Goal: Transaction & Acquisition: Obtain resource

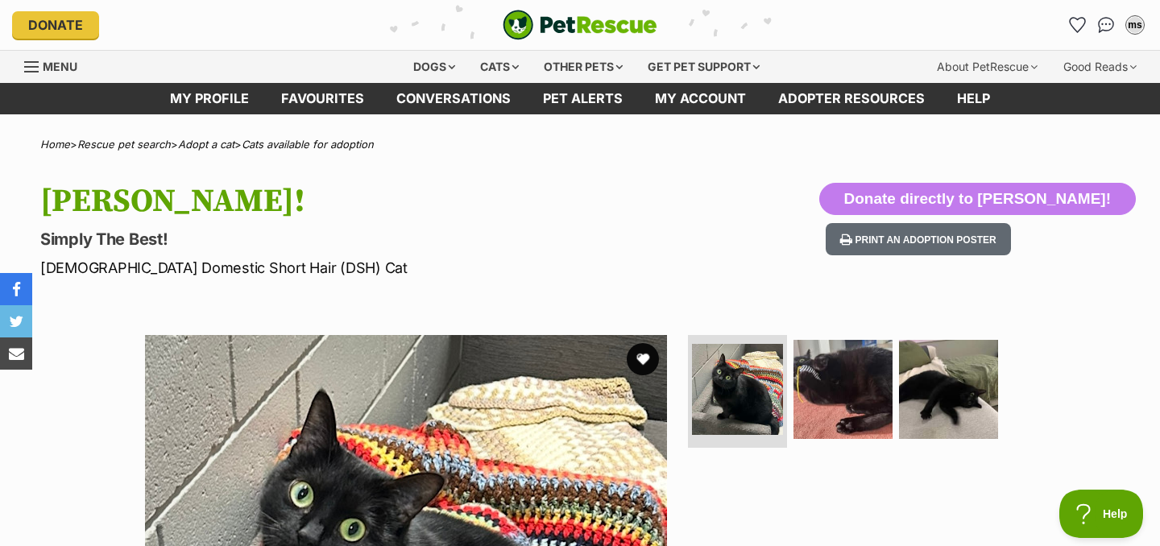
click at [574, 28] on img "PetRescue" at bounding box center [580, 25] width 155 height 31
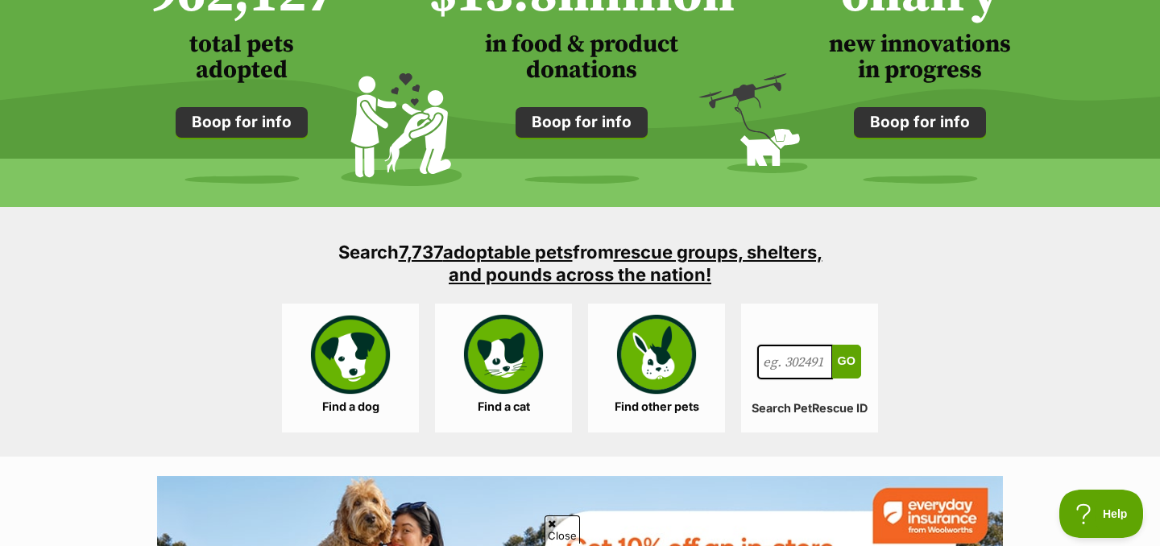
scroll to position [1372, 0]
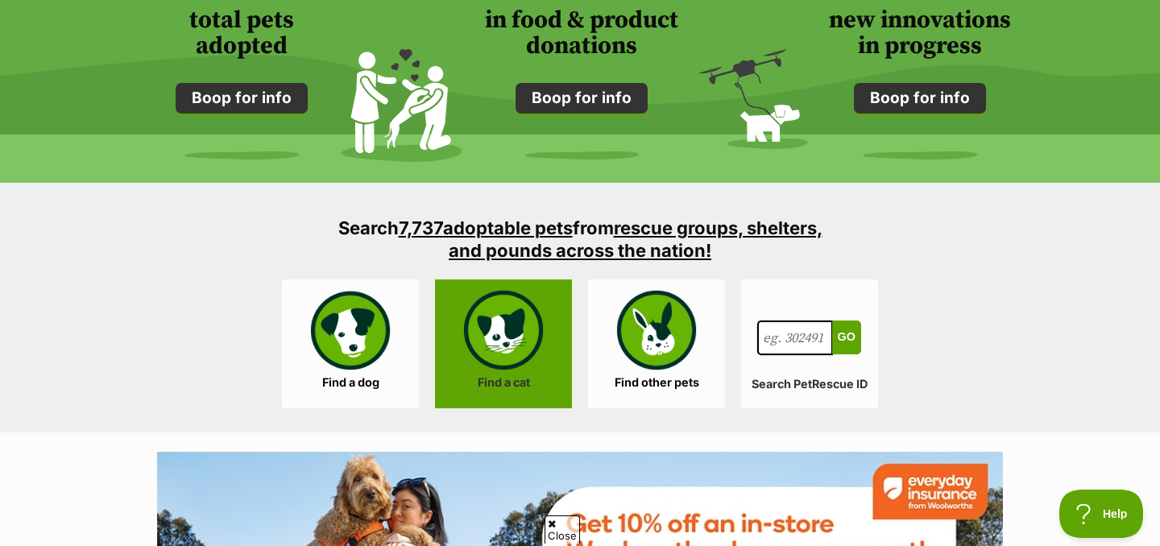
click at [485, 357] on link "Find a cat" at bounding box center [503, 343] width 137 height 129
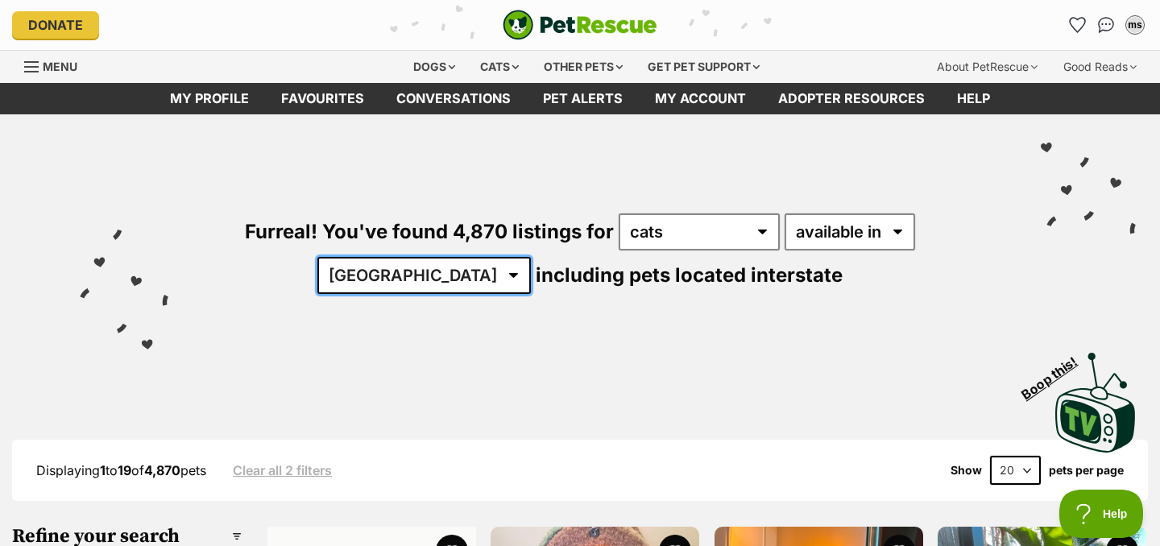
click at [531, 257] on select "[GEOGRAPHIC_DATA] [GEOGRAPHIC_DATA] [GEOGRAPHIC_DATA] [GEOGRAPHIC_DATA] [GEOGRA…" at bounding box center [423, 275] width 213 height 37
select select "TAS"
click at [531, 257] on select "[GEOGRAPHIC_DATA] [GEOGRAPHIC_DATA] [GEOGRAPHIC_DATA] [GEOGRAPHIC_DATA] [GEOGRA…" at bounding box center [423, 275] width 213 height 37
click at [531, 257] on select "Australia ACT NSW NT QLD SA TAS VIC WA" at bounding box center [423, 275] width 213 height 37
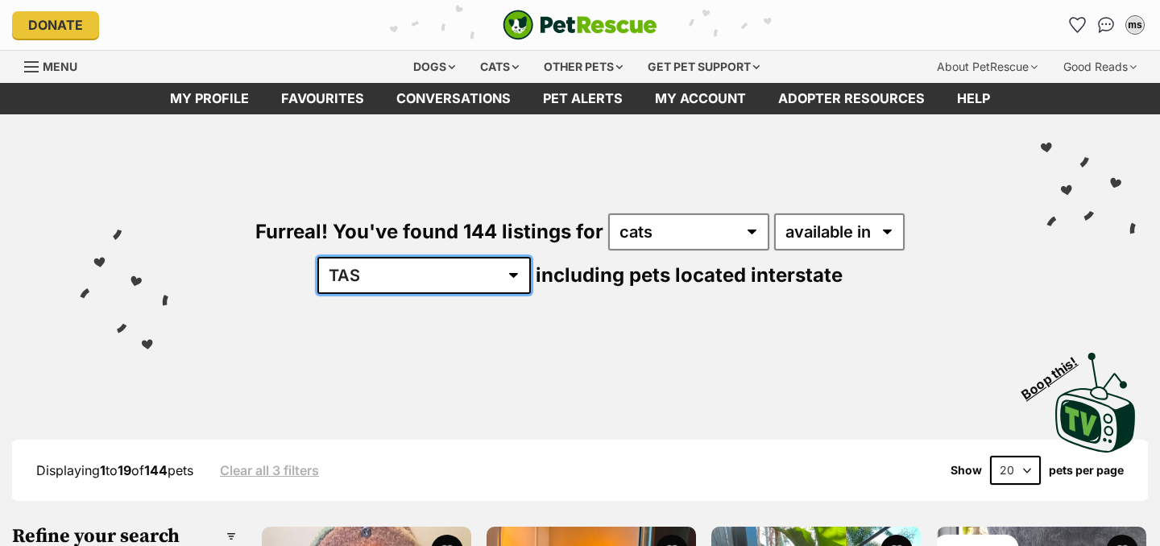
click at [531, 257] on select "[GEOGRAPHIC_DATA] [GEOGRAPHIC_DATA] [GEOGRAPHIC_DATA] [GEOGRAPHIC_DATA] [GEOGRA…" at bounding box center [423, 275] width 213 height 37
select select "VIC"
click at [531, 257] on select "[GEOGRAPHIC_DATA] [GEOGRAPHIC_DATA] [GEOGRAPHIC_DATA] [GEOGRAPHIC_DATA] [GEOGRA…" at bounding box center [423, 275] width 213 height 37
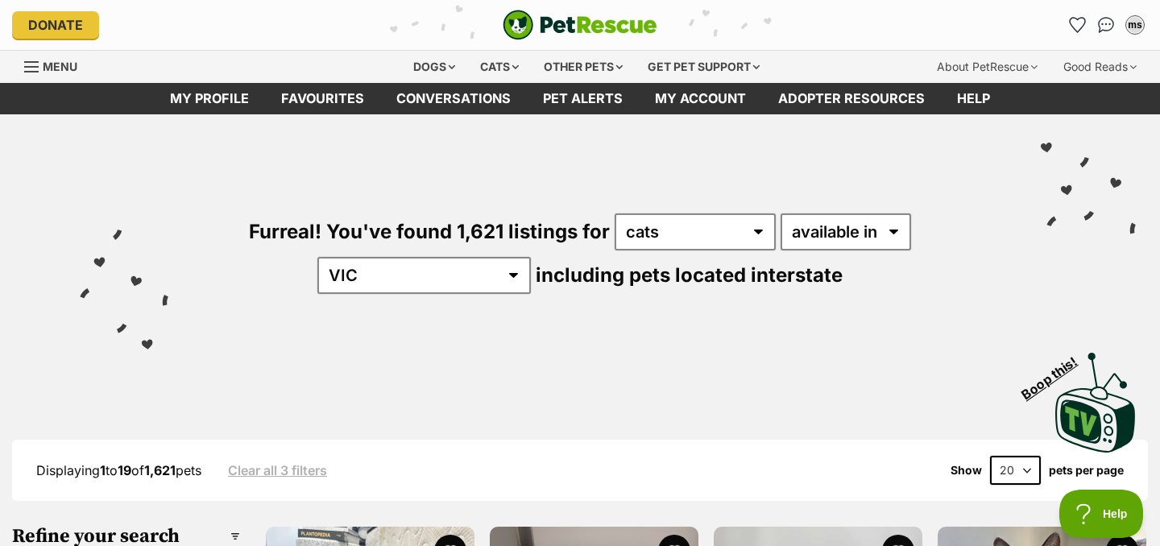
select select "disabled"
click at [780, 213] on select "available in located in" at bounding box center [845, 231] width 130 height 37
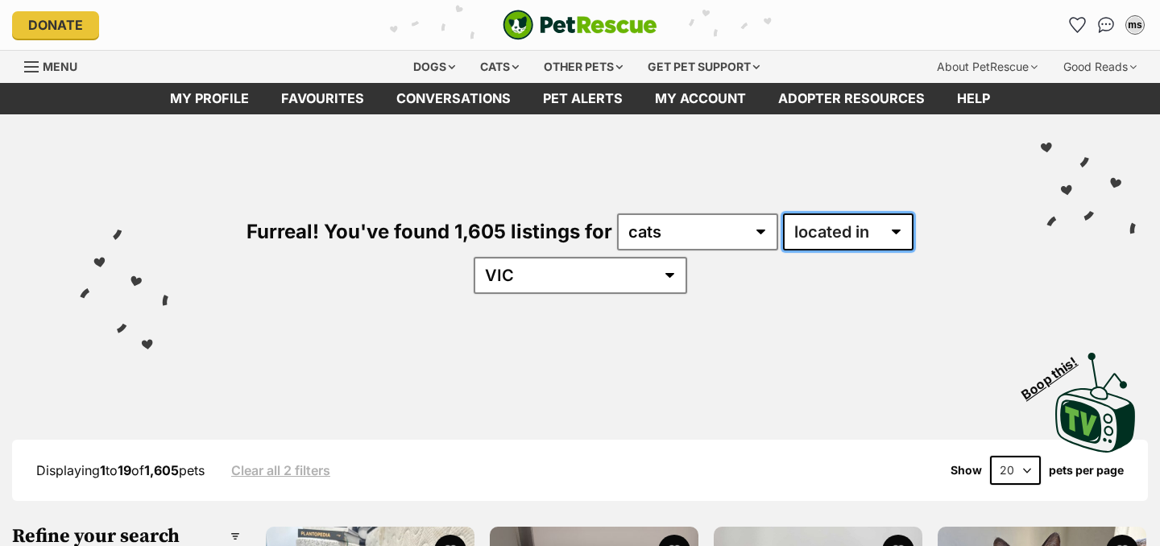
click at [813, 237] on select "available in located in" at bounding box center [848, 231] width 130 height 37
select select "enabled"
click at [783, 213] on select "available in located in" at bounding box center [848, 231] width 130 height 37
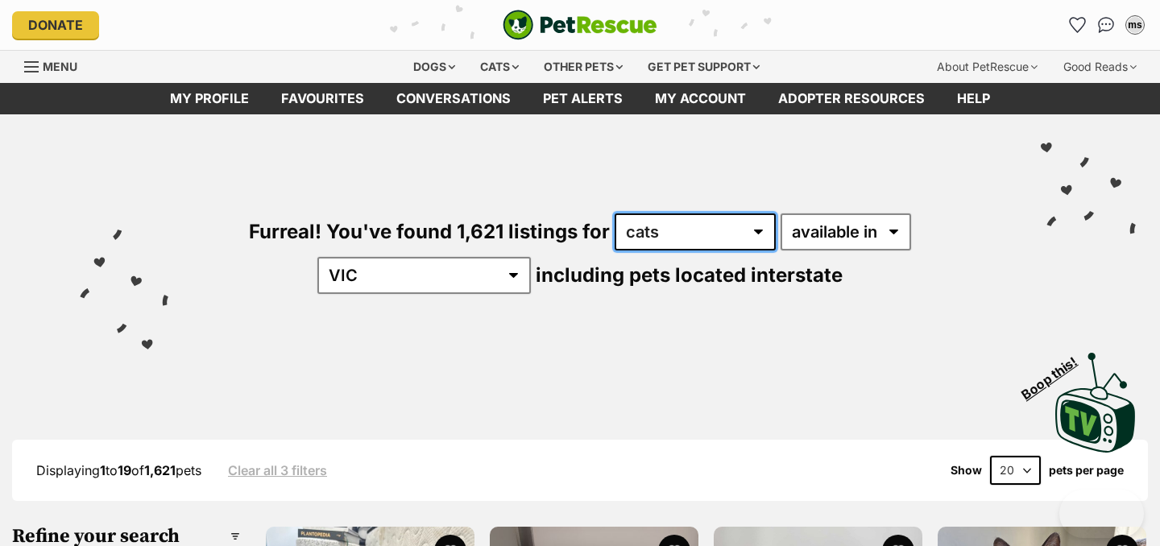
click at [652, 238] on select "any type of pet cats dogs other pets" at bounding box center [695, 231] width 161 height 37
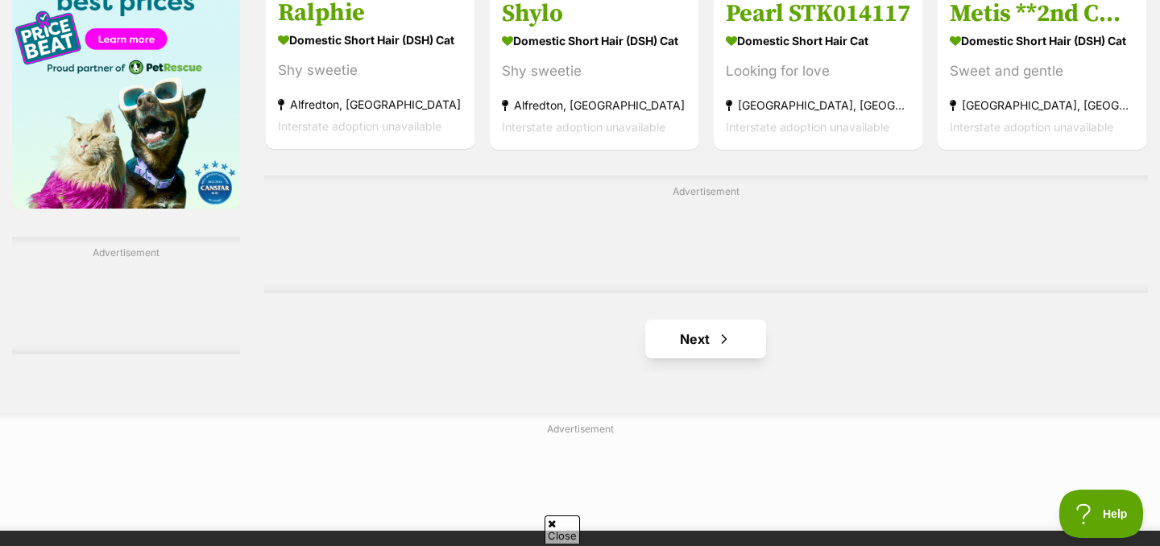
scroll to position [2645, 0]
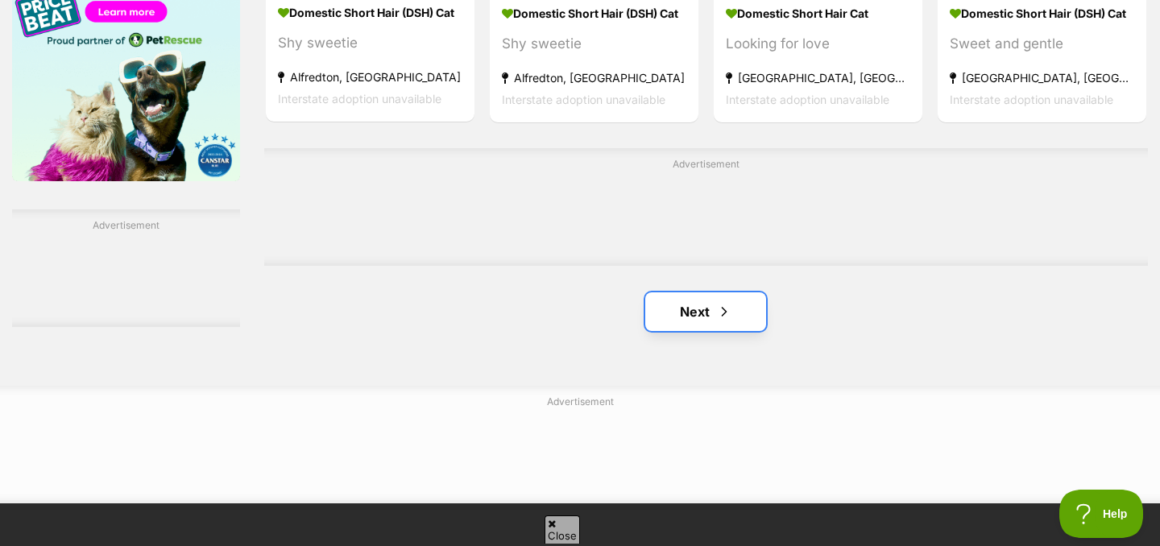
click at [717, 310] on span "Next page" at bounding box center [724, 311] width 16 height 19
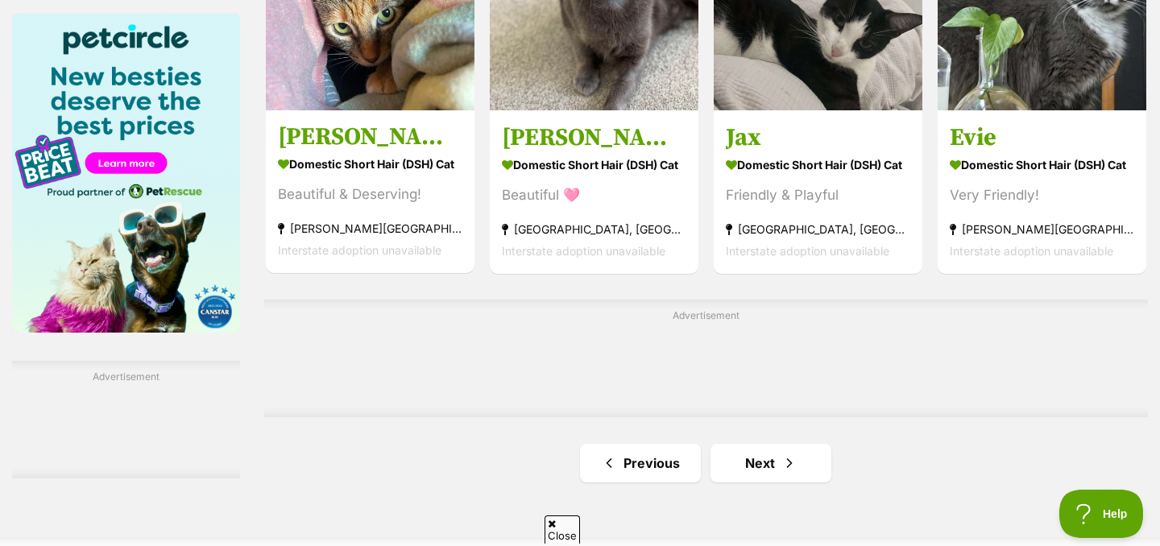
scroll to position [2582, 0]
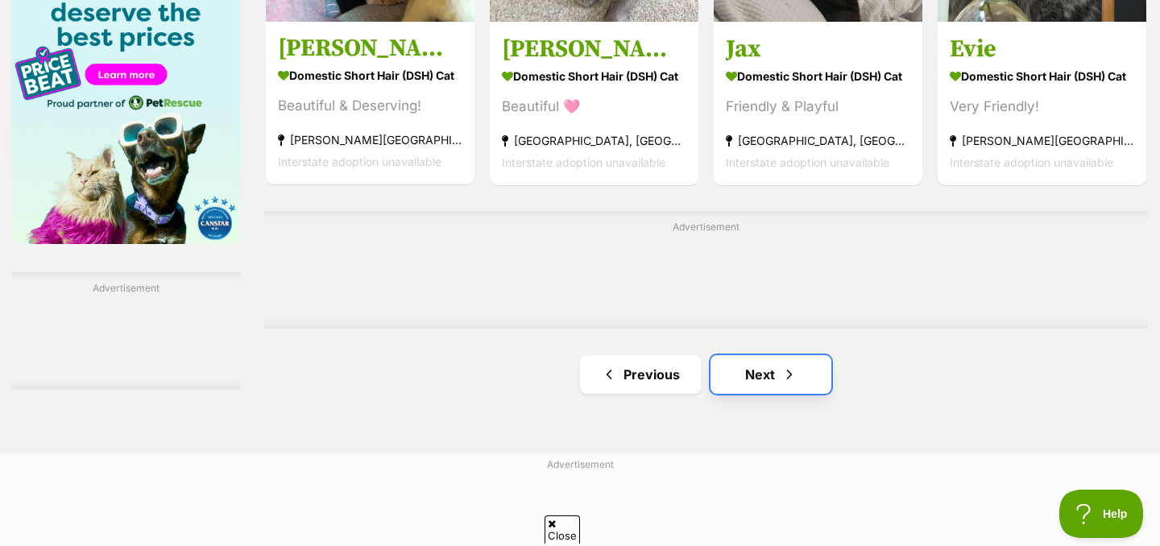
click at [735, 373] on link "Next" at bounding box center [770, 374] width 121 height 39
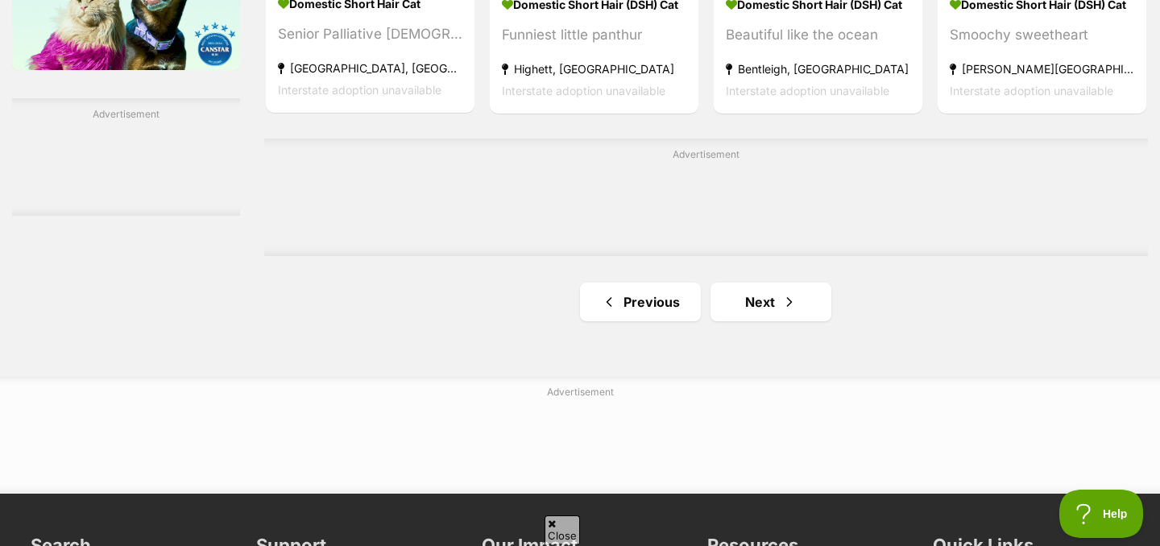
scroll to position [2795, 0]
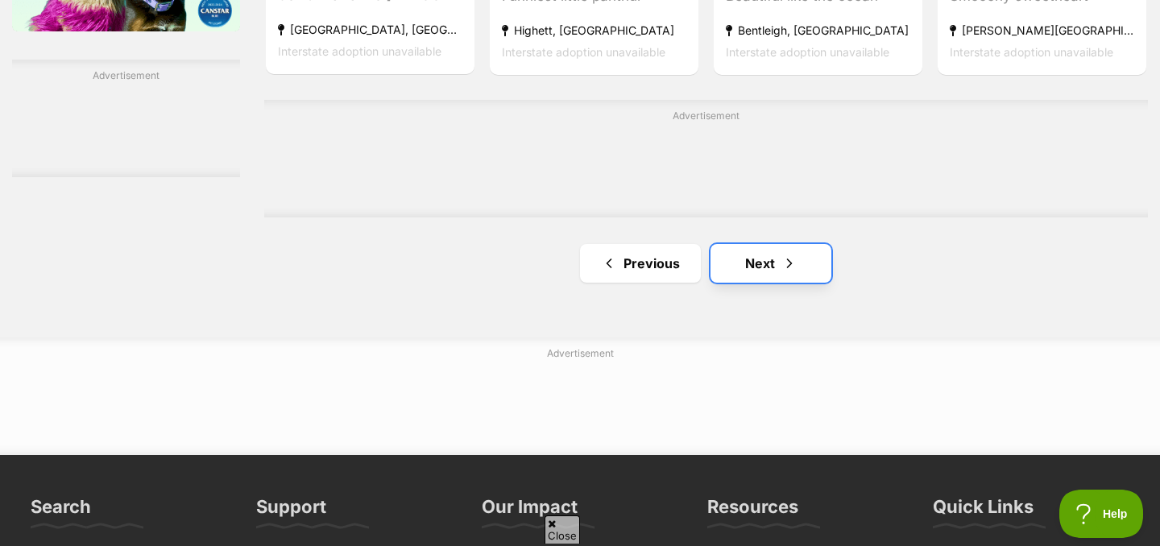
click at [747, 257] on link "Next" at bounding box center [770, 263] width 121 height 39
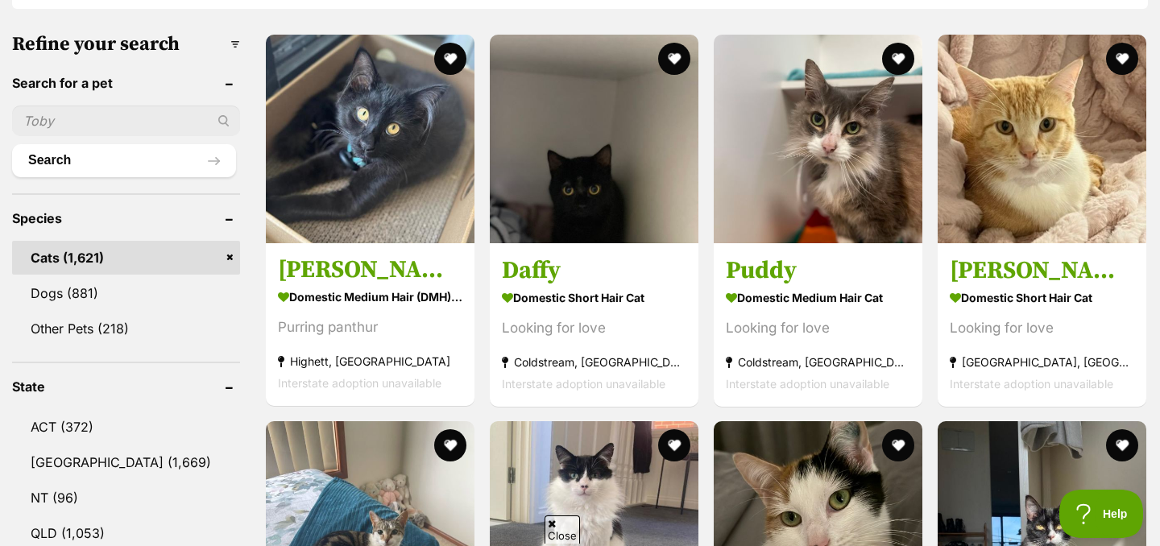
scroll to position [491, 0]
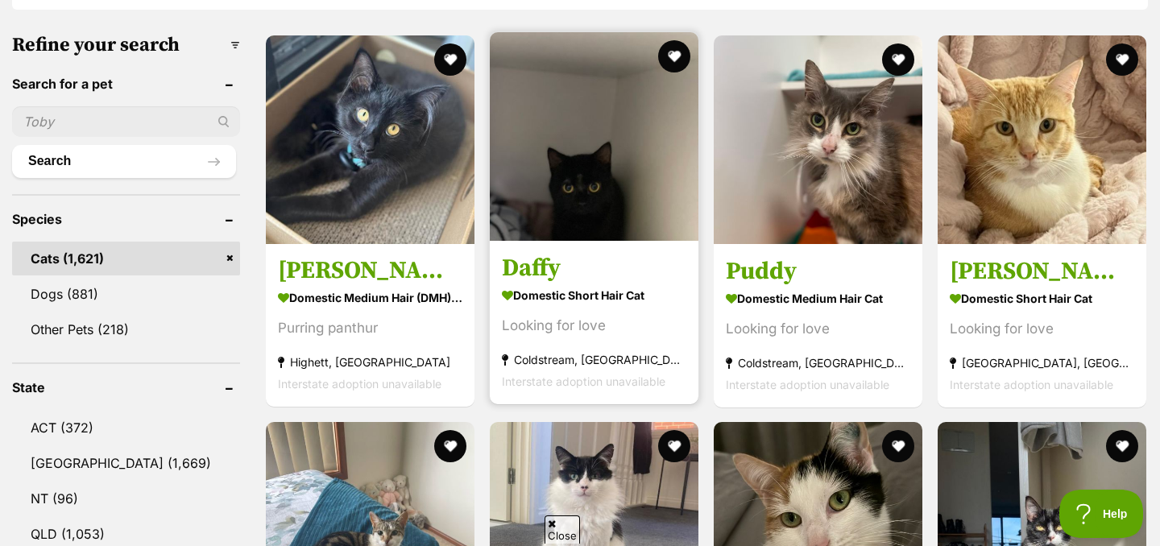
click at [615, 276] on h3 "Daffy" at bounding box center [594, 267] width 184 height 31
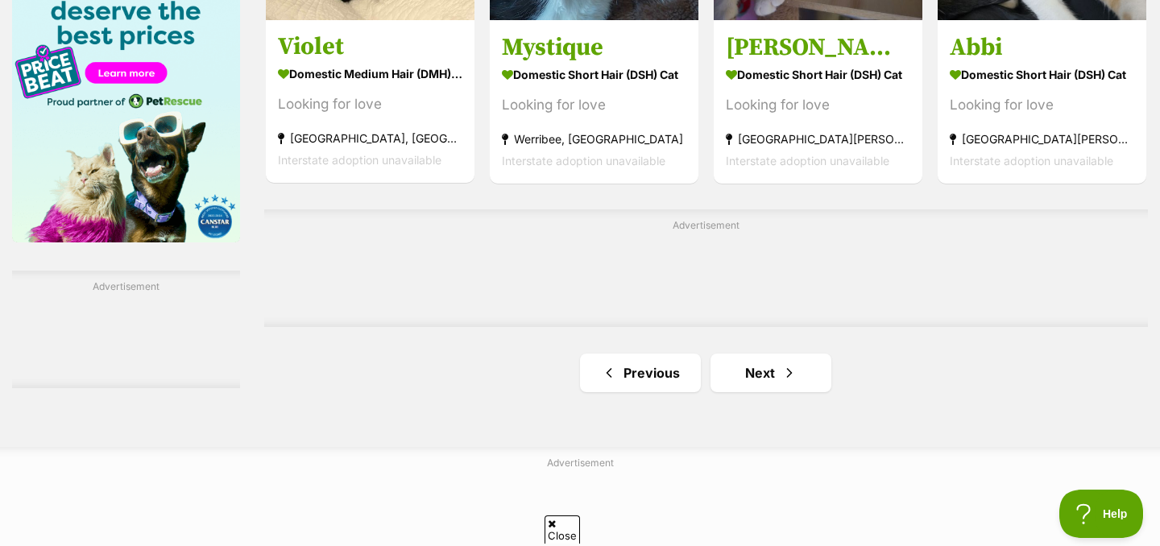
scroll to position [2544, 0]
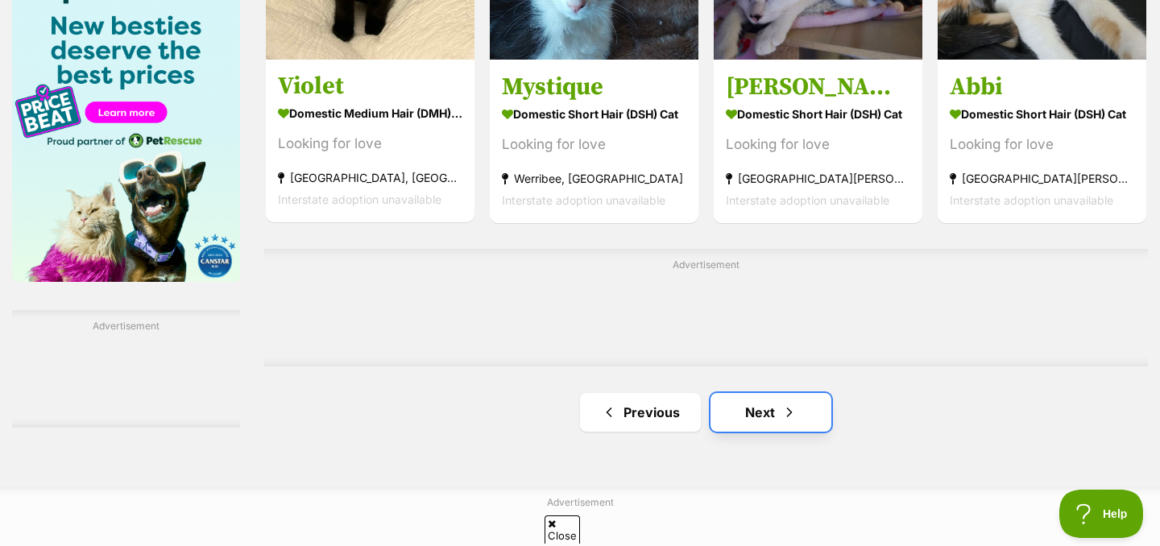
click at [735, 425] on link "Next" at bounding box center [770, 412] width 121 height 39
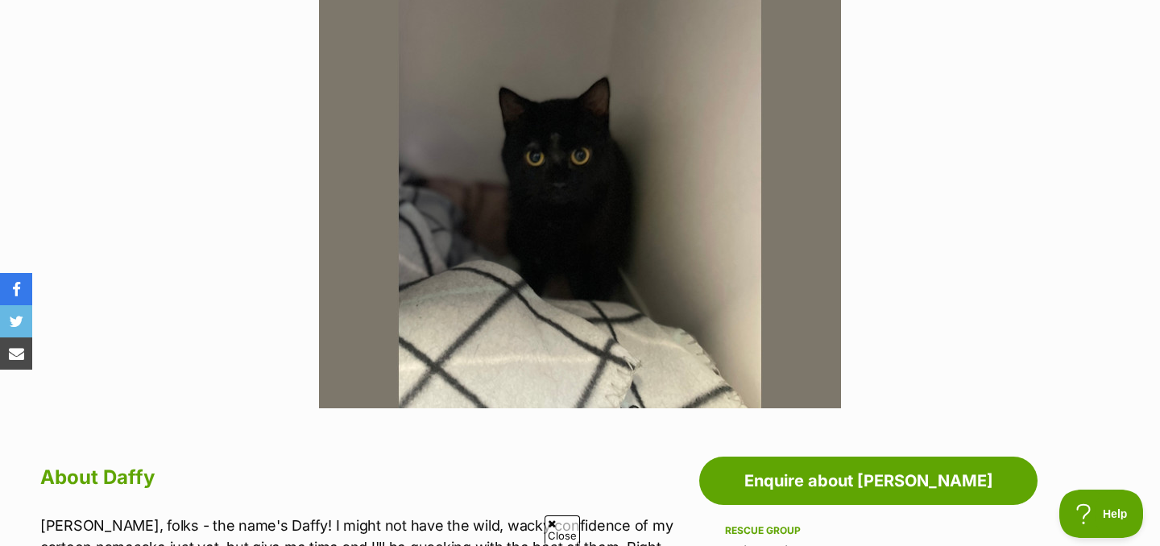
scroll to position [445, 0]
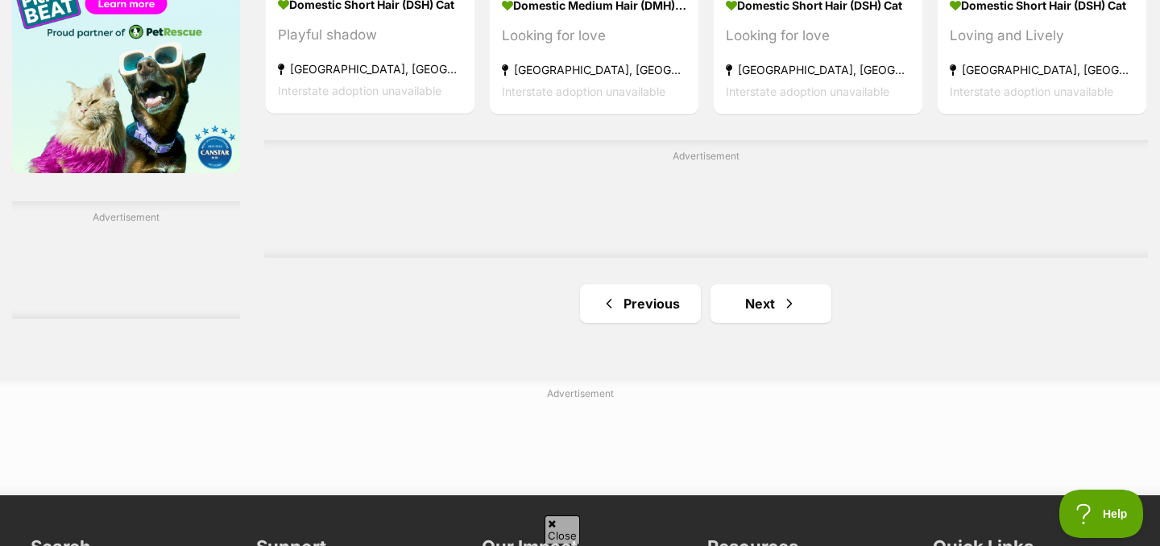
scroll to position [2673, 0]
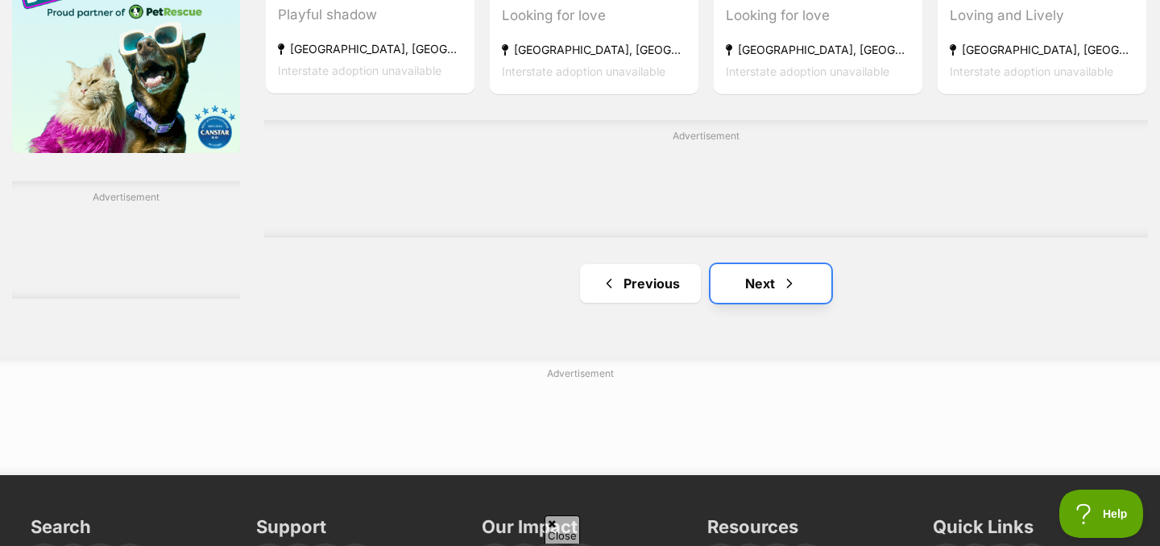
click at [758, 276] on link "Next" at bounding box center [770, 283] width 121 height 39
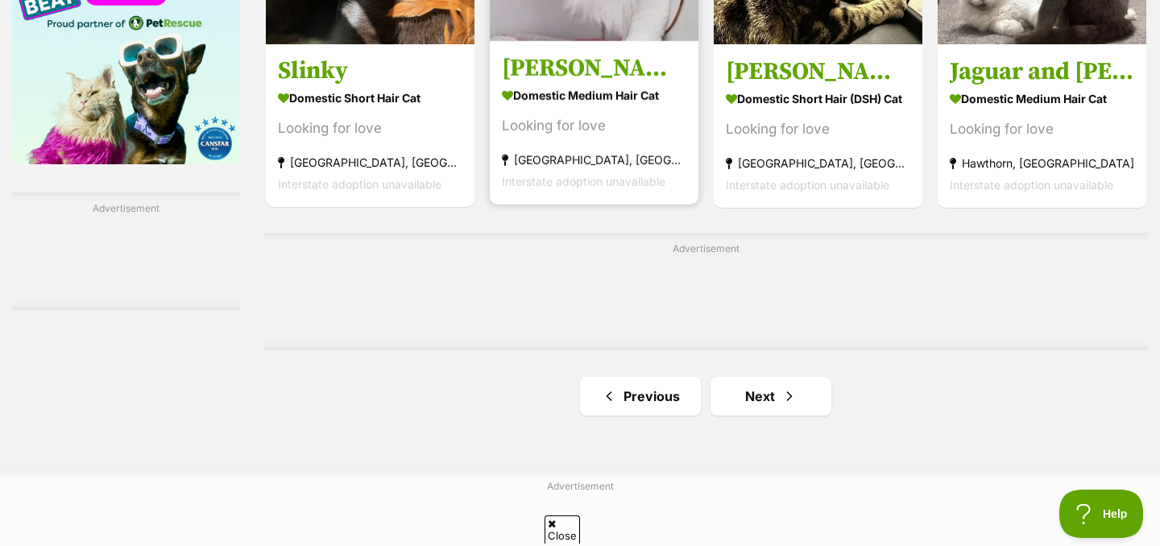
scroll to position [2692, 0]
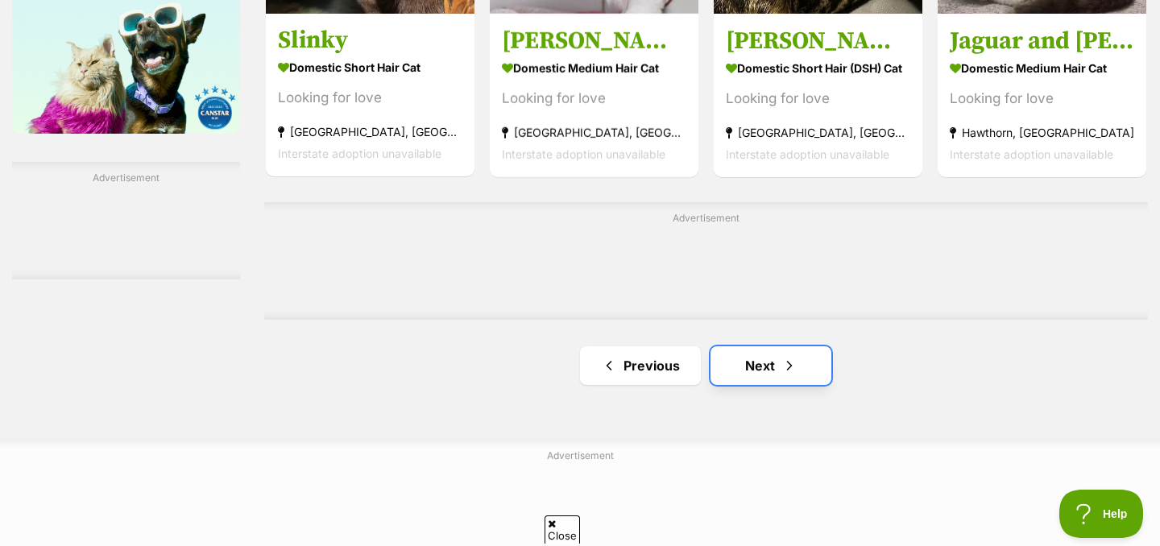
click at [730, 383] on link "Next" at bounding box center [770, 365] width 121 height 39
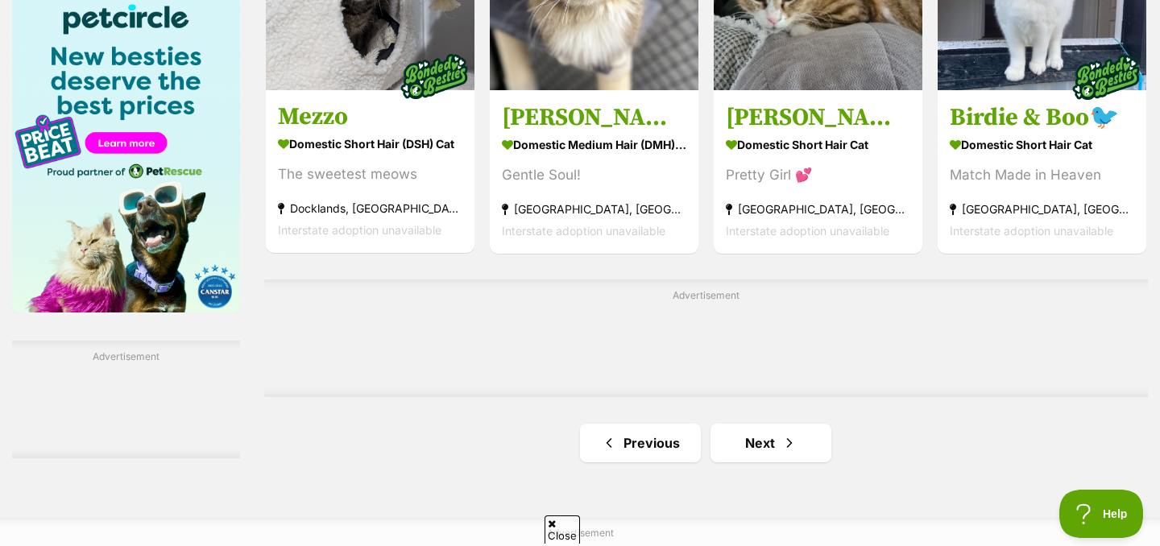
scroll to position [2514, 0]
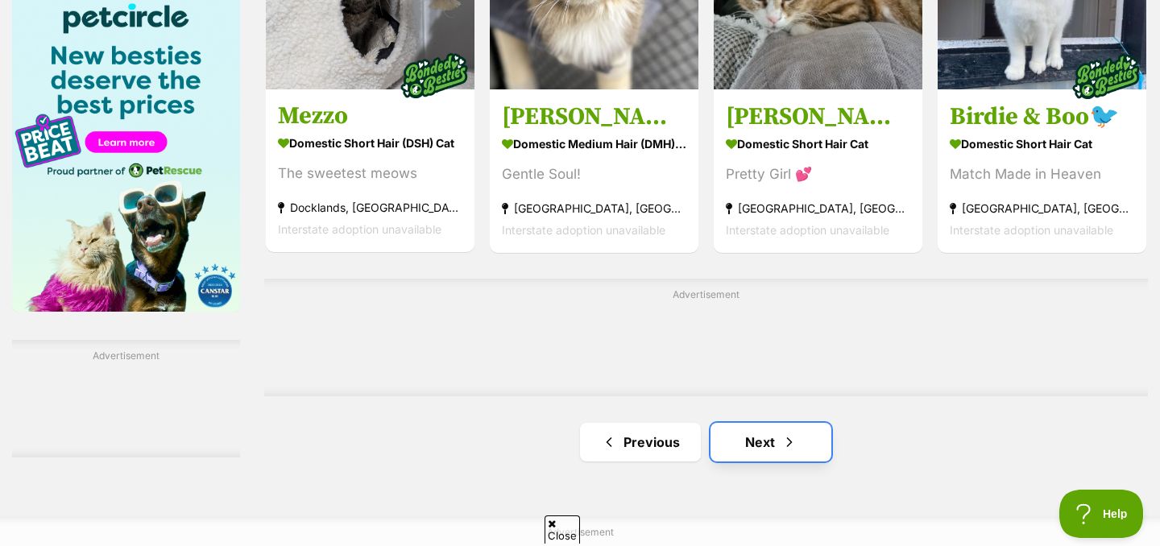
click at [731, 441] on link "Next" at bounding box center [770, 442] width 121 height 39
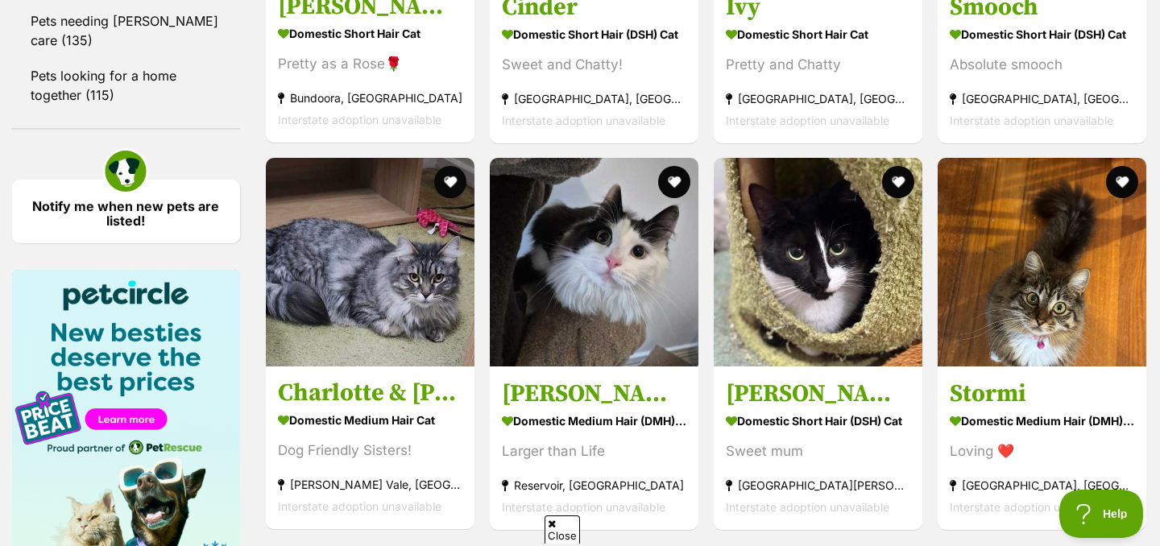
scroll to position [2262, 0]
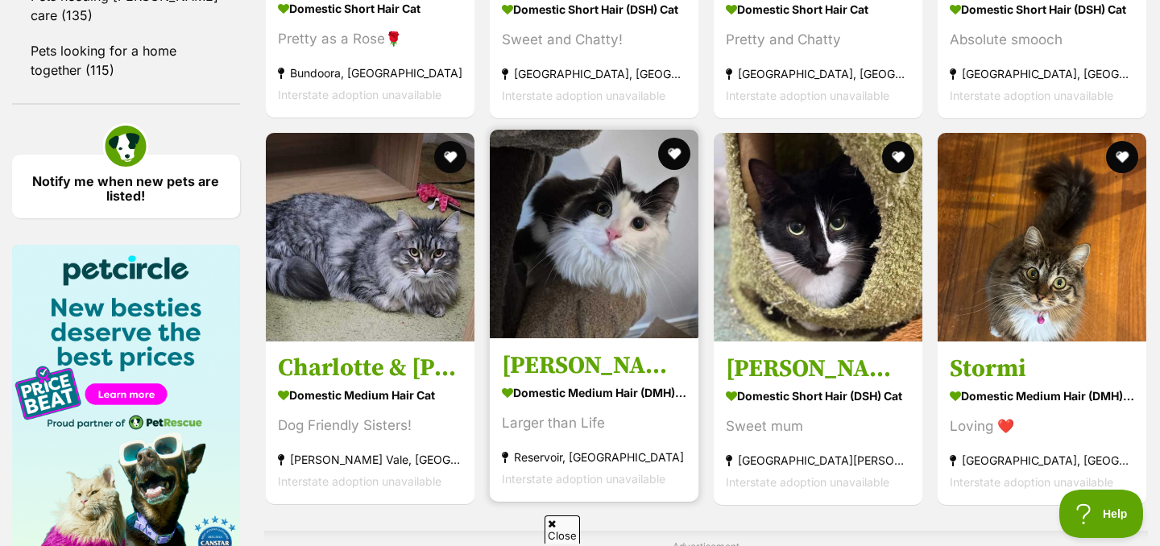
click at [579, 381] on h3 "[PERSON_NAME]" at bounding box center [594, 365] width 184 height 31
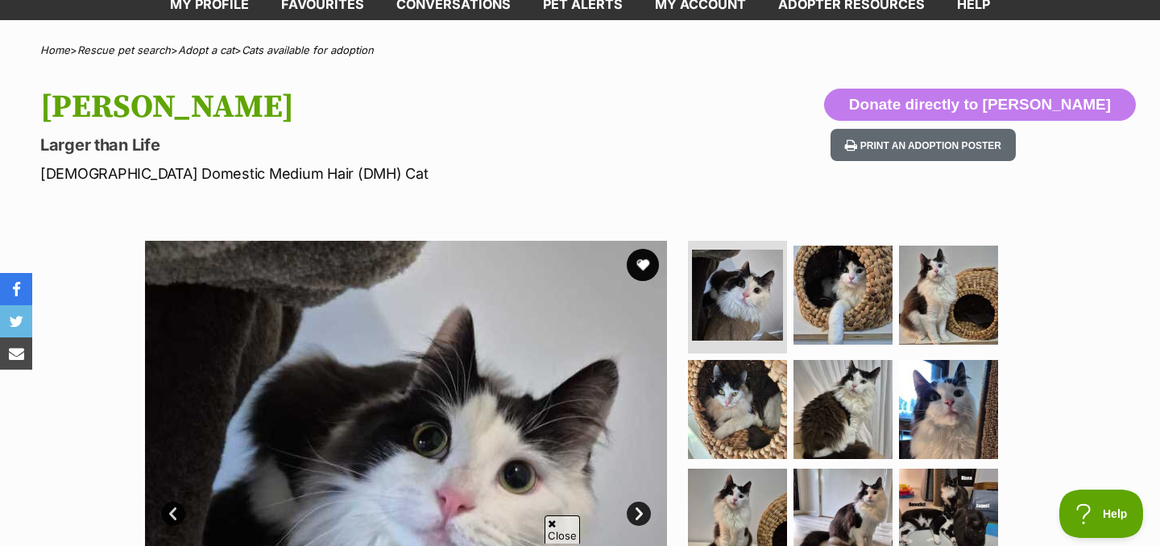
scroll to position [171, 0]
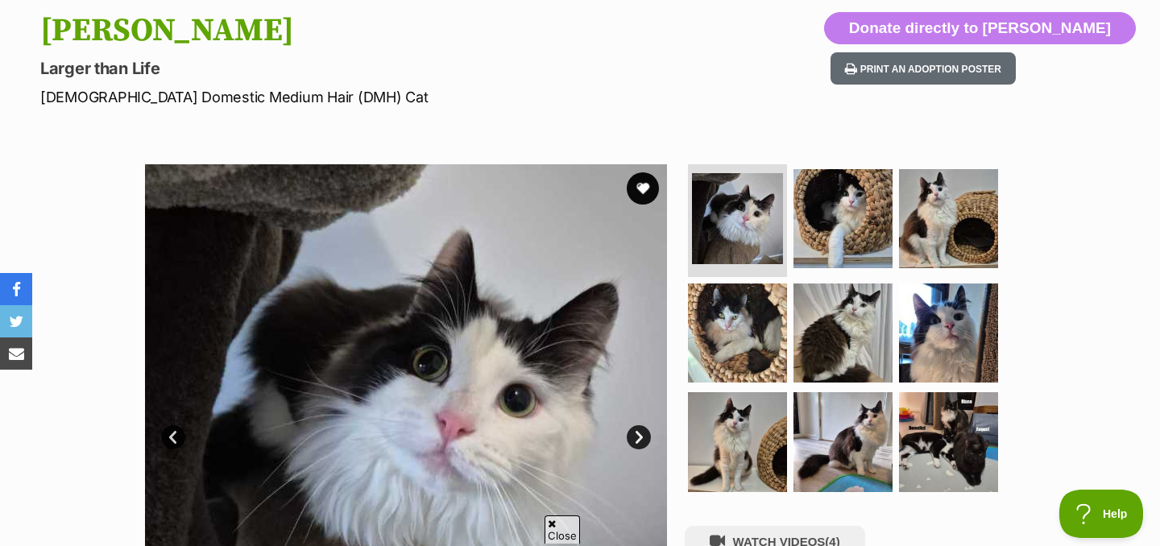
click at [644, 449] on img at bounding box center [406, 425] width 522 height 522
click at [643, 441] on link "Next" at bounding box center [639, 437] width 24 height 24
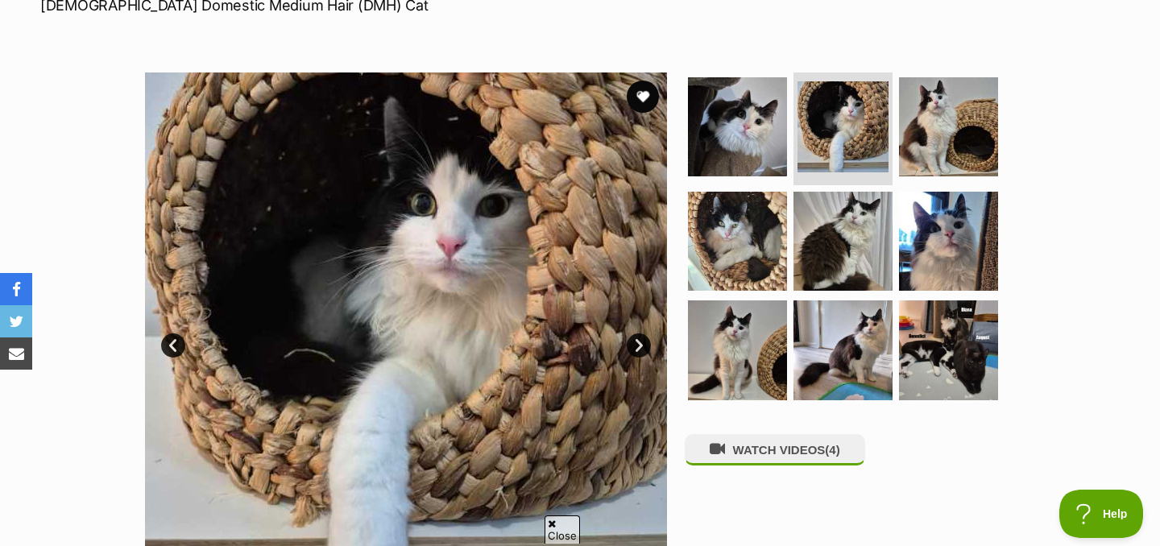
scroll to position [266, 0]
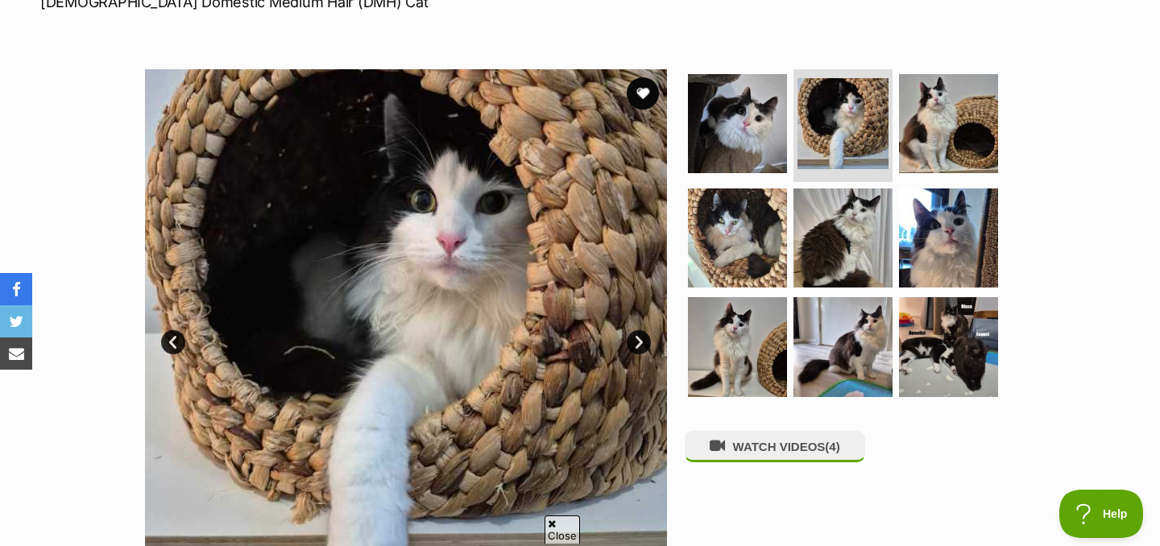
click at [630, 342] on link "Next" at bounding box center [639, 342] width 24 height 24
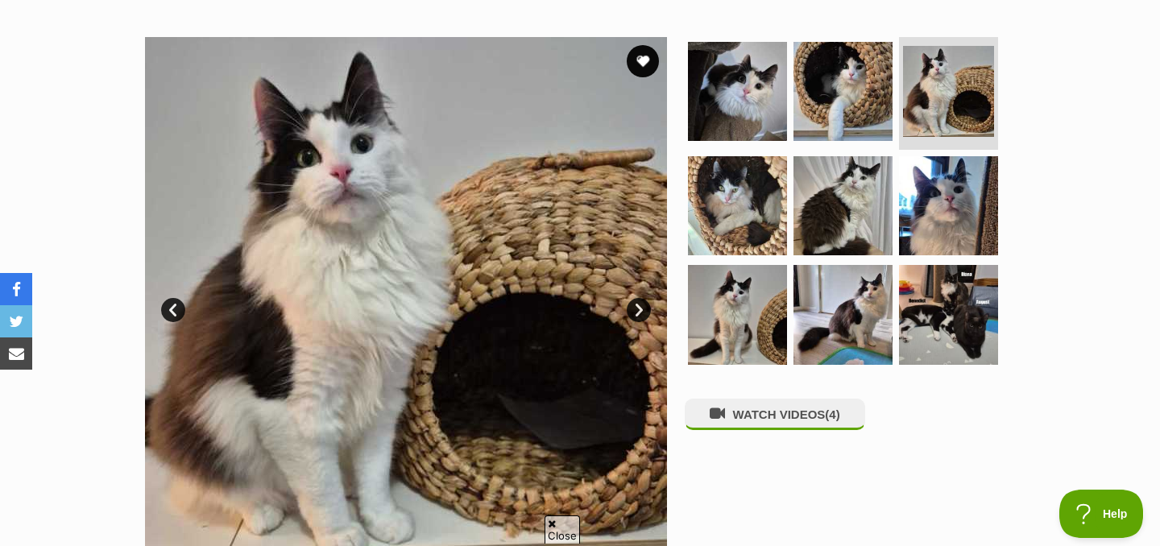
scroll to position [308, 0]
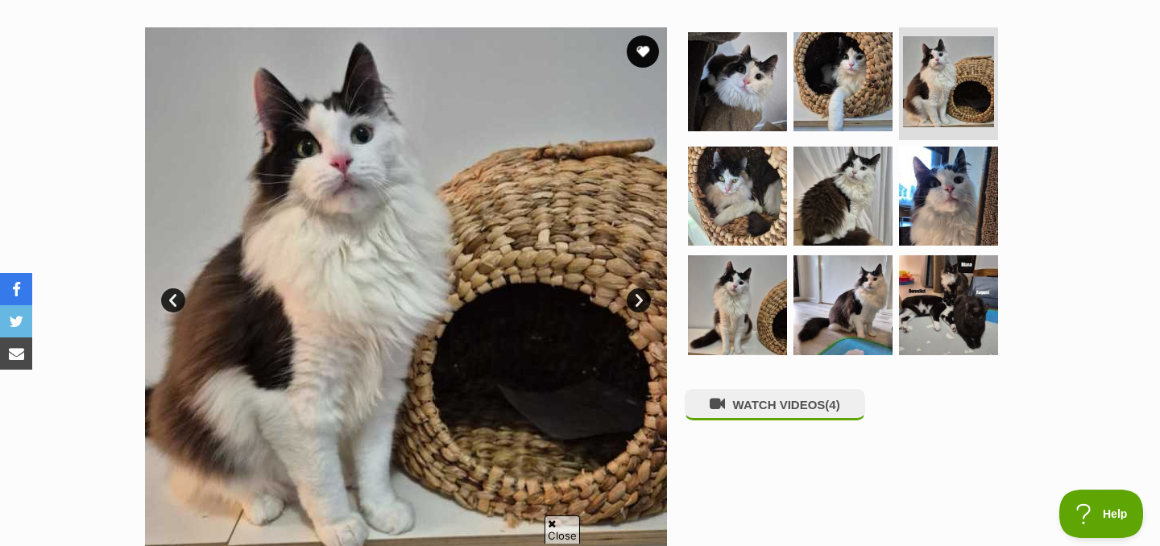
click at [641, 306] on link "Next" at bounding box center [639, 300] width 24 height 24
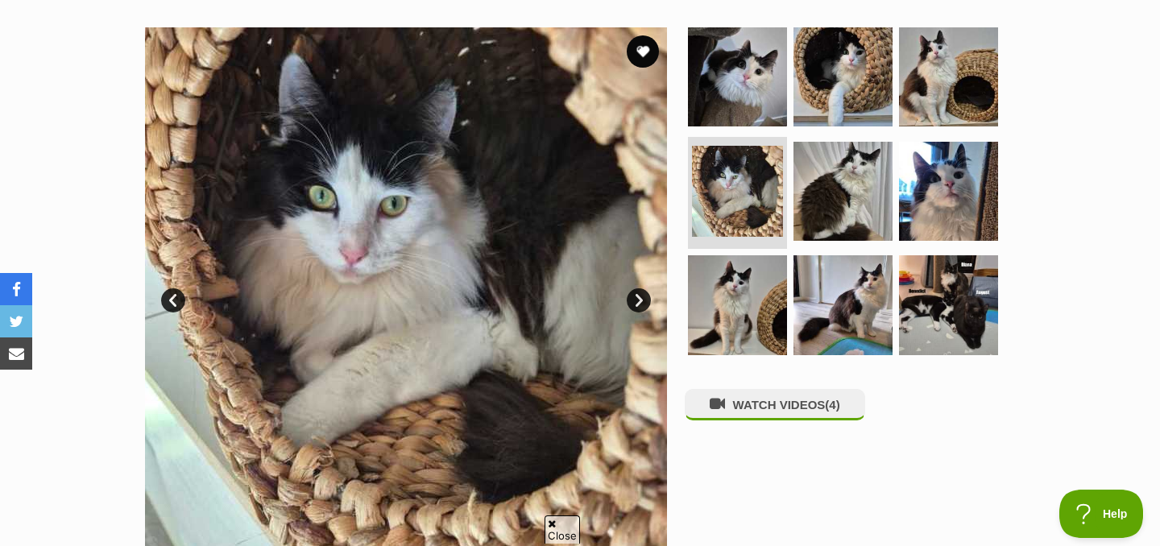
click at [641, 306] on link "Next" at bounding box center [639, 300] width 24 height 24
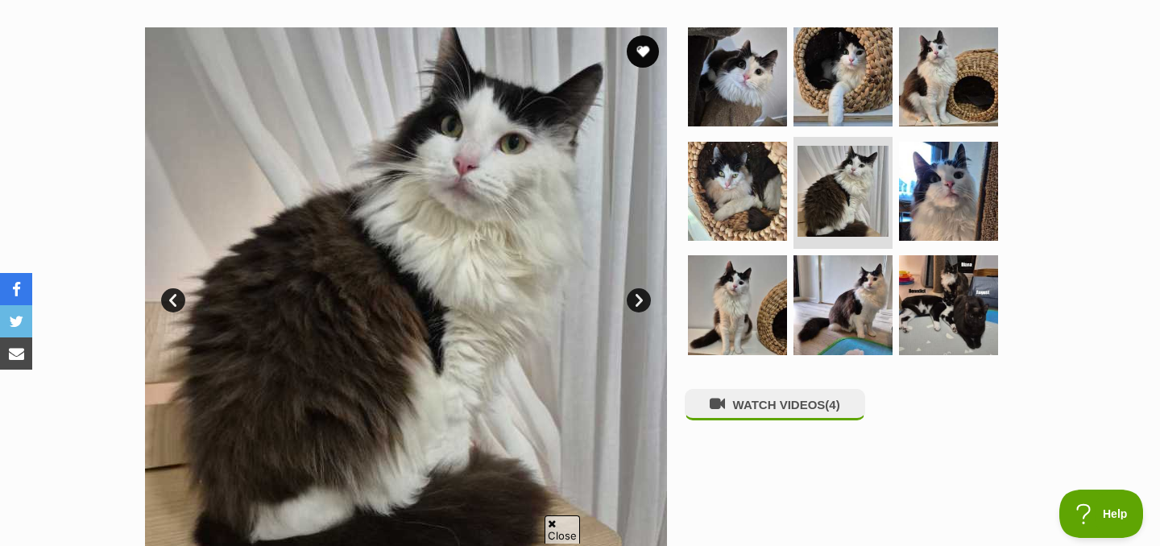
click at [641, 306] on link "Next" at bounding box center [639, 300] width 24 height 24
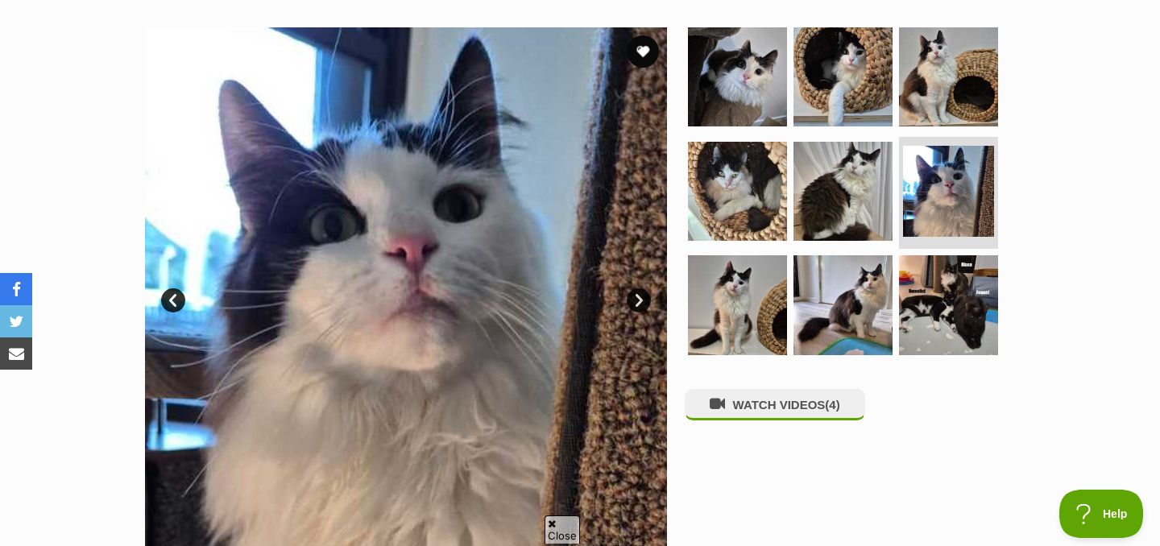
click at [637, 300] on link "Next" at bounding box center [639, 300] width 24 height 24
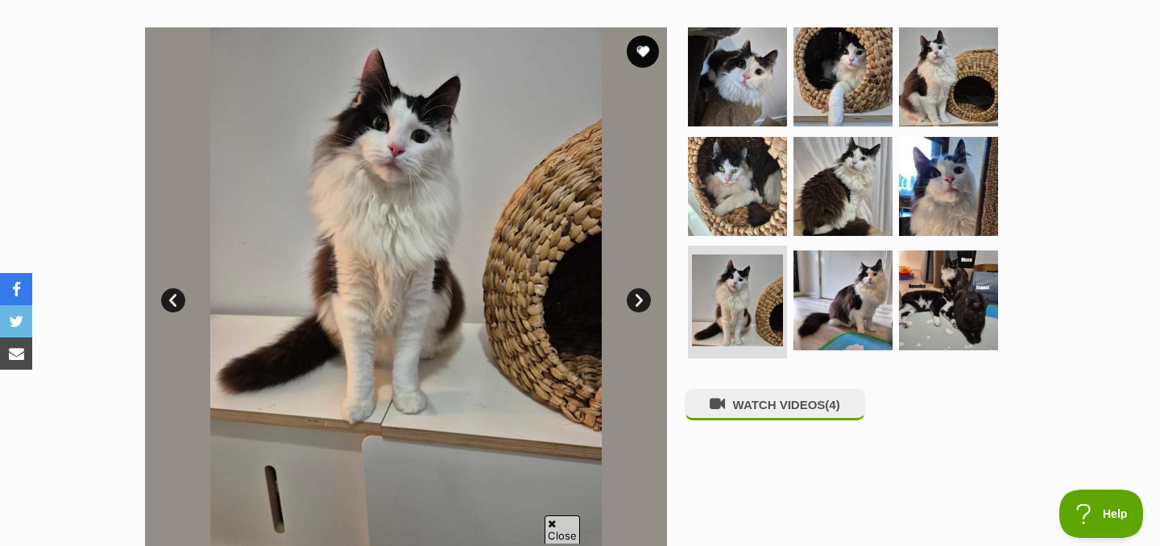
click at [637, 300] on link "Next" at bounding box center [639, 300] width 24 height 24
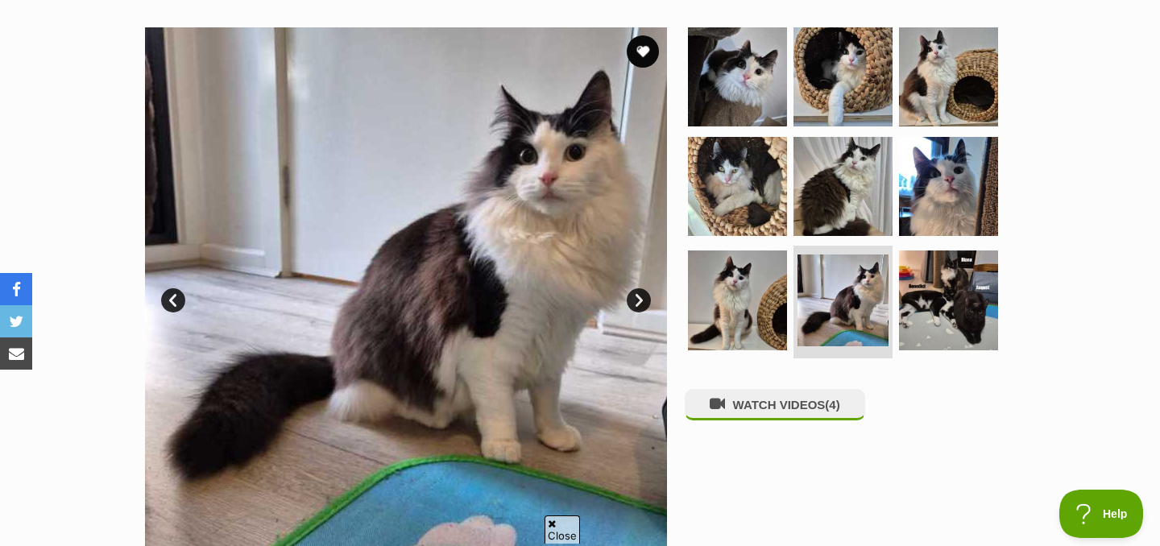
click at [637, 302] on link "Next" at bounding box center [639, 300] width 24 height 24
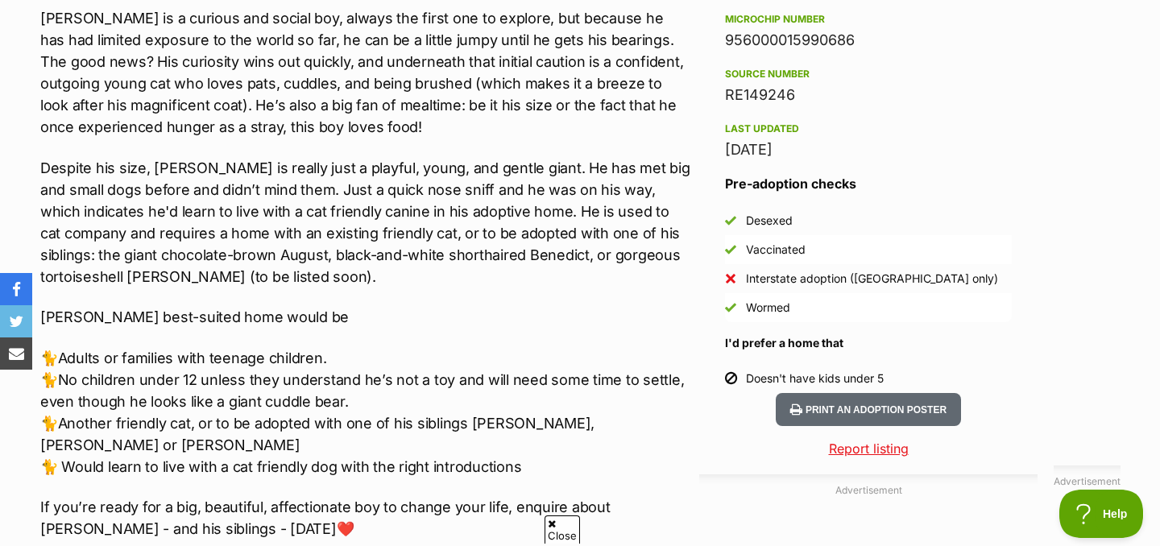
scroll to position [1337, 0]
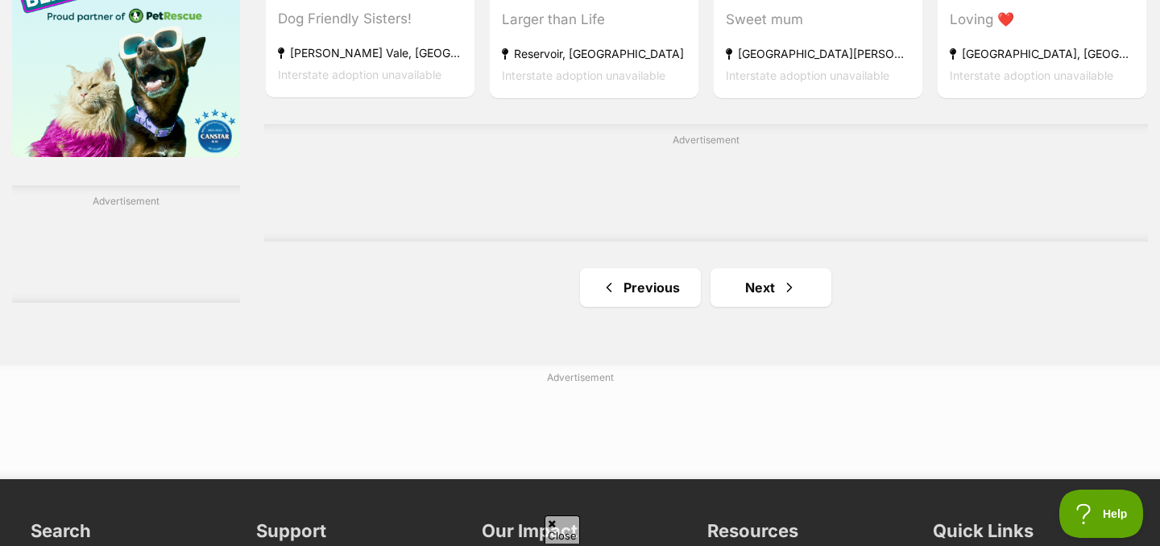
scroll to position [2682, 0]
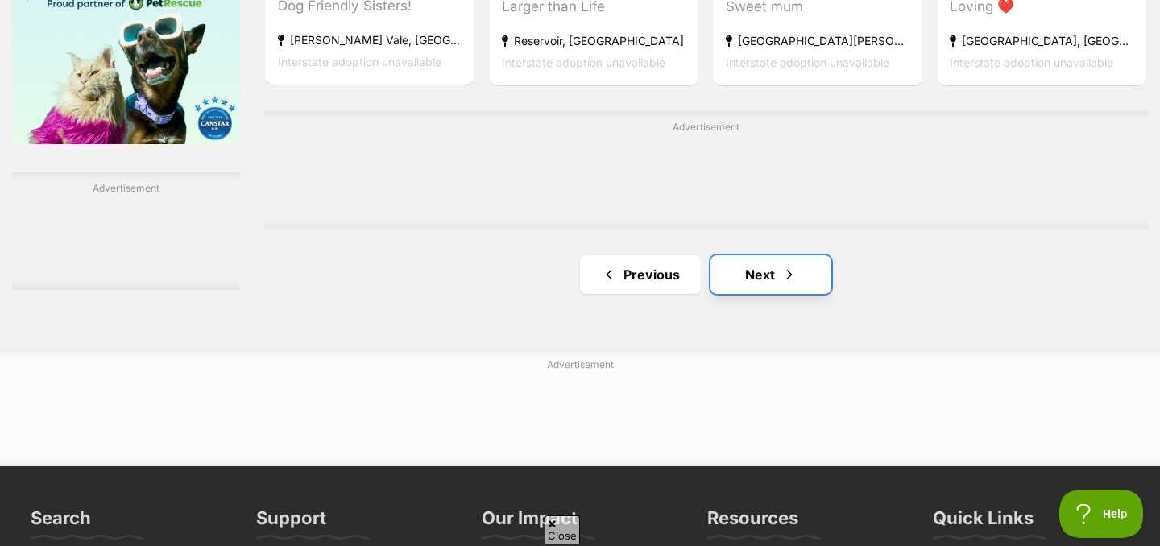
click at [747, 294] on link "Next" at bounding box center [770, 274] width 121 height 39
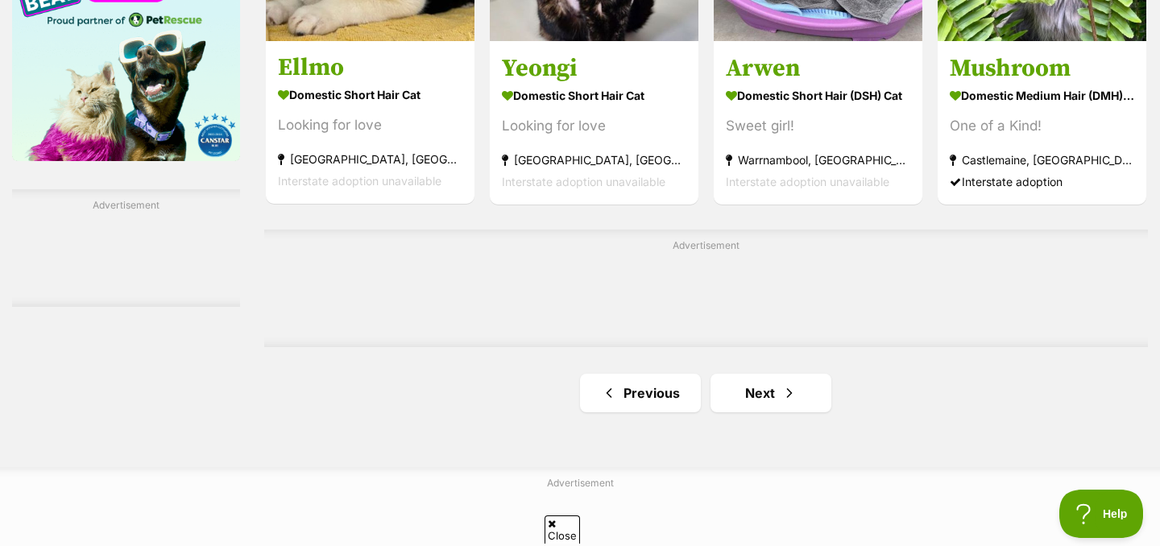
scroll to position [2701, 0]
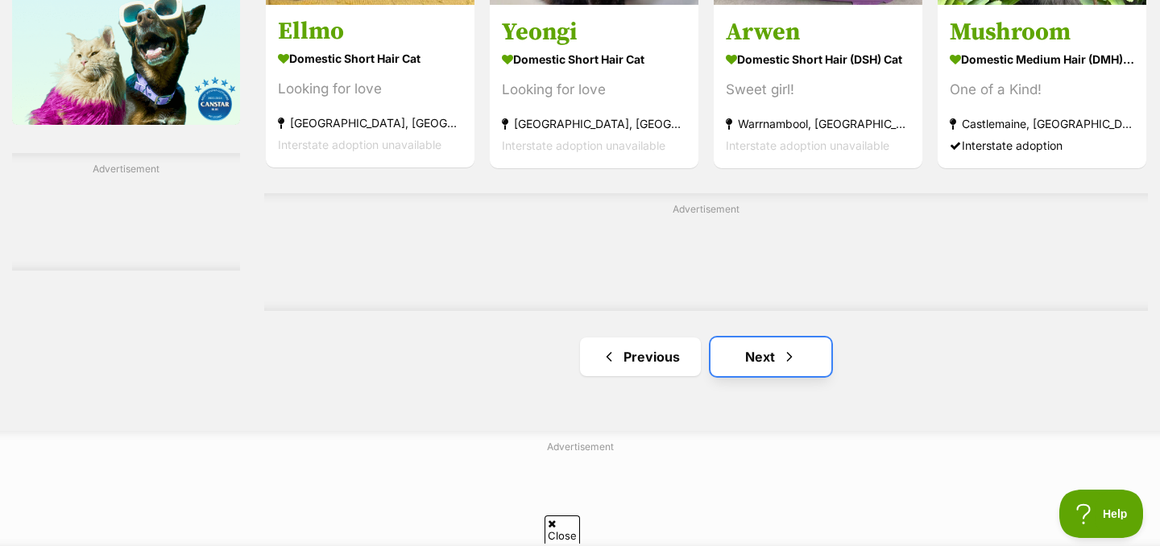
click at [789, 361] on span "Next page" at bounding box center [789, 356] width 16 height 19
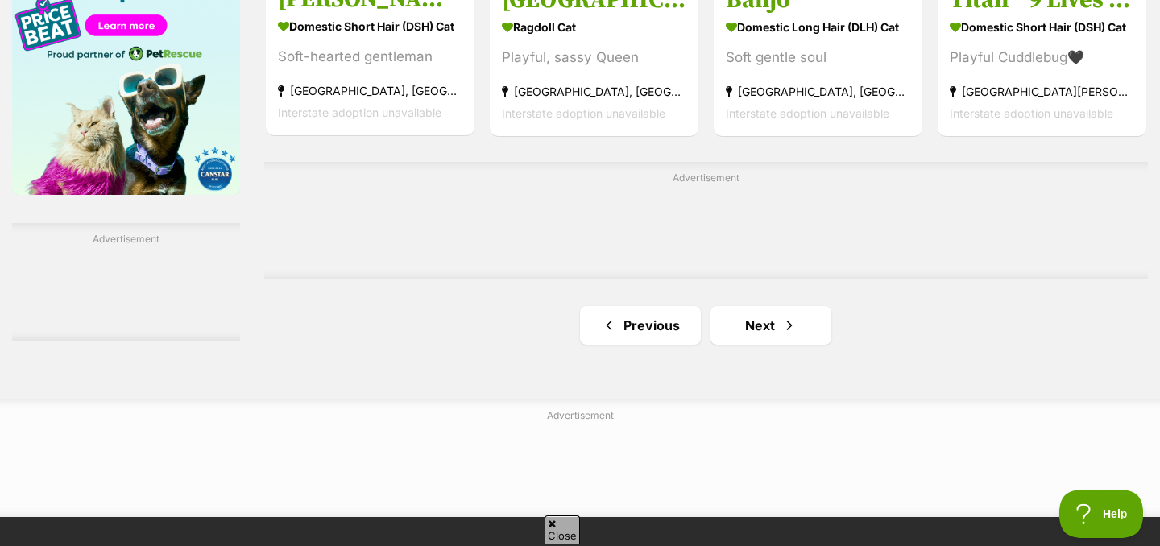
scroll to position [2635, 0]
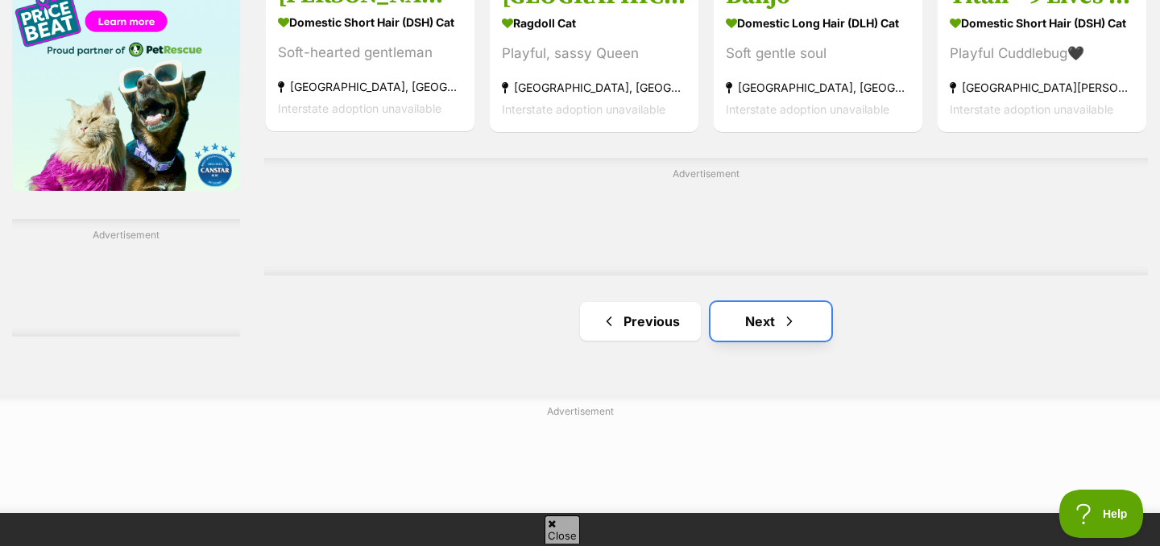
click at [783, 321] on span "Next page" at bounding box center [789, 321] width 16 height 19
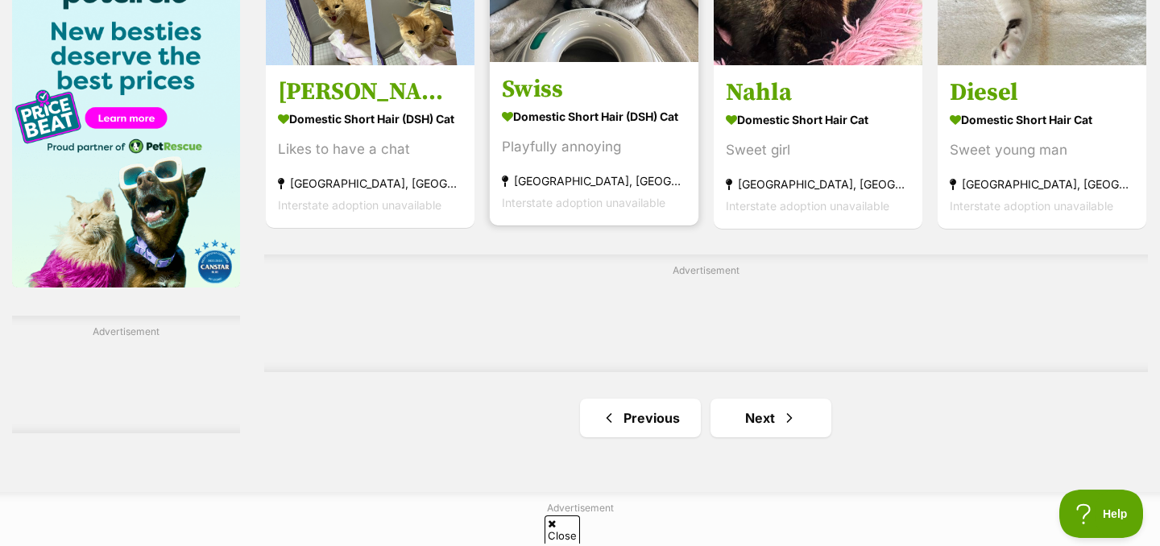
scroll to position [2560, 0]
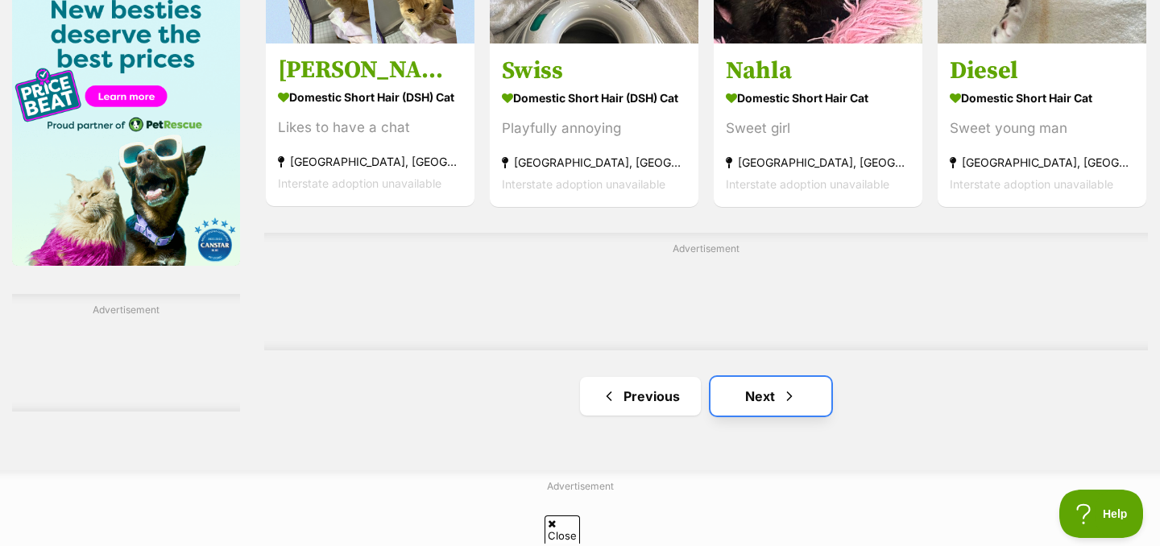
click at [731, 395] on link "Next" at bounding box center [770, 396] width 121 height 39
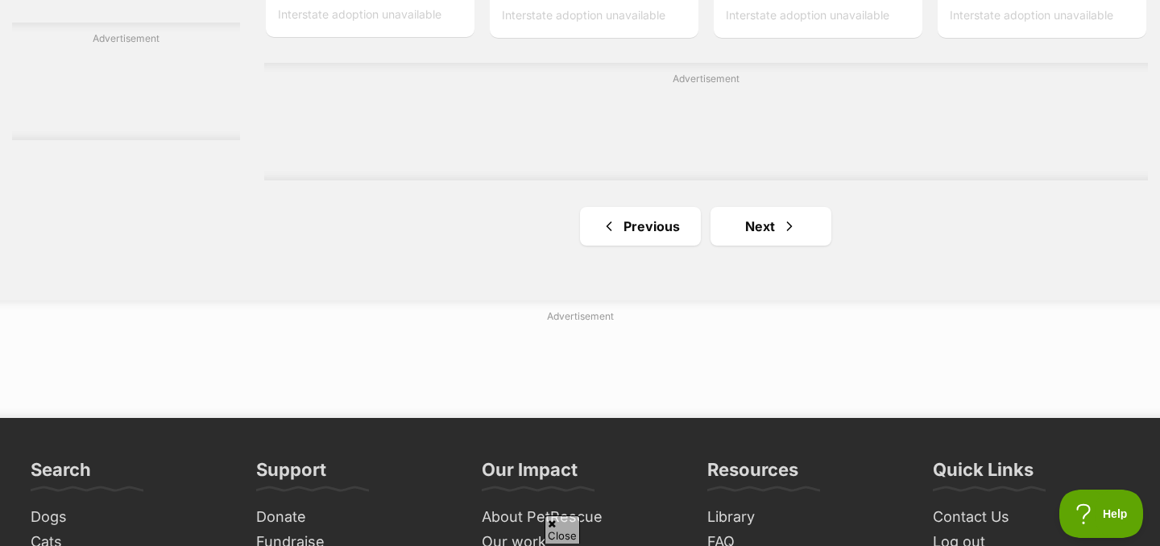
scroll to position [2843, 0]
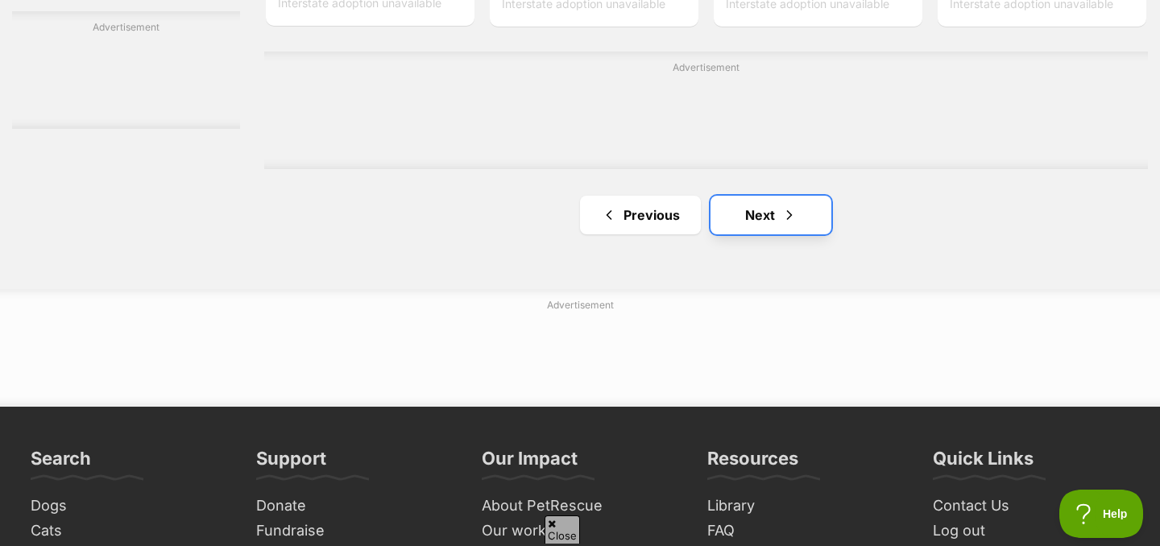
click at [792, 213] on span "Next page" at bounding box center [789, 214] width 16 height 19
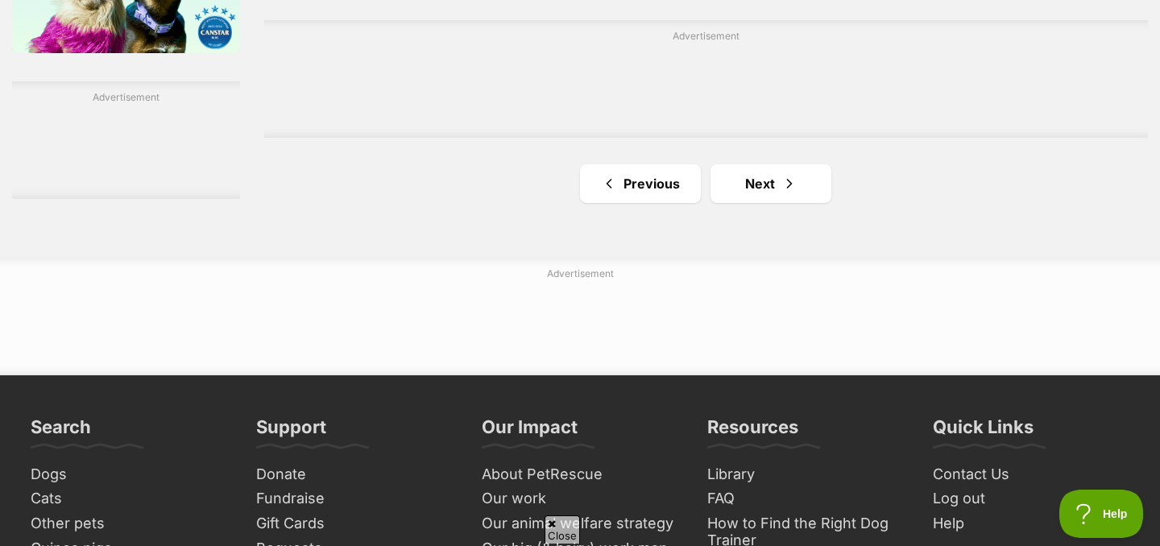
scroll to position [2783, 0]
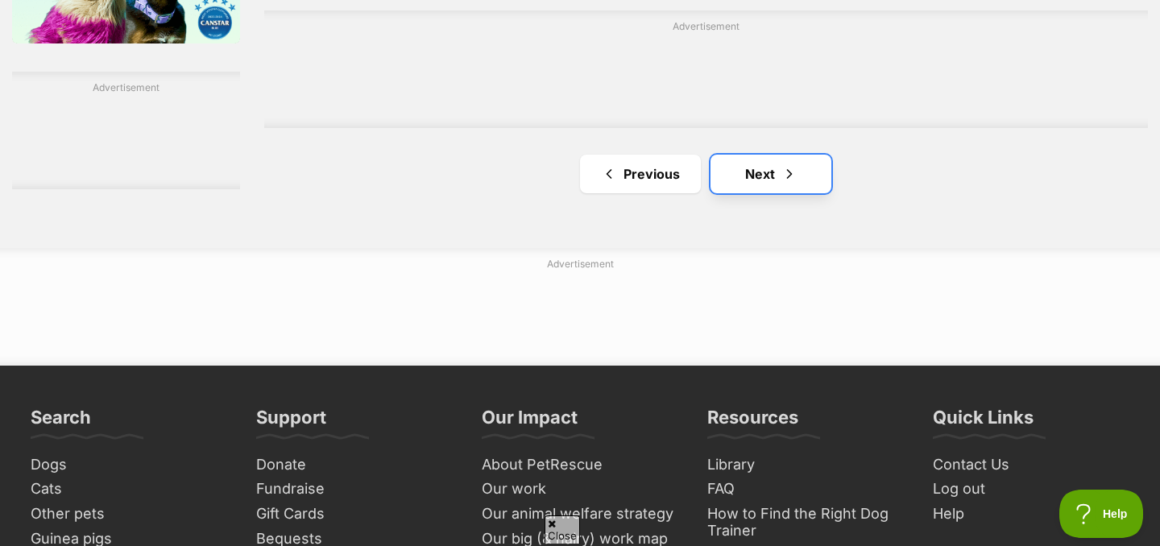
click at [763, 181] on link "Next" at bounding box center [770, 174] width 121 height 39
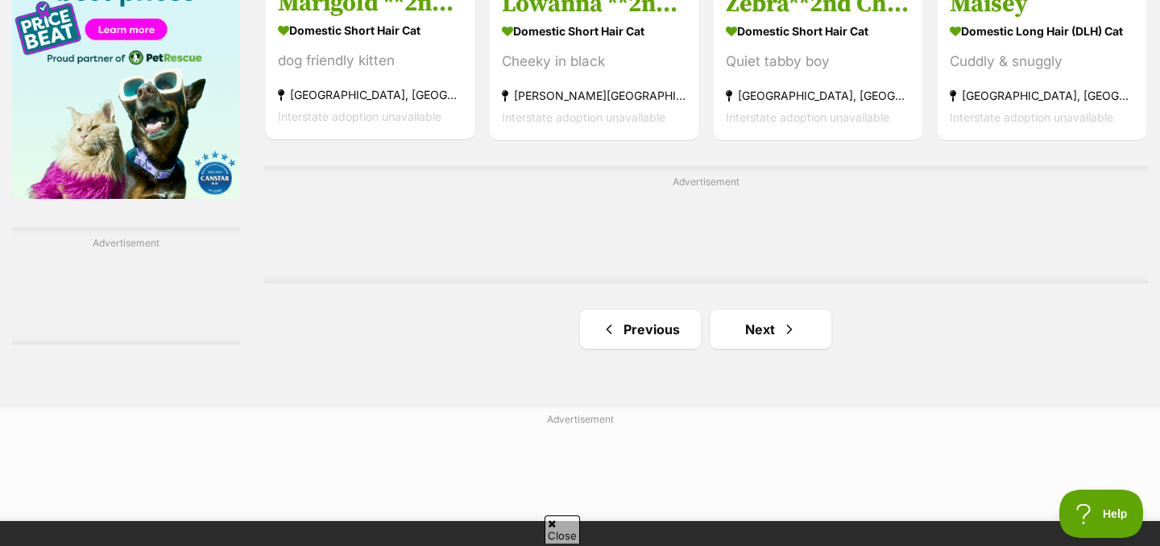
scroll to position [2669, 0]
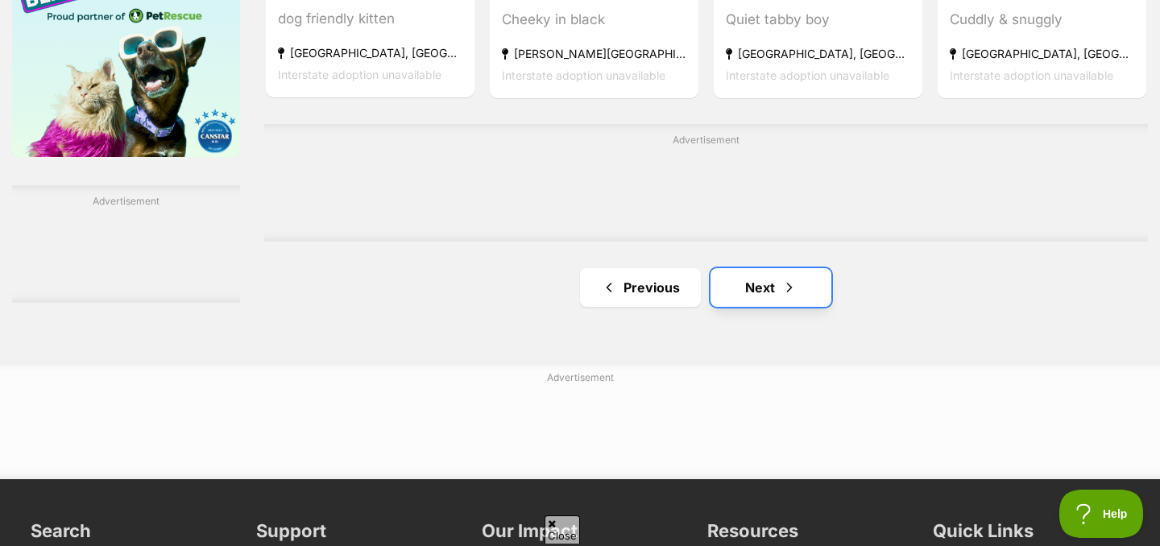
click at [751, 292] on link "Next" at bounding box center [770, 287] width 121 height 39
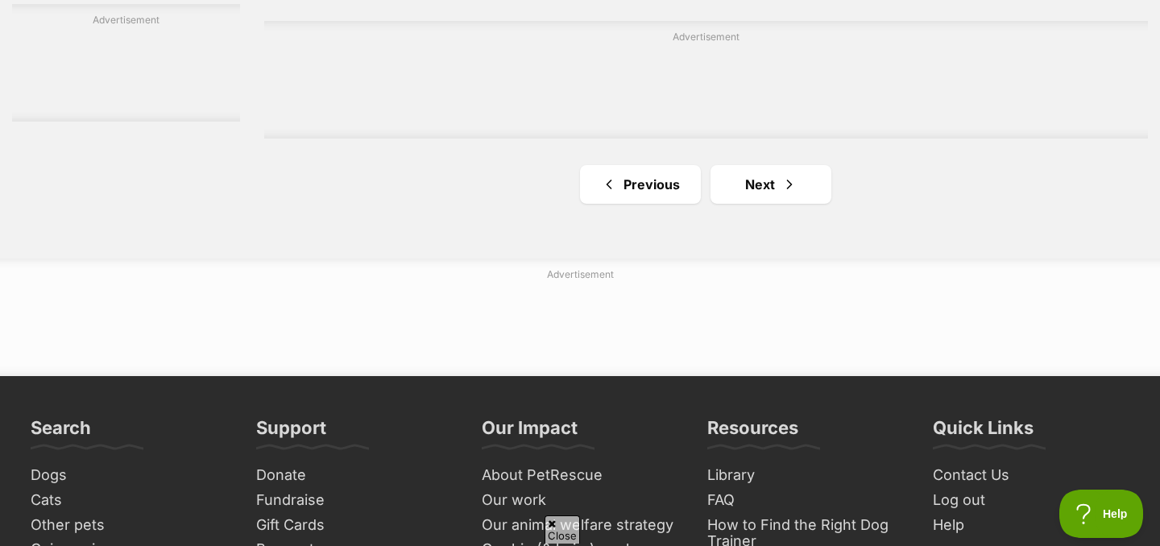
scroll to position [2922, 0]
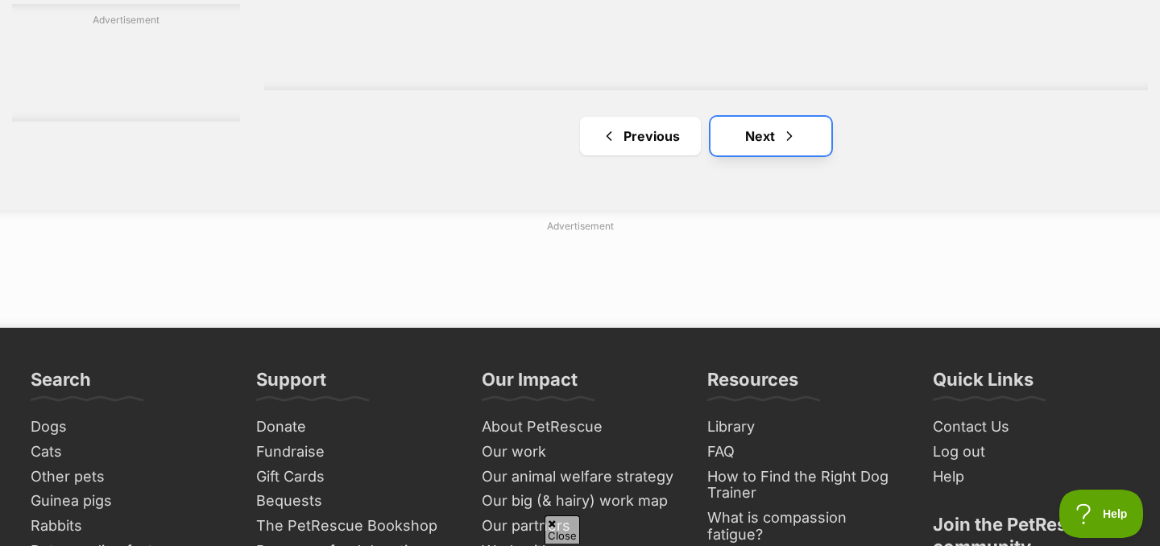
click at [752, 125] on link "Next" at bounding box center [770, 136] width 121 height 39
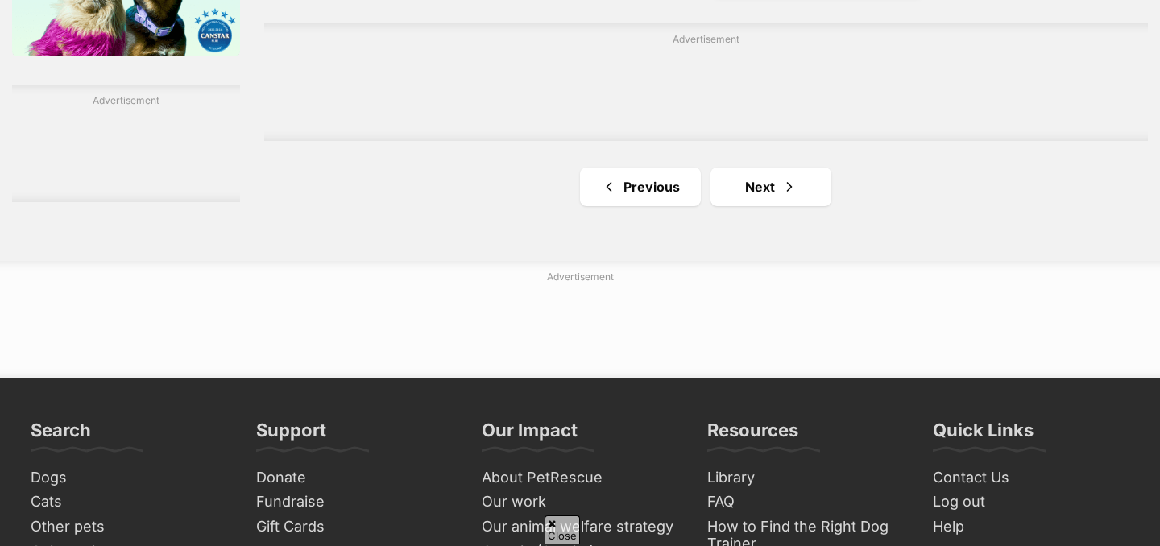
scroll to position [2796, 0]
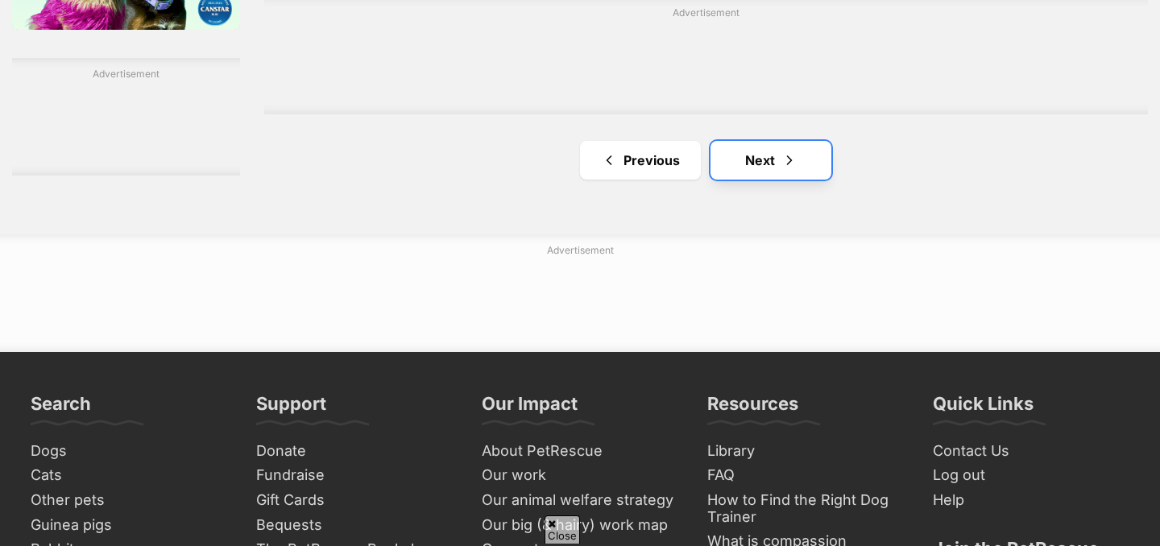
click at [751, 163] on link "Next" at bounding box center [770, 160] width 121 height 39
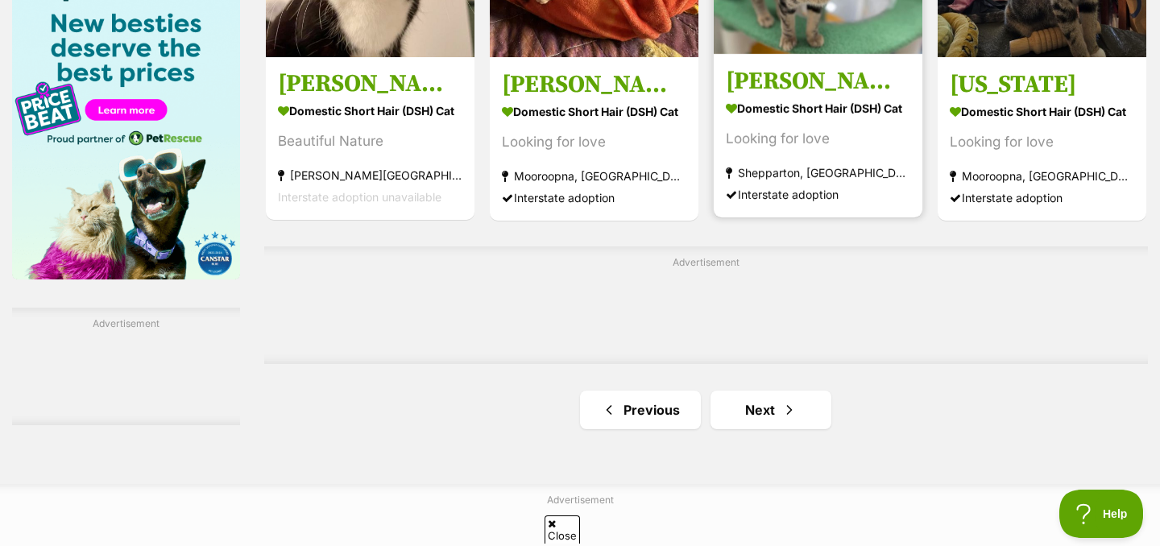
scroll to position [2556, 0]
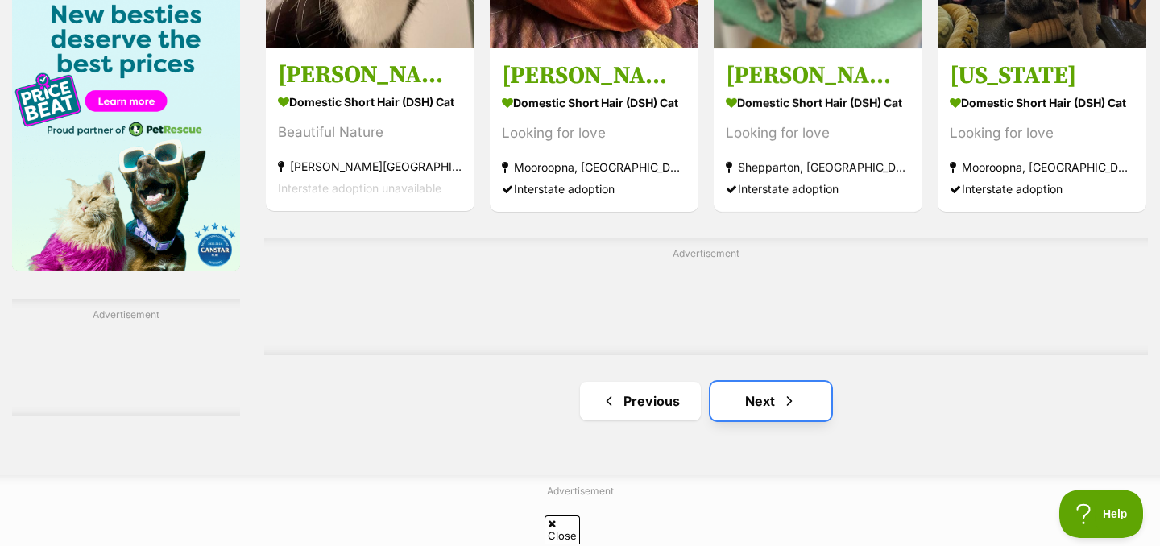
click at [735, 398] on link "Next" at bounding box center [770, 401] width 121 height 39
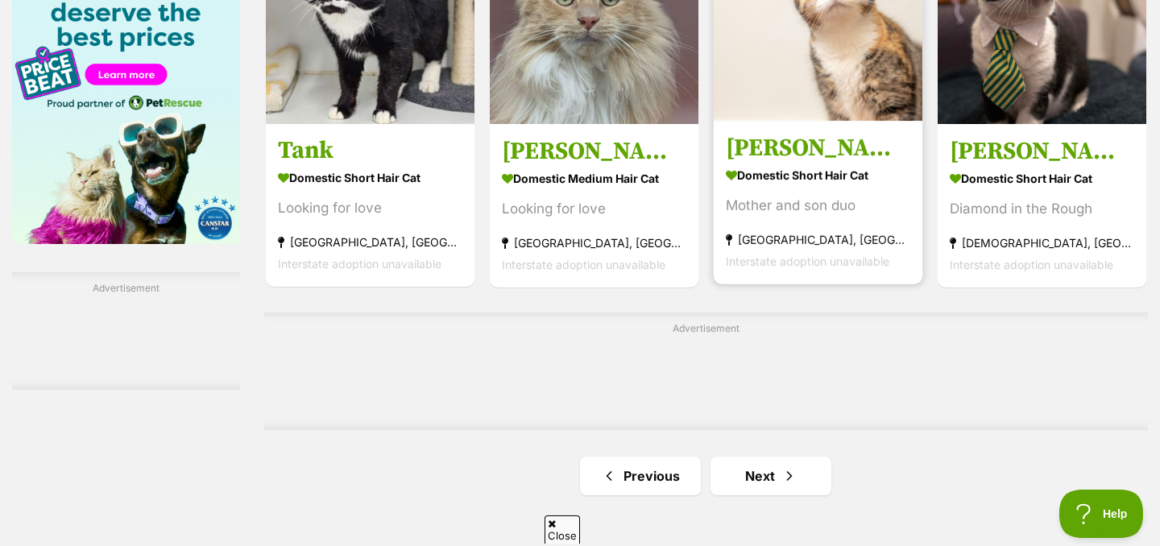
scroll to position [2587, 0]
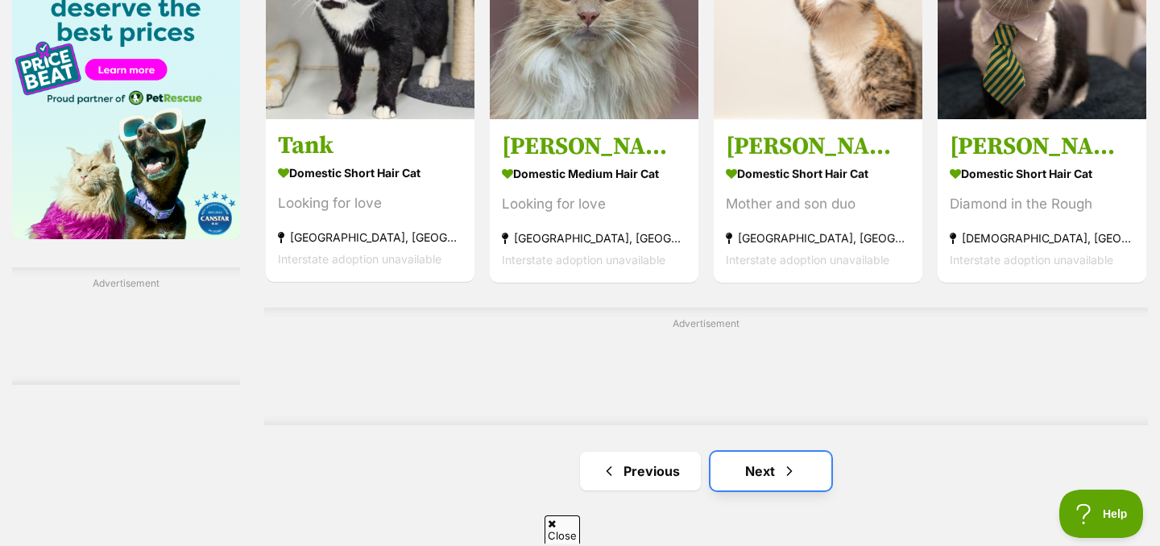
click at [769, 466] on link "Next" at bounding box center [770, 471] width 121 height 39
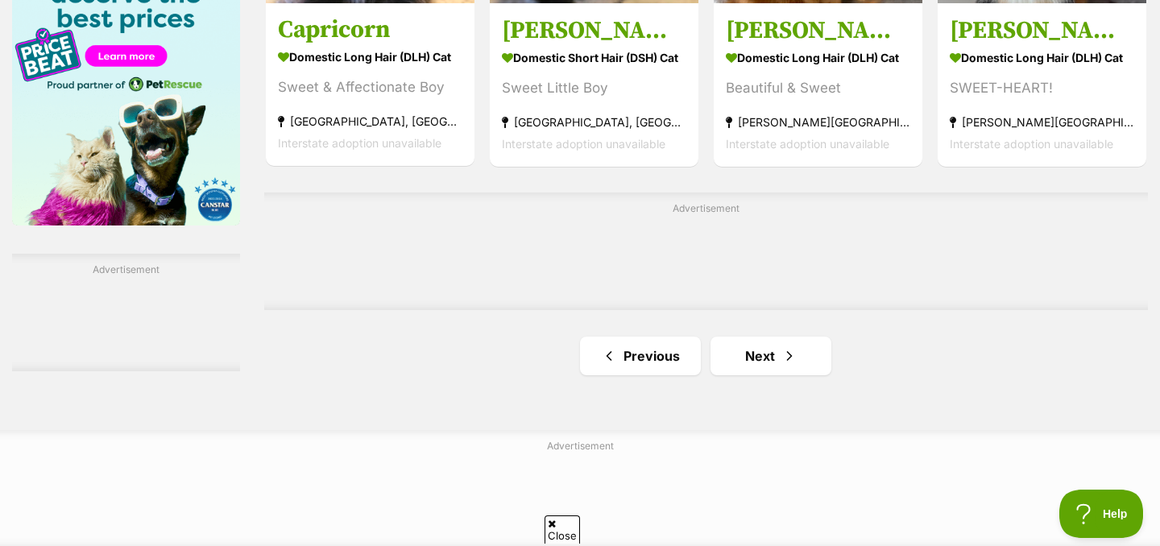
scroll to position [2635, 0]
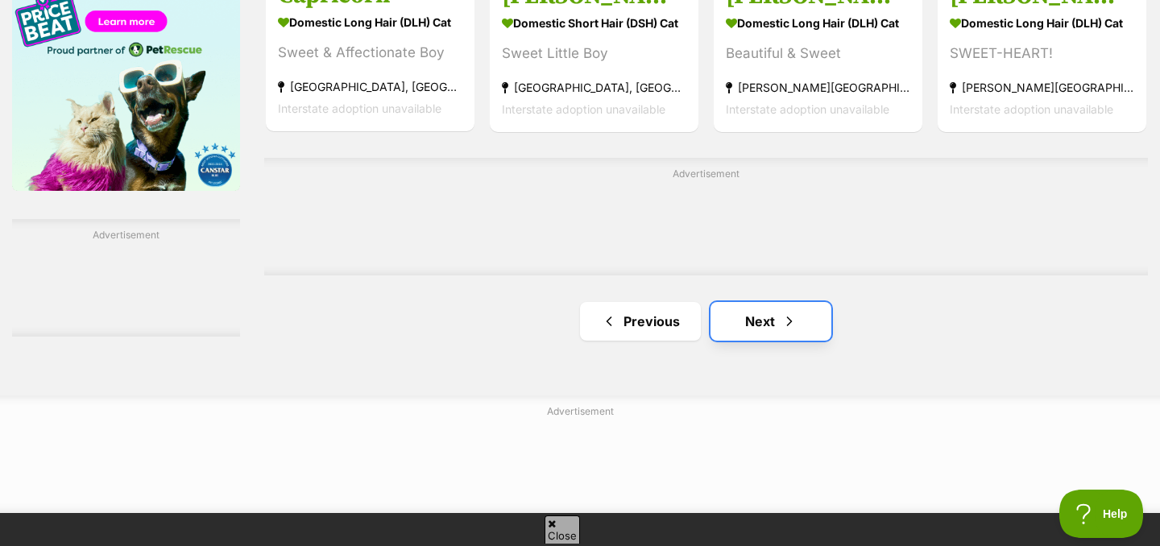
click at [782, 324] on span "Next page" at bounding box center [789, 321] width 16 height 19
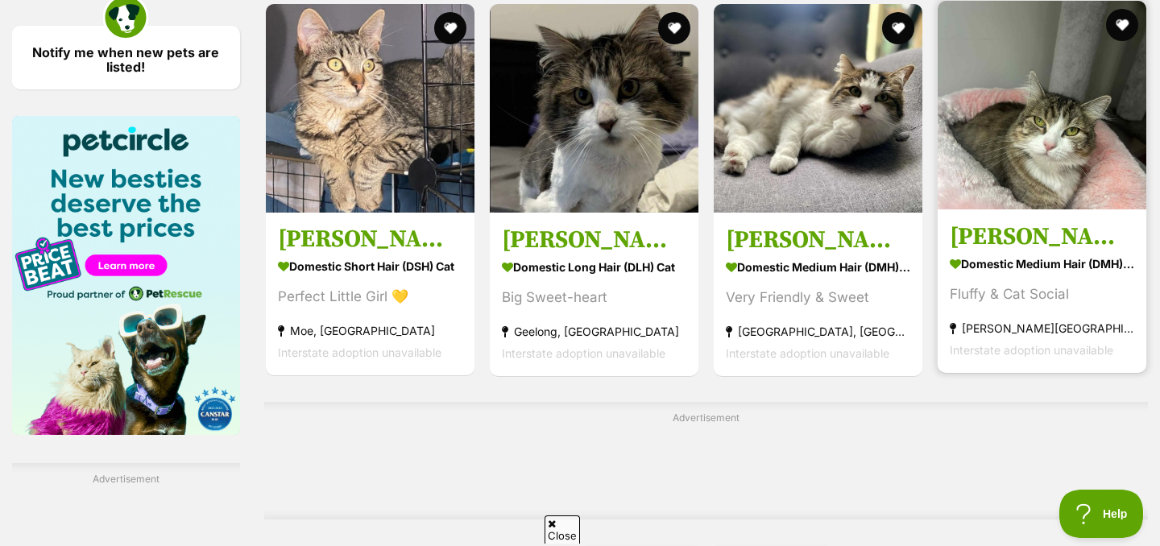
scroll to position [2392, 0]
click at [993, 333] on strong "[PERSON_NAME][GEOGRAPHIC_DATA]" at bounding box center [1042, 328] width 184 height 22
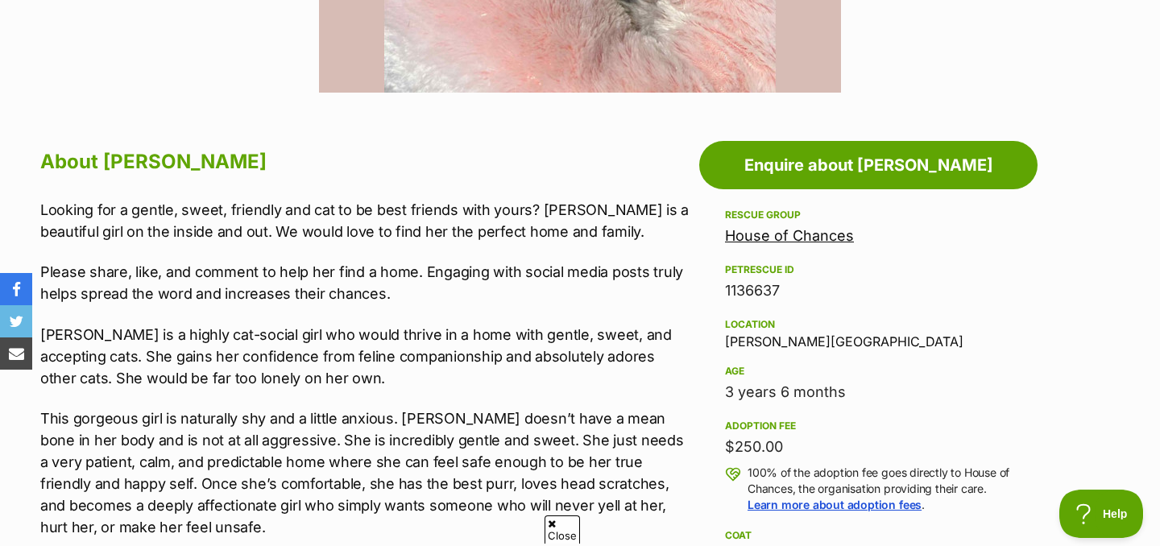
scroll to position [766, 0]
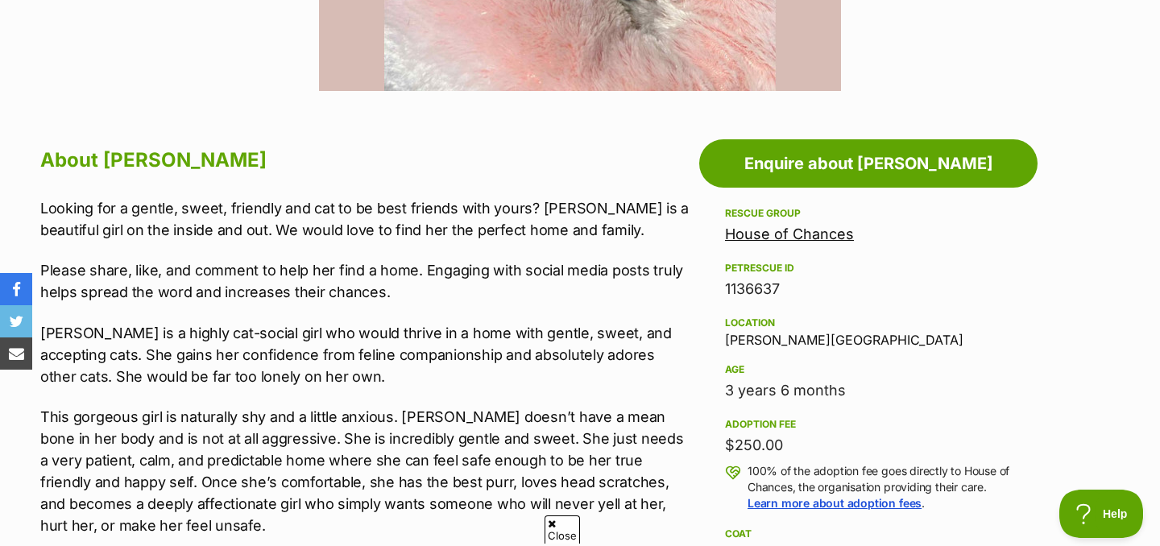
drag, startPoint x: 721, startPoint y: 343, endPoint x: 840, endPoint y: 318, distance: 121.8
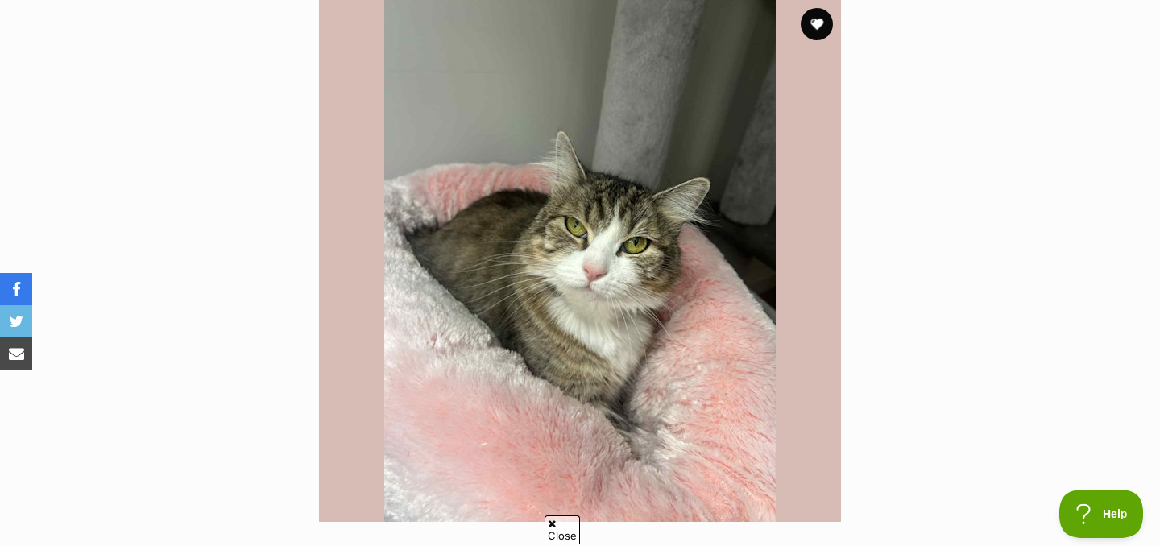
scroll to position [308, 0]
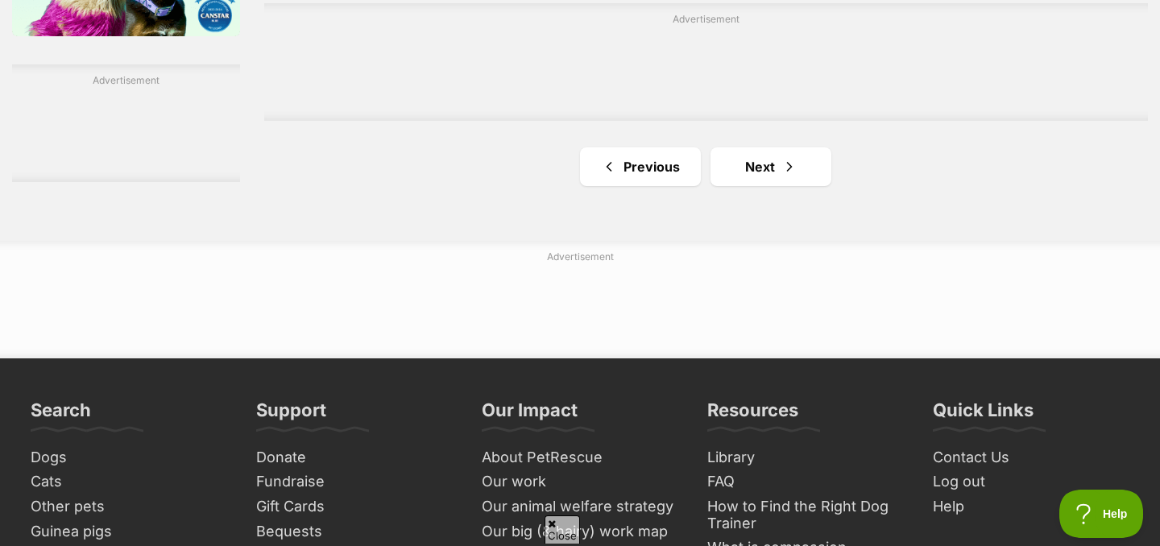
scroll to position [2843, 0]
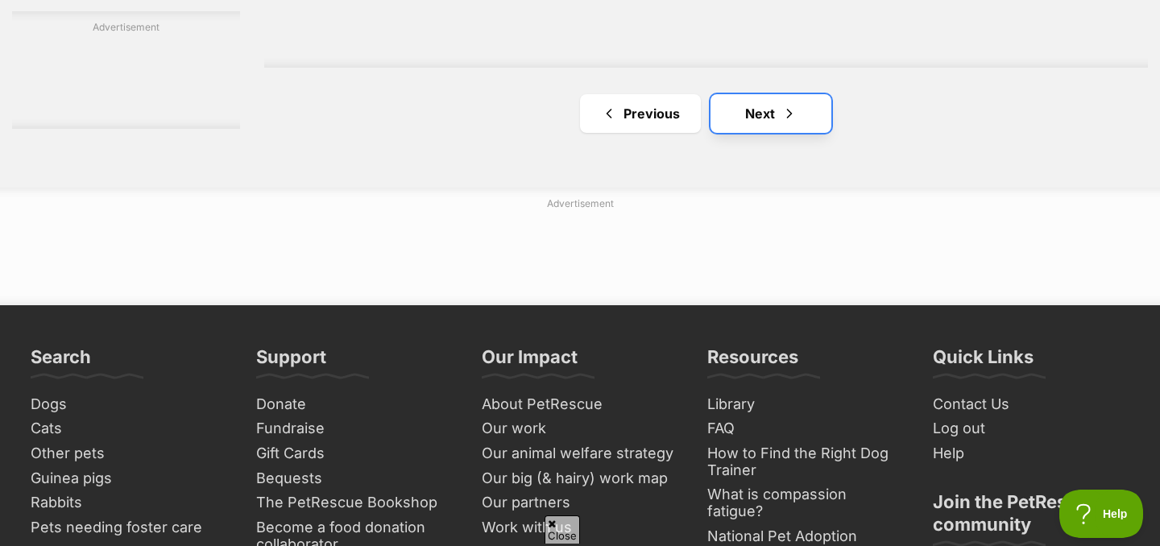
click at [734, 118] on link "Next" at bounding box center [770, 113] width 121 height 39
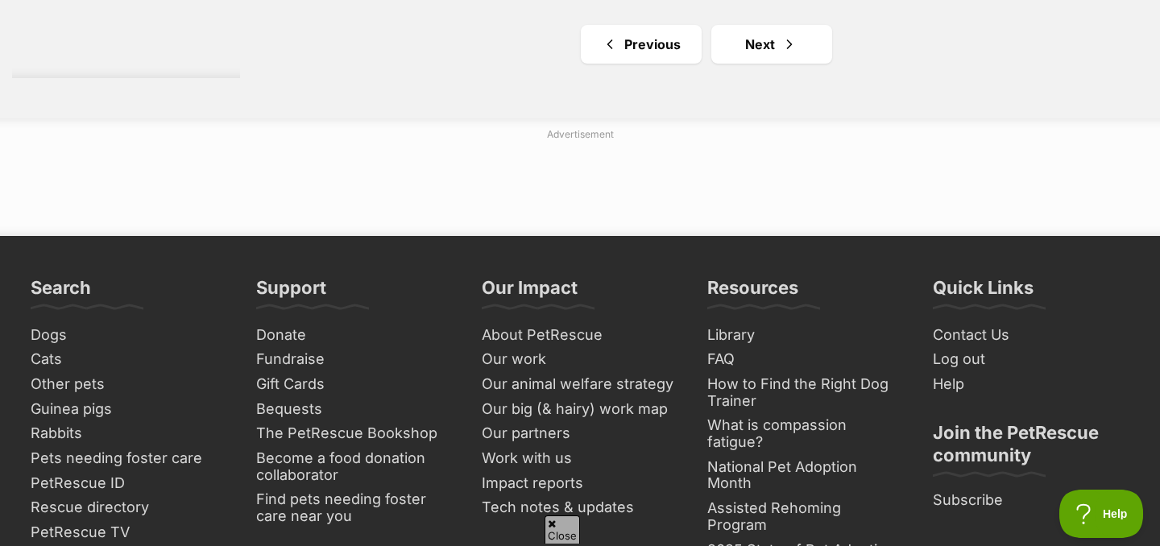
scroll to position [3025, 0]
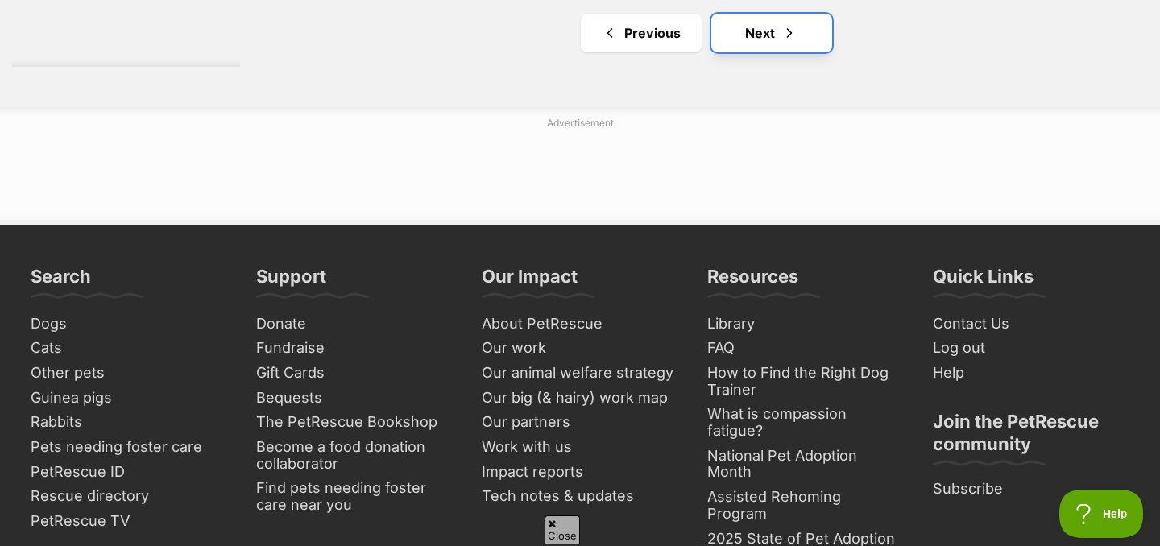
click at [744, 45] on link "Next" at bounding box center [771, 33] width 121 height 39
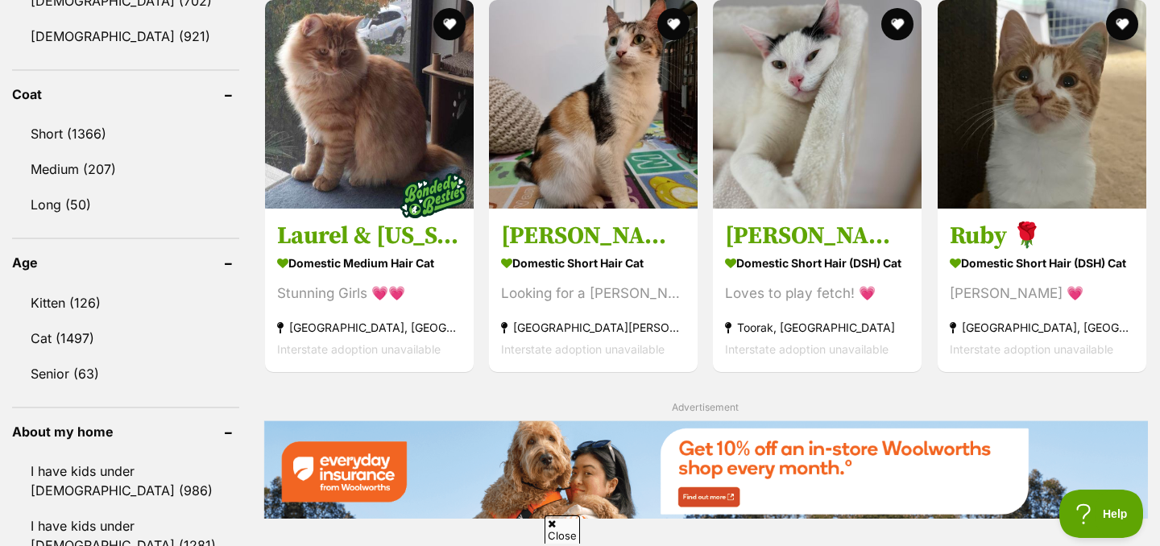
scroll to position [1458, 0]
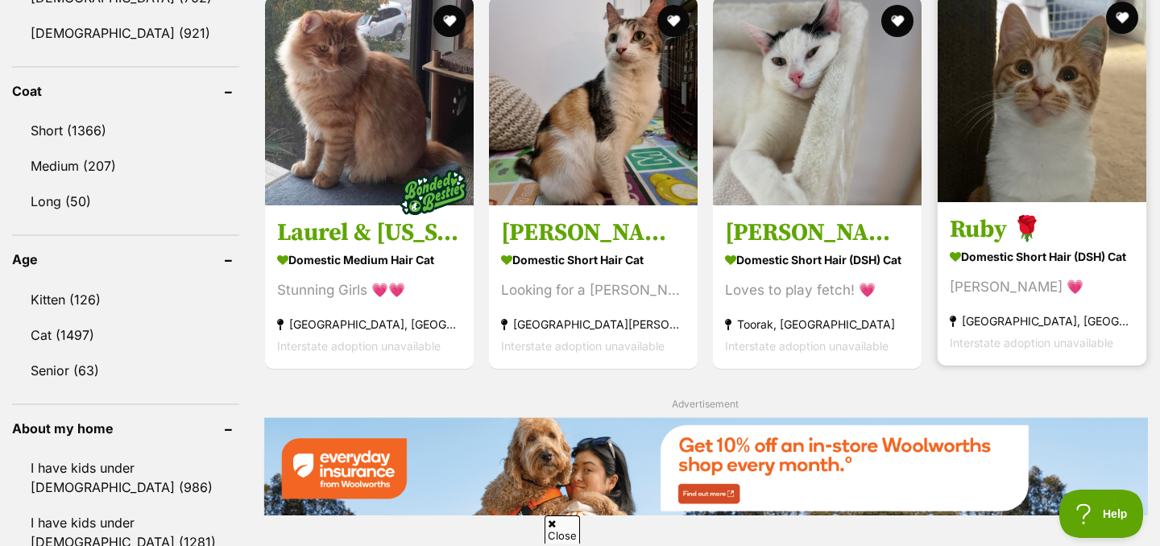
click at [1050, 135] on img at bounding box center [1042, 98] width 209 height 209
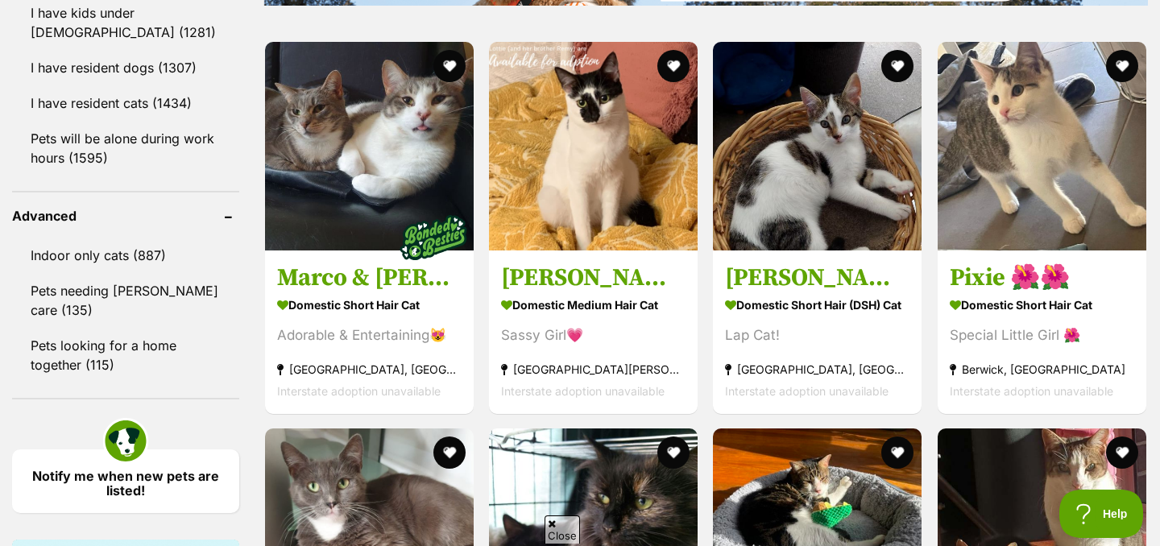
scroll to position [1965, 0]
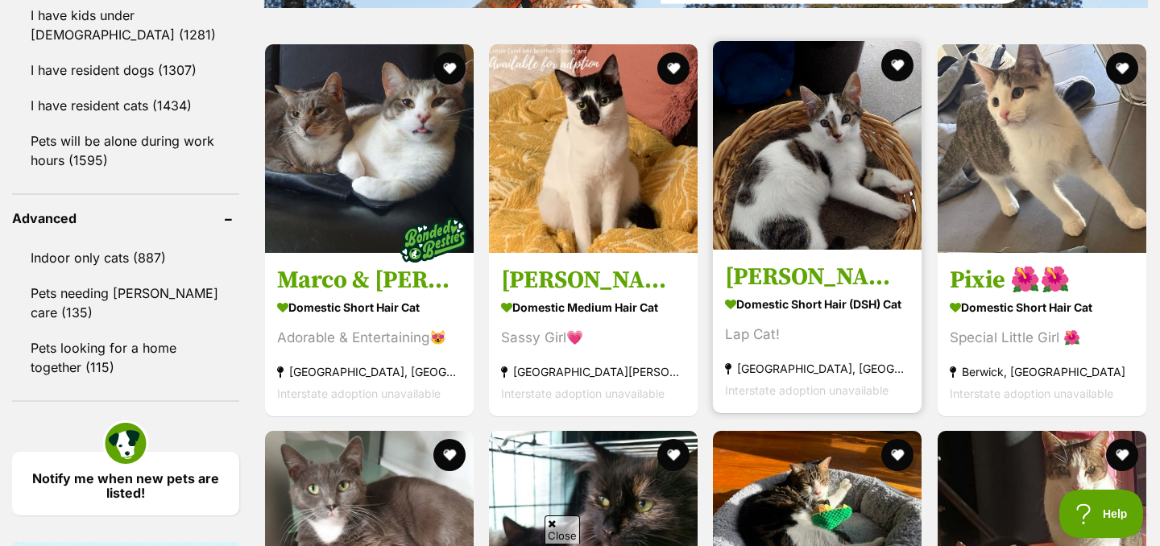
click at [771, 161] on img at bounding box center [817, 145] width 209 height 209
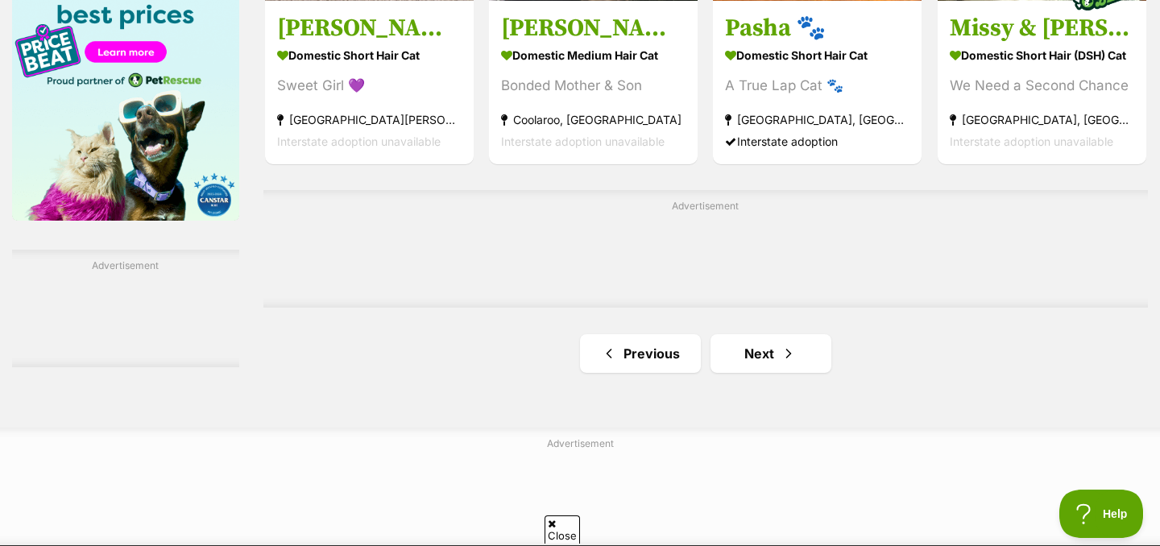
scroll to position [2610, 0]
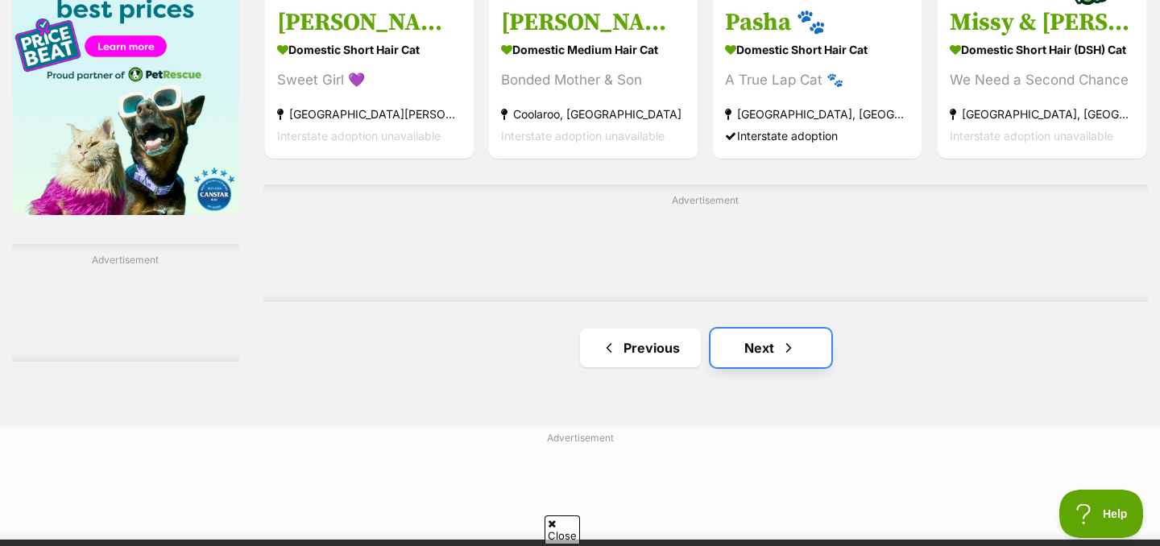
click at [745, 340] on link "Next" at bounding box center [770, 348] width 121 height 39
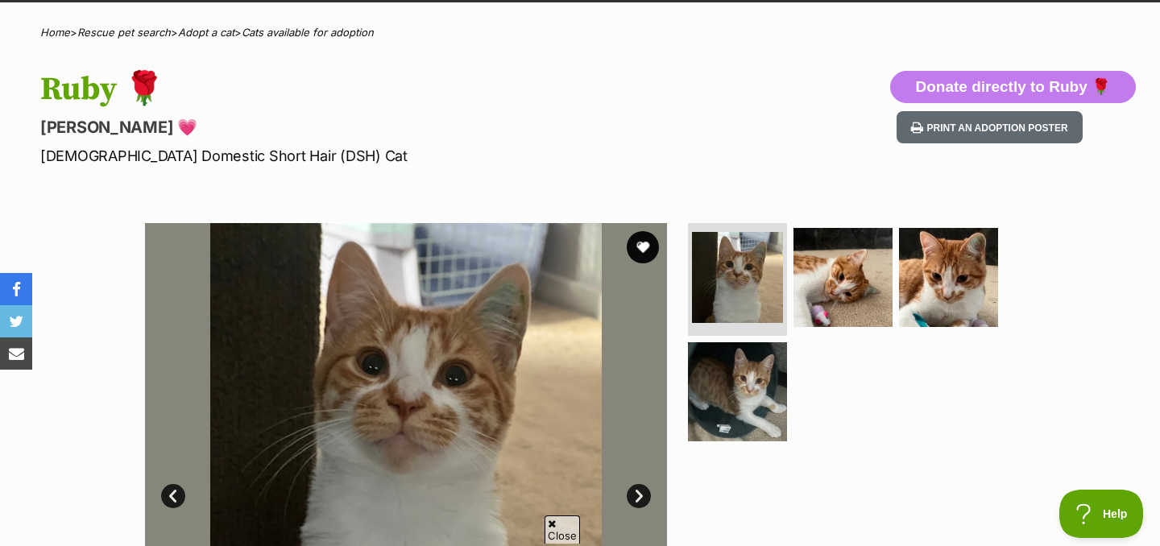
scroll to position [230, 0]
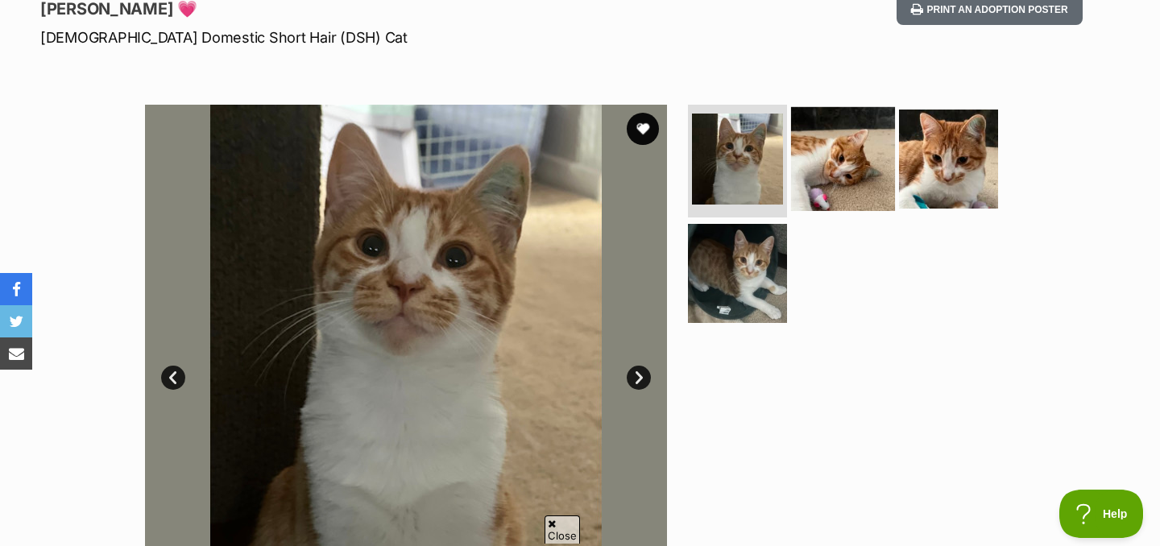
click at [799, 196] on img at bounding box center [843, 159] width 104 height 104
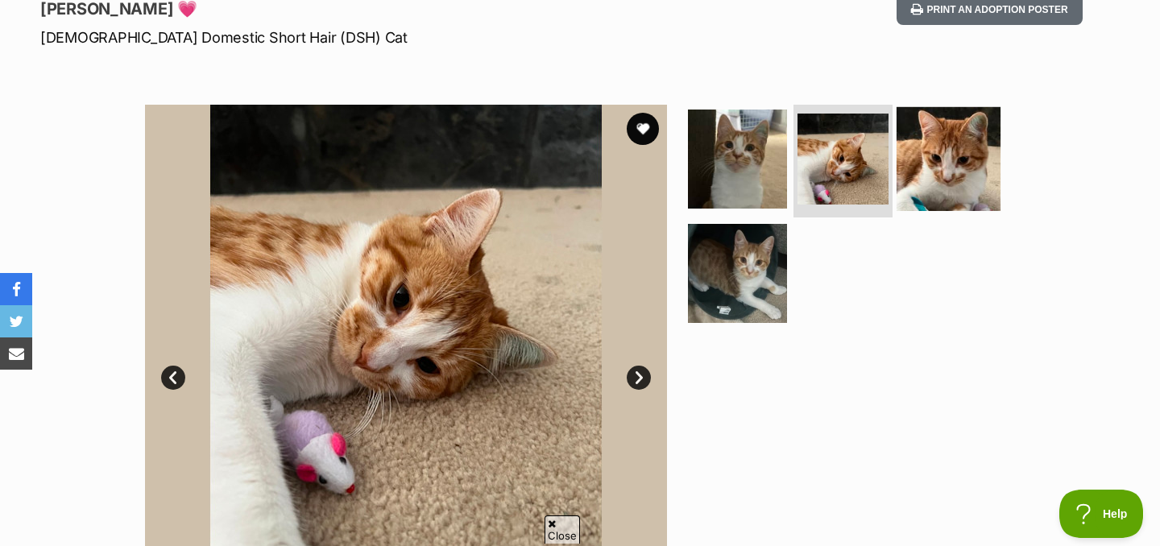
click at [966, 168] on img at bounding box center [948, 159] width 104 height 104
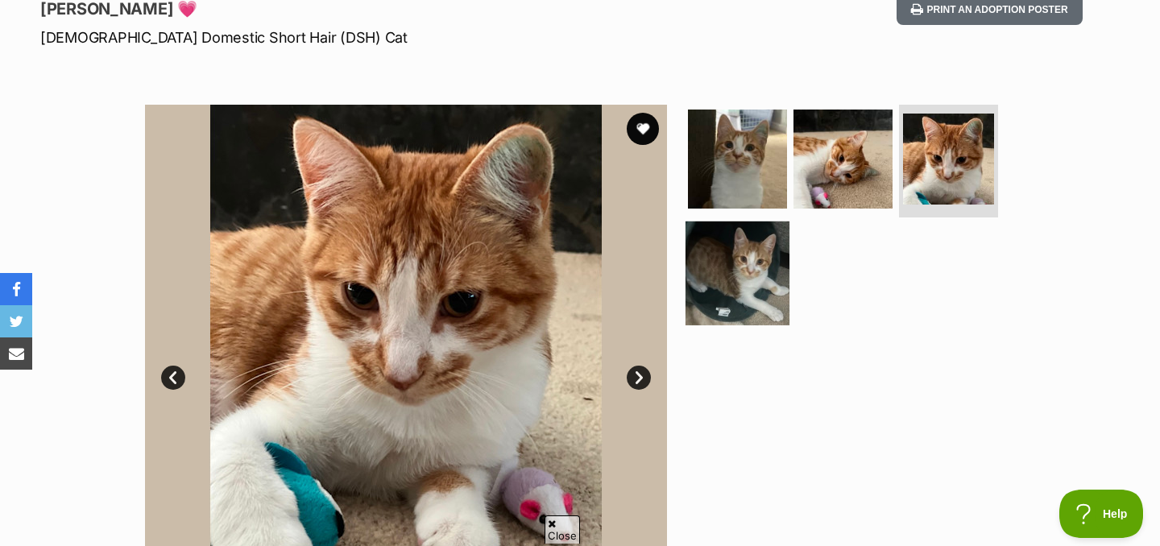
click at [755, 284] on img at bounding box center [737, 273] width 104 height 104
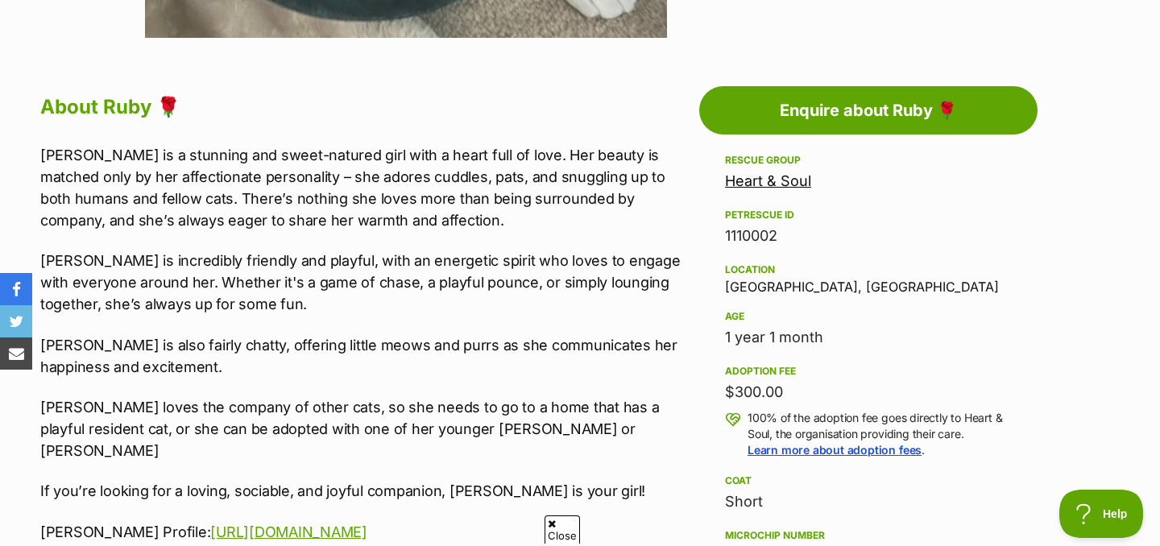
scroll to position [834, 0]
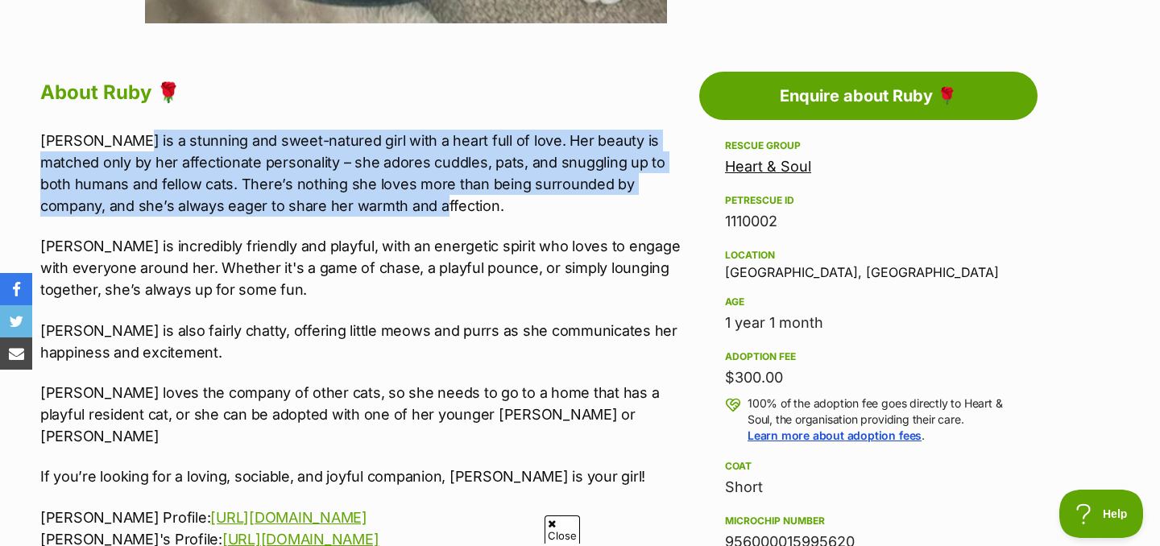
drag, startPoint x: 117, startPoint y: 139, endPoint x: 324, endPoint y: 209, distance: 218.3
click at [332, 209] on p "Ruby is a stunning and sweet-natured girl with a heart full of love. Her beauty…" at bounding box center [365, 173] width 651 height 87
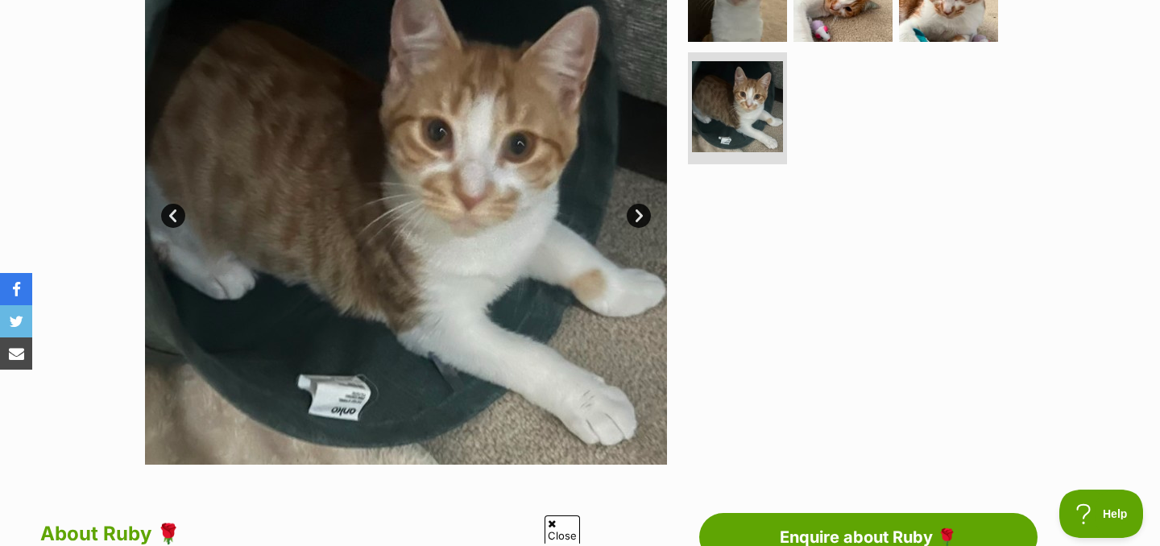
scroll to position [334, 0]
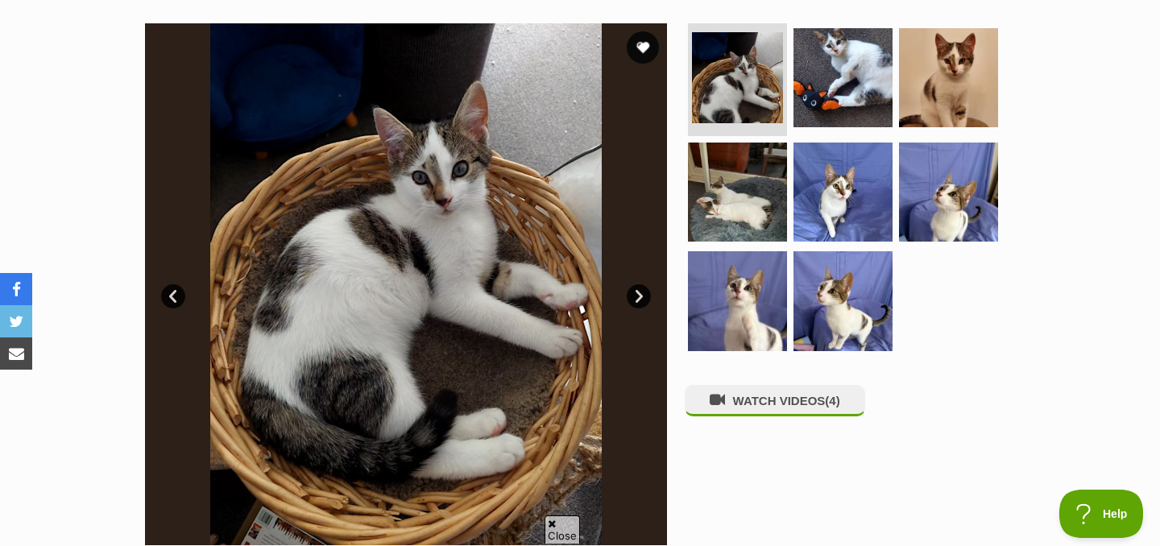
scroll to position [313, 0]
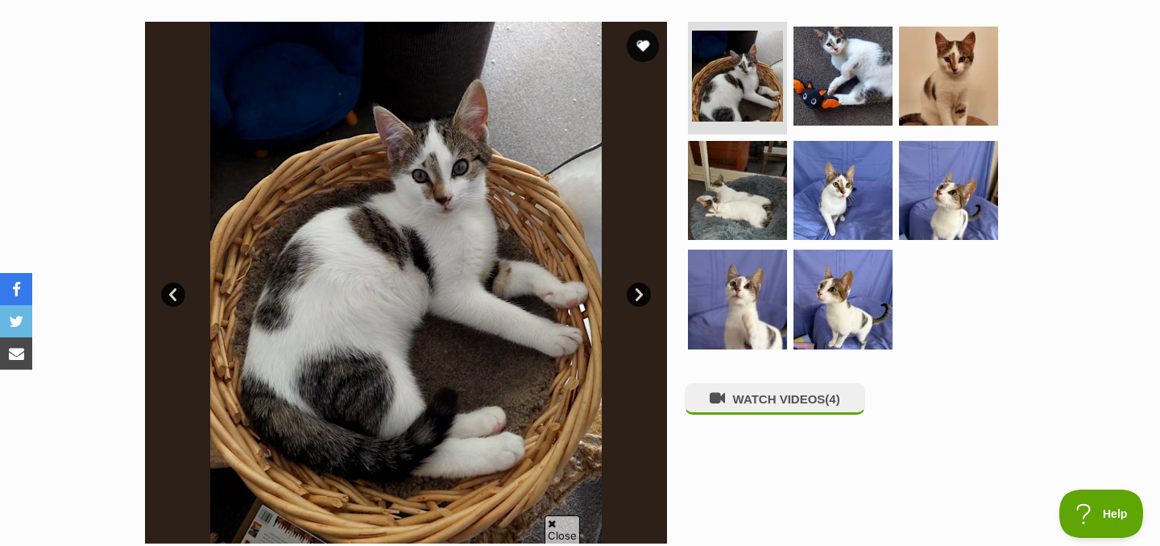
click at [640, 305] on link "Next" at bounding box center [639, 295] width 24 height 24
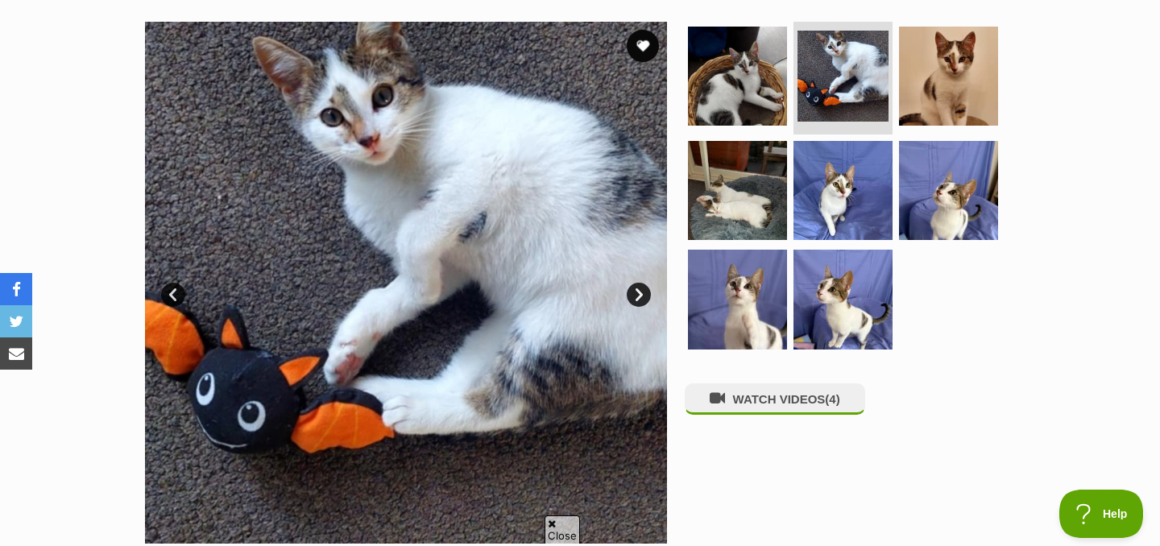
click at [643, 302] on link "Next" at bounding box center [639, 295] width 24 height 24
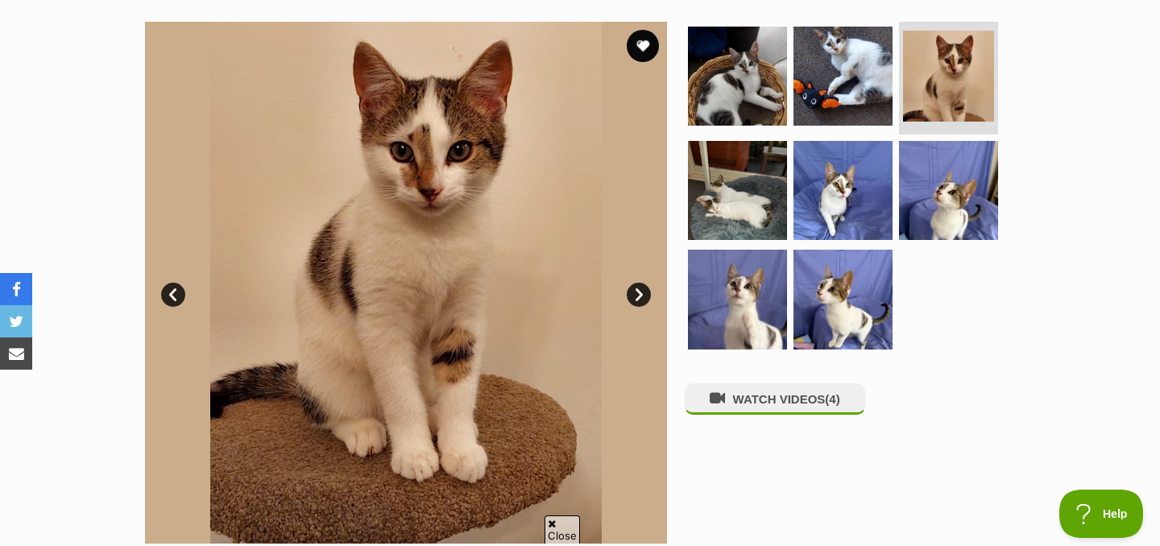
click at [643, 302] on link "Next" at bounding box center [639, 295] width 24 height 24
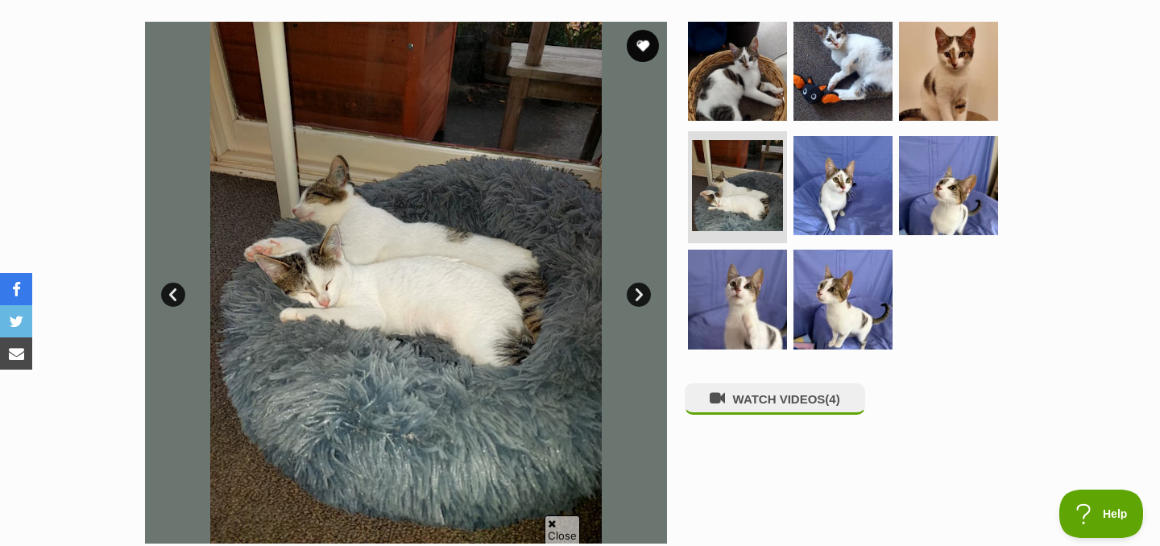
click at [643, 302] on link "Next" at bounding box center [639, 295] width 24 height 24
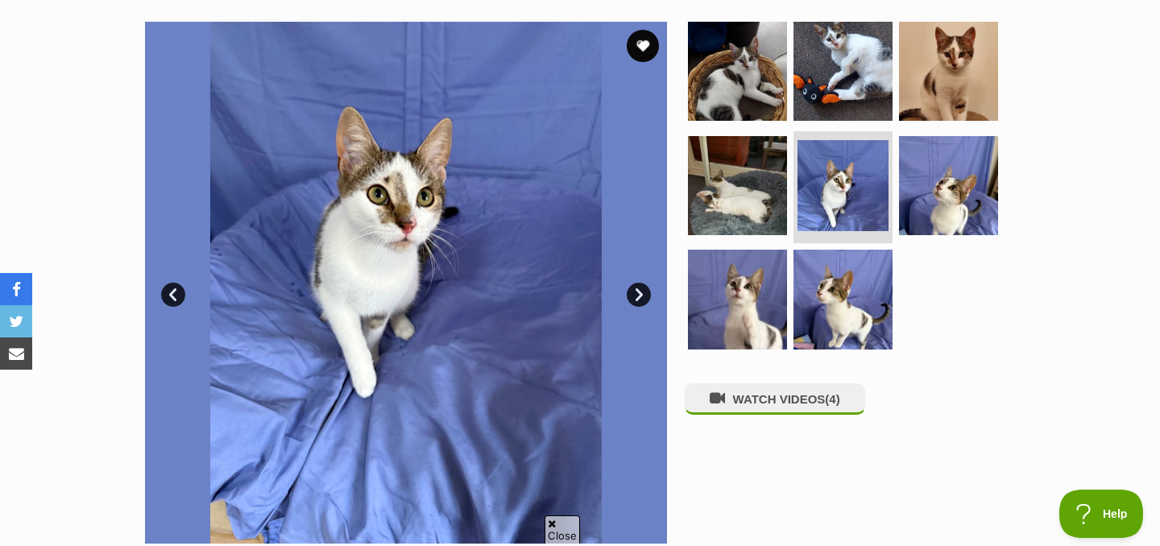
click at [640, 302] on link "Next" at bounding box center [639, 295] width 24 height 24
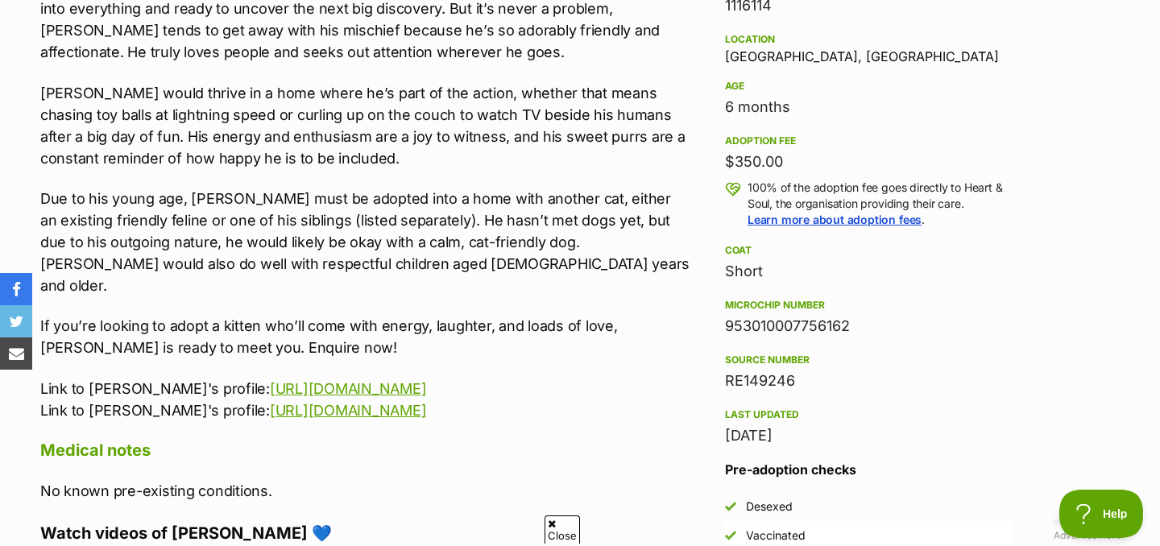
scroll to position [1055, 0]
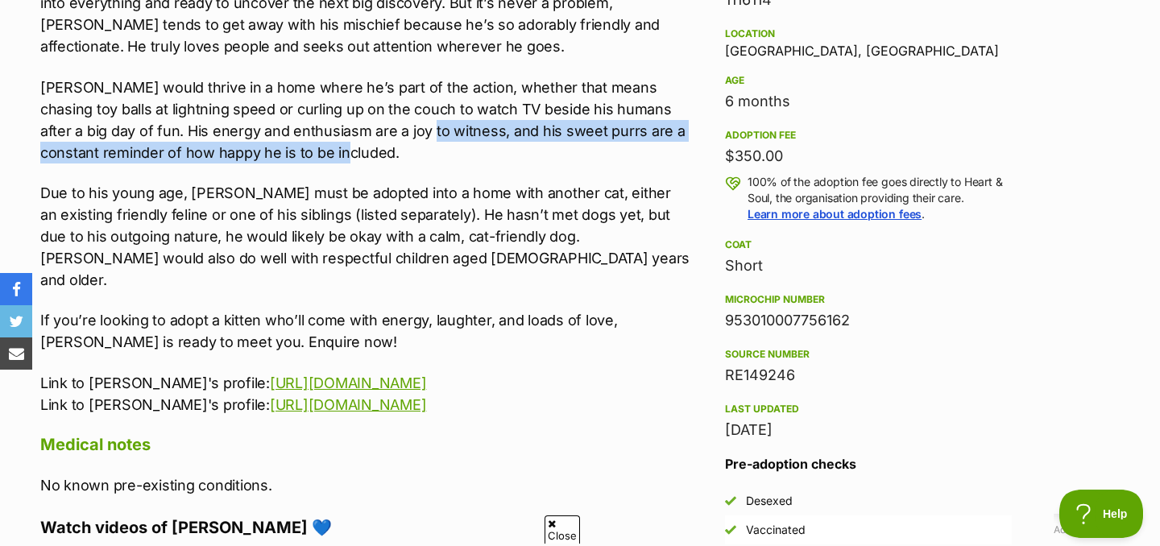
drag, startPoint x: 358, startPoint y: 123, endPoint x: 416, endPoint y: 150, distance: 63.8
click at [416, 150] on p "Richie would thrive in a home where he’s part of the action, whether that means…" at bounding box center [365, 120] width 651 height 87
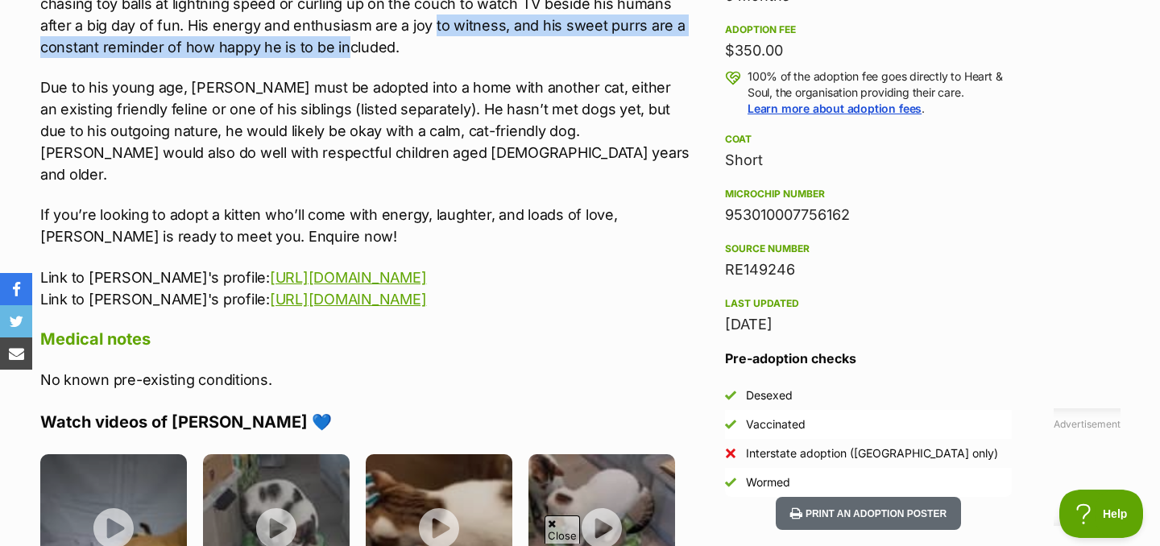
scroll to position [1168, 0]
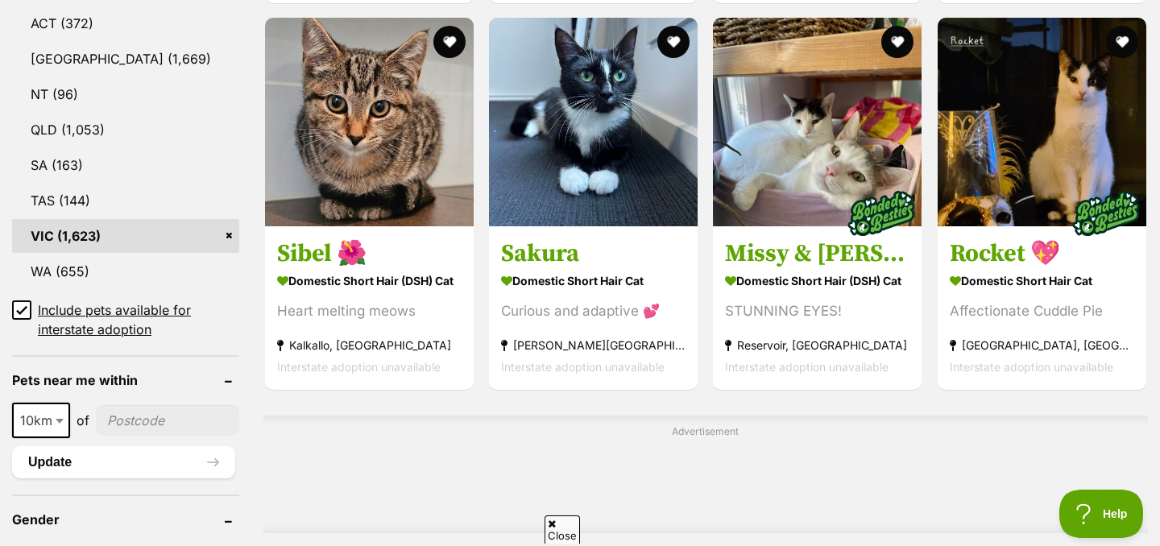
scroll to position [901, 0]
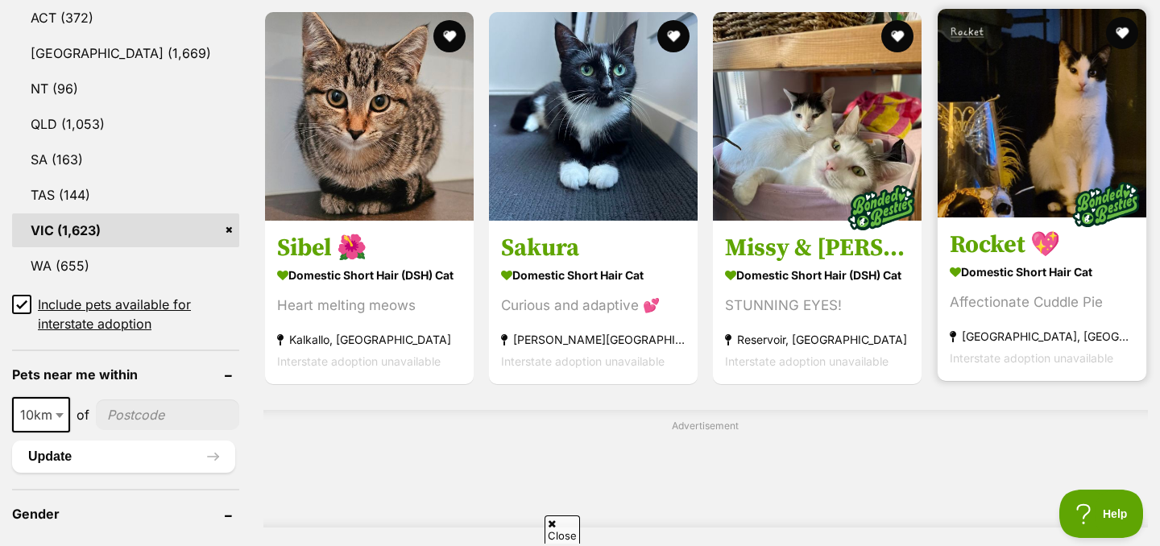
click at [993, 269] on strong "Domestic Short Hair Cat" at bounding box center [1042, 271] width 184 height 23
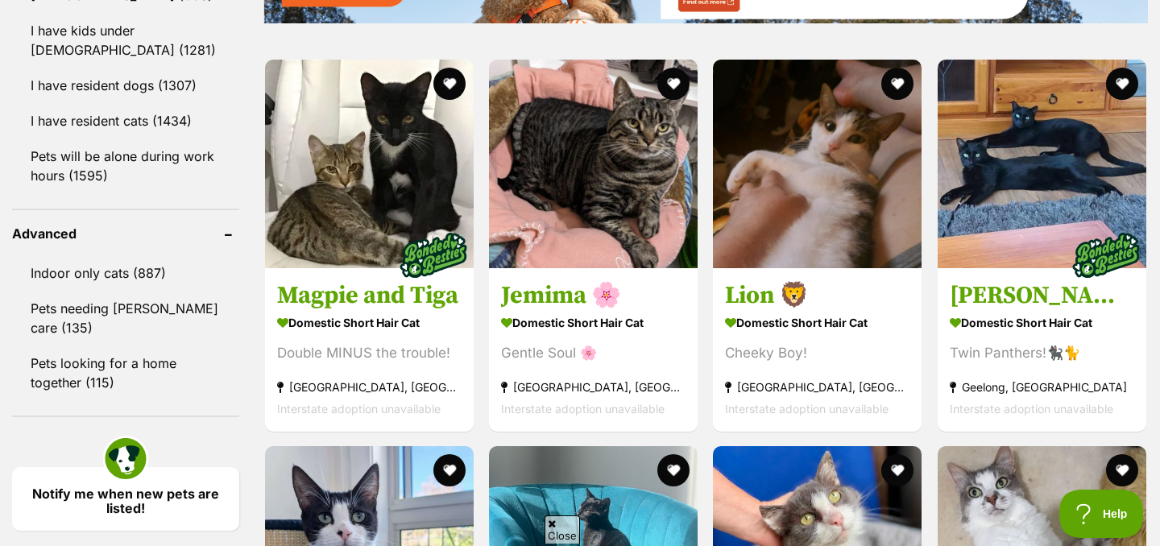
scroll to position [1961, 0]
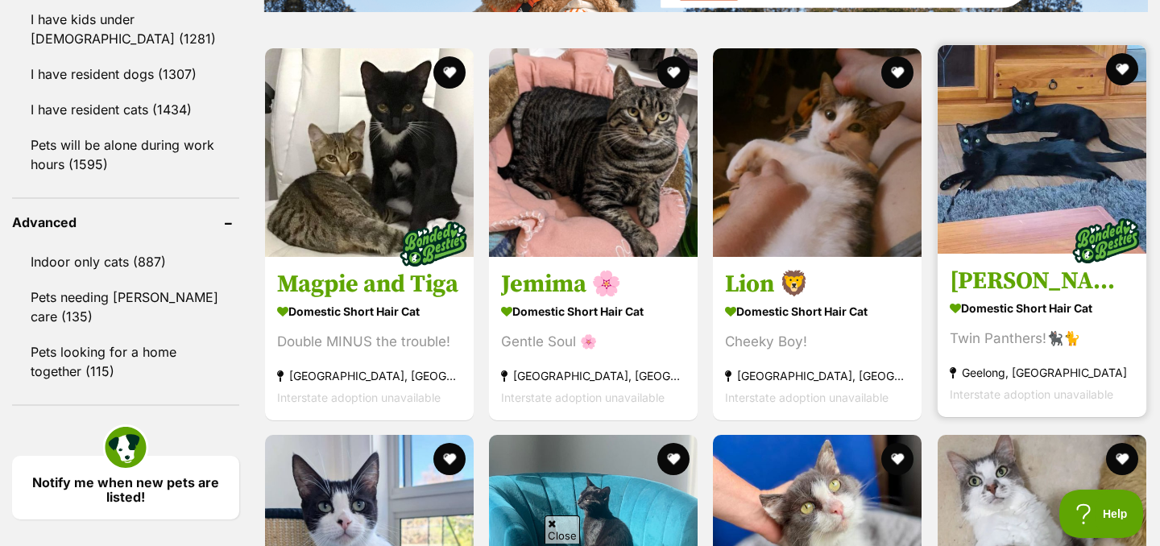
click at [1035, 291] on h3 "Lily & Phoebe 🌸🌸" at bounding box center [1042, 280] width 184 height 31
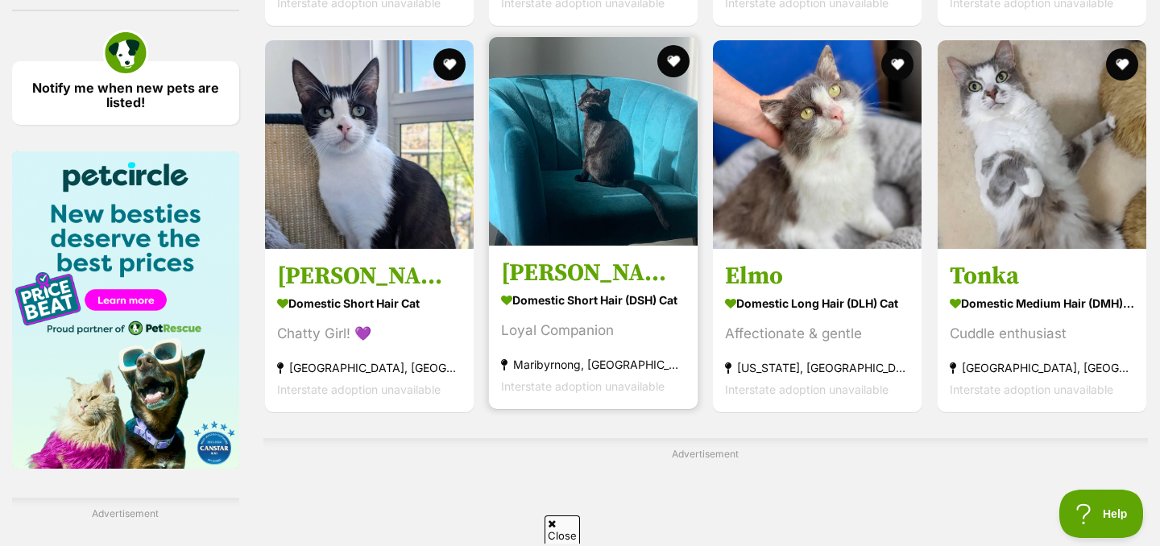
scroll to position [2345, 0]
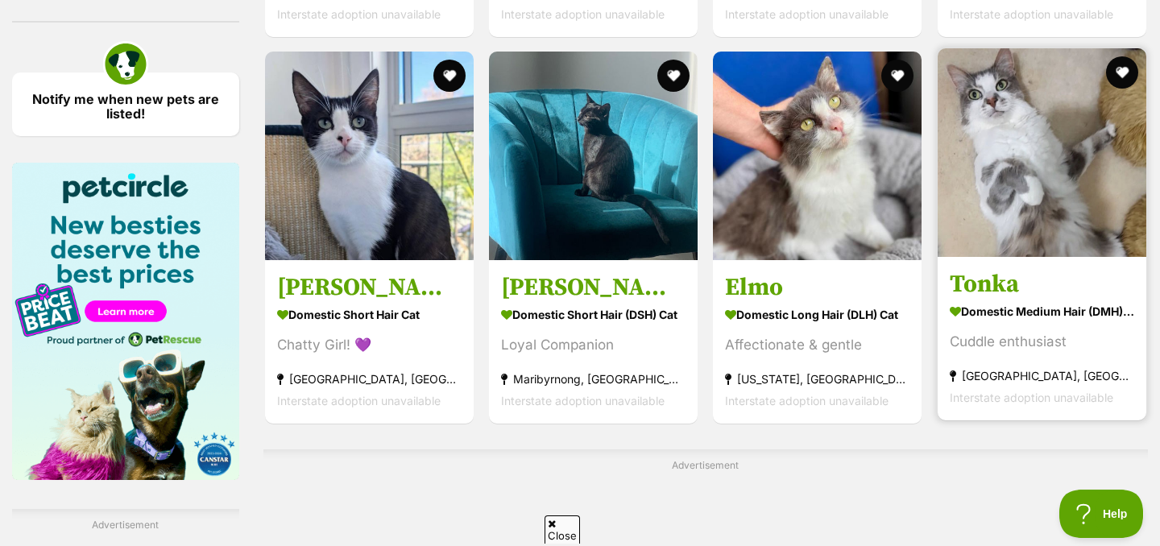
click at [1039, 242] on img at bounding box center [1042, 152] width 209 height 209
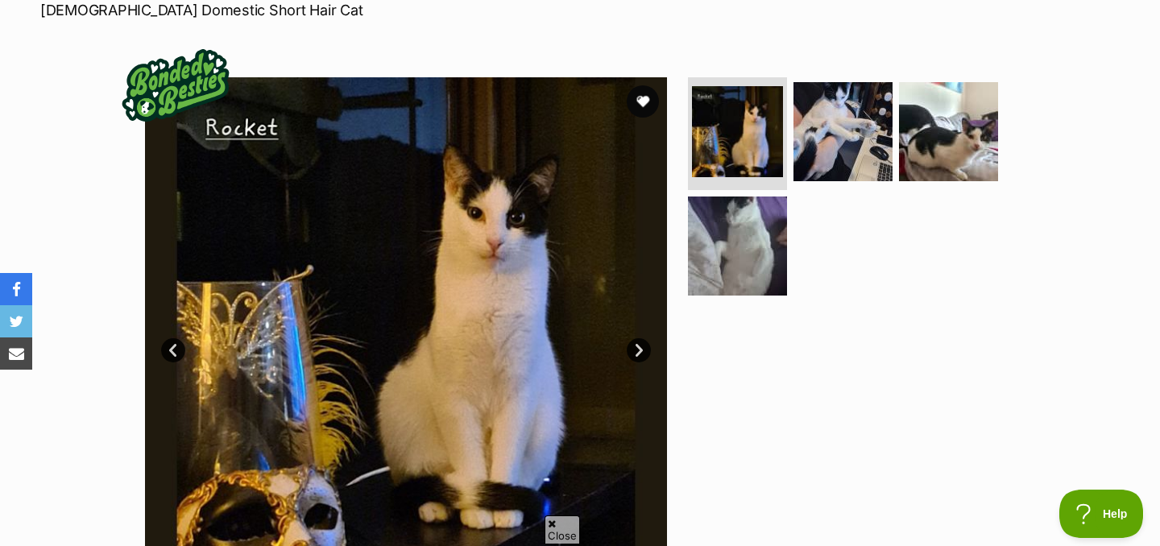
scroll to position [275, 0]
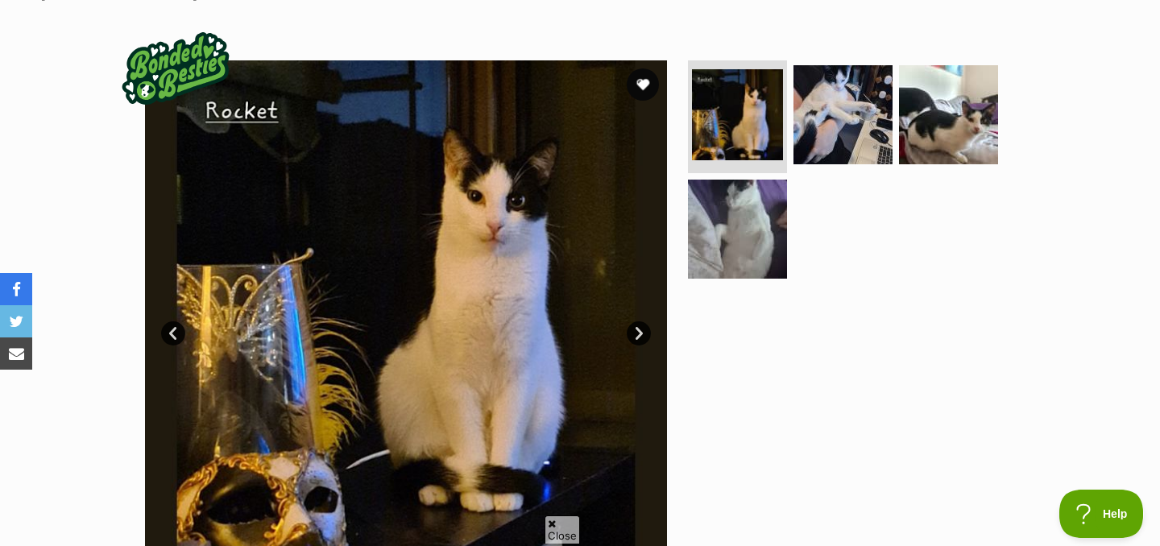
click at [636, 340] on link "Next" at bounding box center [639, 333] width 24 height 24
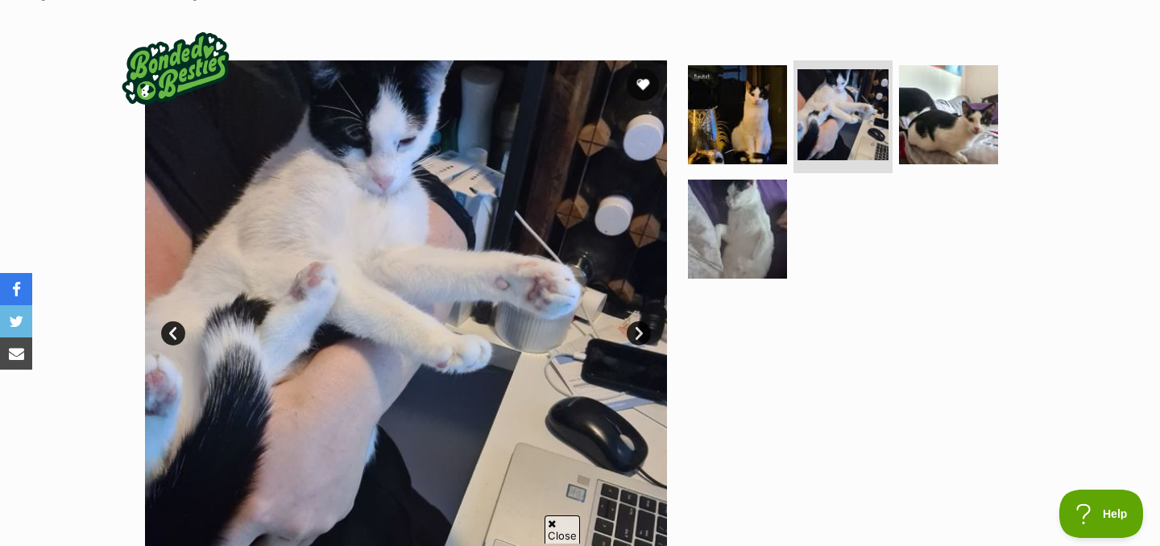
click at [636, 340] on link "Next" at bounding box center [639, 333] width 24 height 24
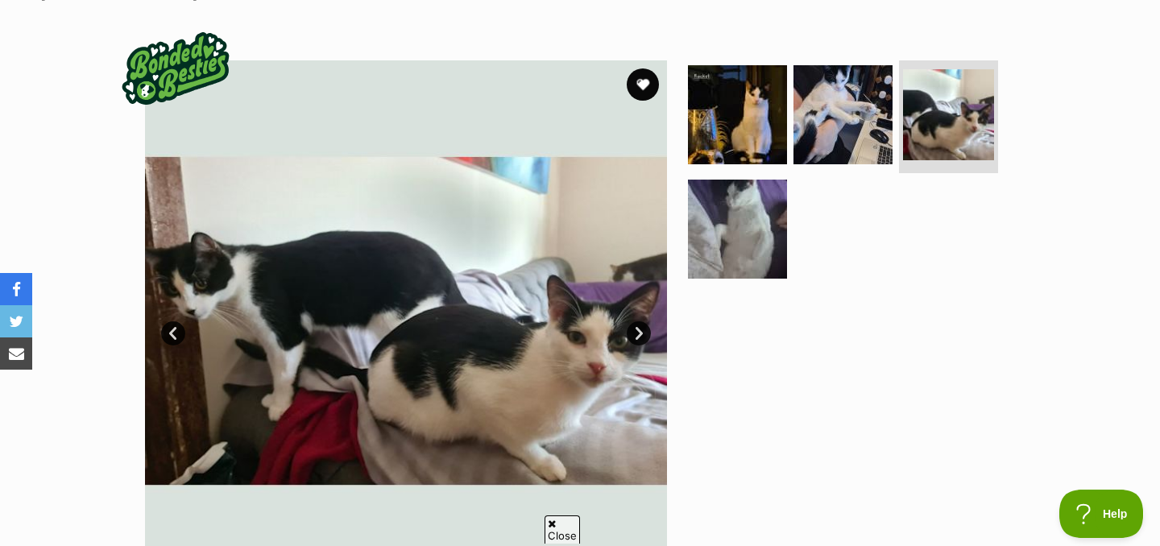
click at [636, 341] on link "Next" at bounding box center [639, 333] width 24 height 24
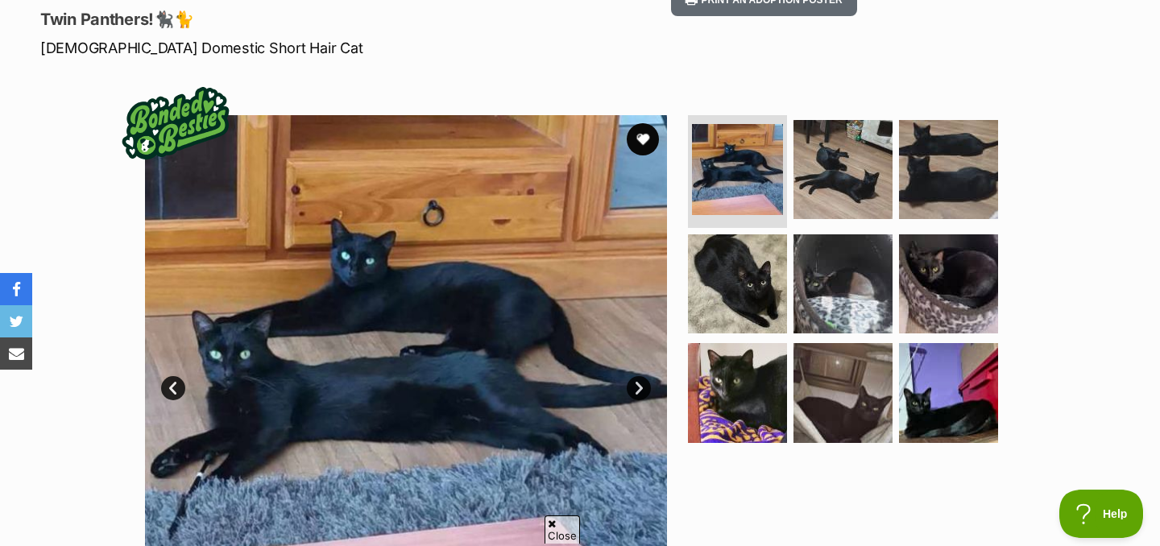
scroll to position [289, 0]
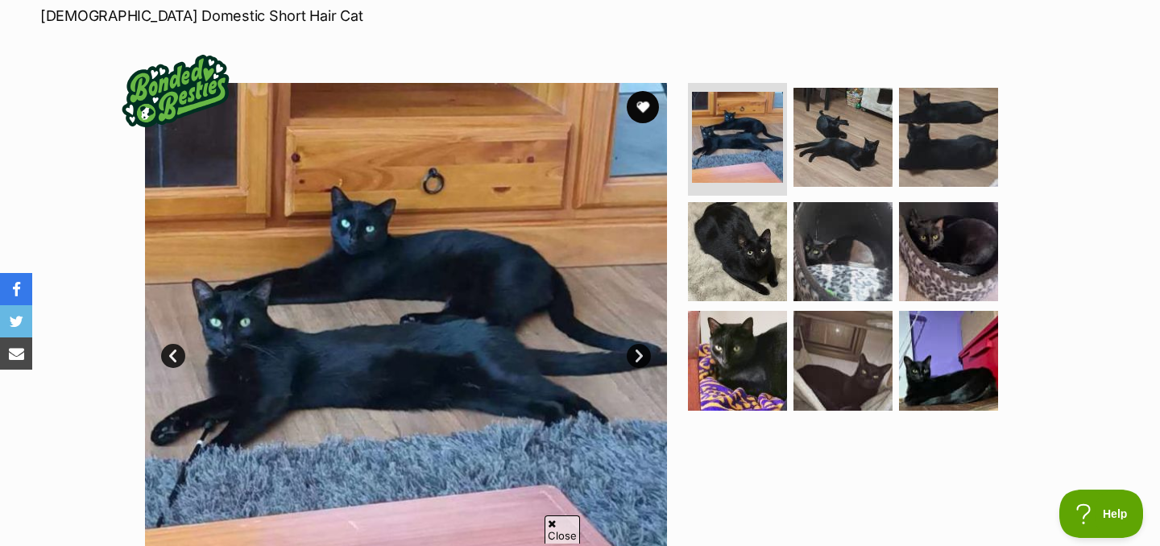
click at [639, 344] on link "Next" at bounding box center [639, 356] width 24 height 24
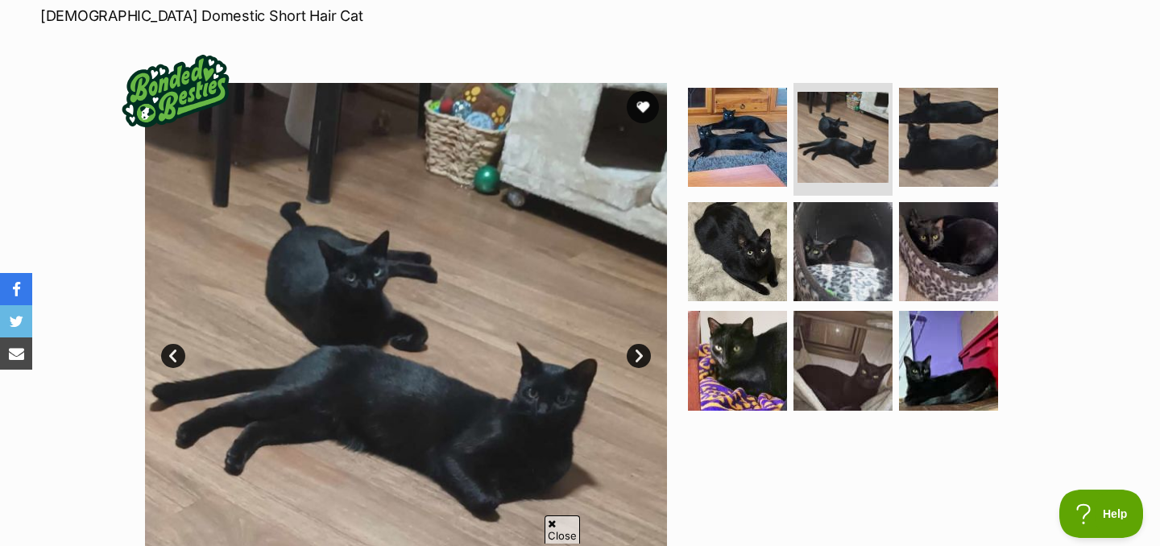
click at [640, 344] on link "Next" at bounding box center [639, 356] width 24 height 24
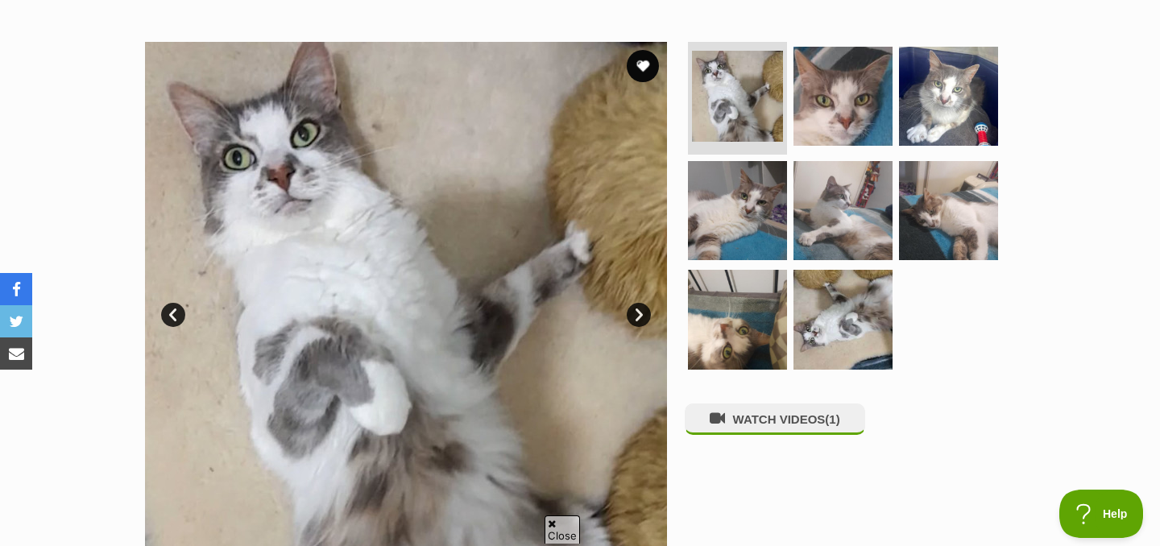
scroll to position [295, 0]
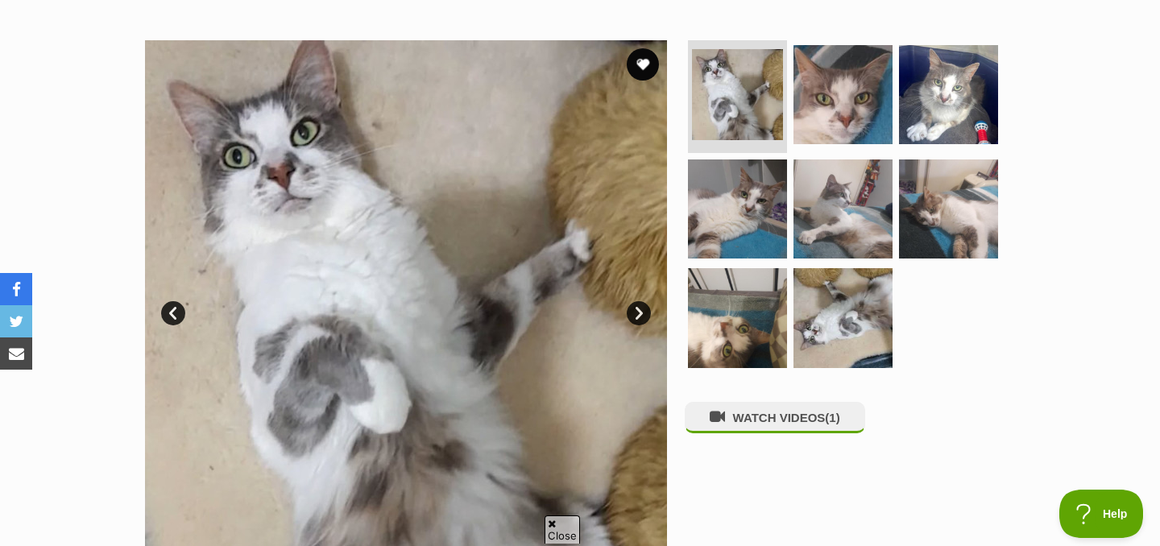
click at [635, 314] on link "Next" at bounding box center [639, 313] width 24 height 24
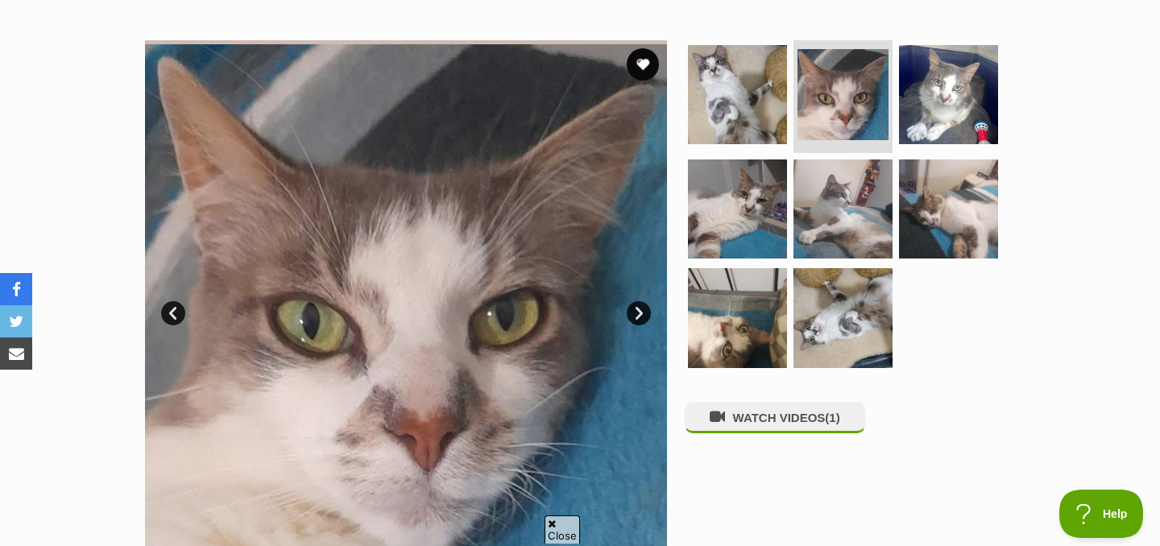
click at [635, 314] on link "Next" at bounding box center [639, 313] width 24 height 24
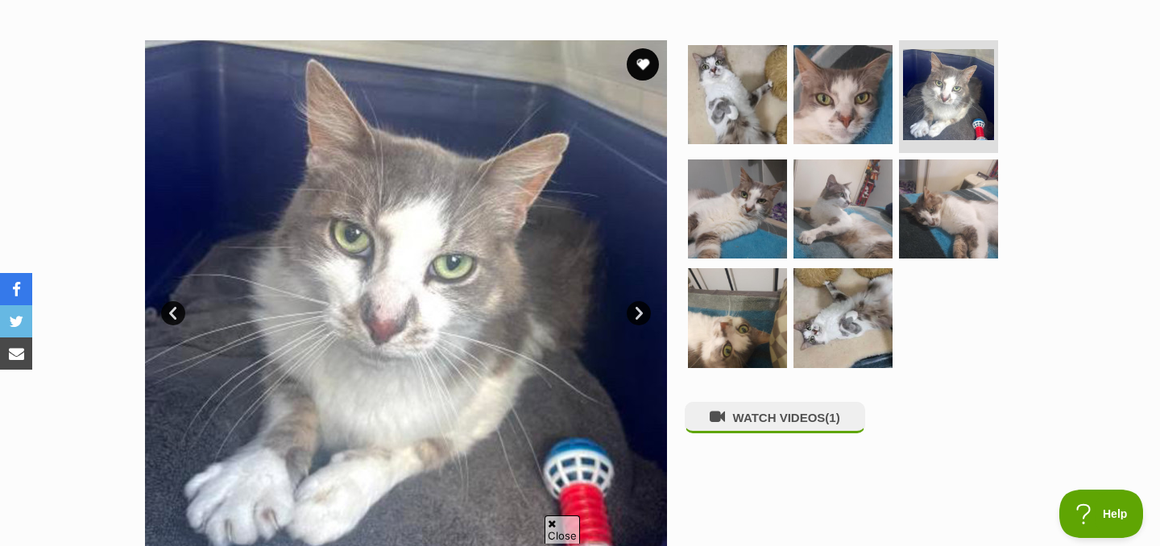
click at [635, 314] on link "Next" at bounding box center [639, 313] width 24 height 24
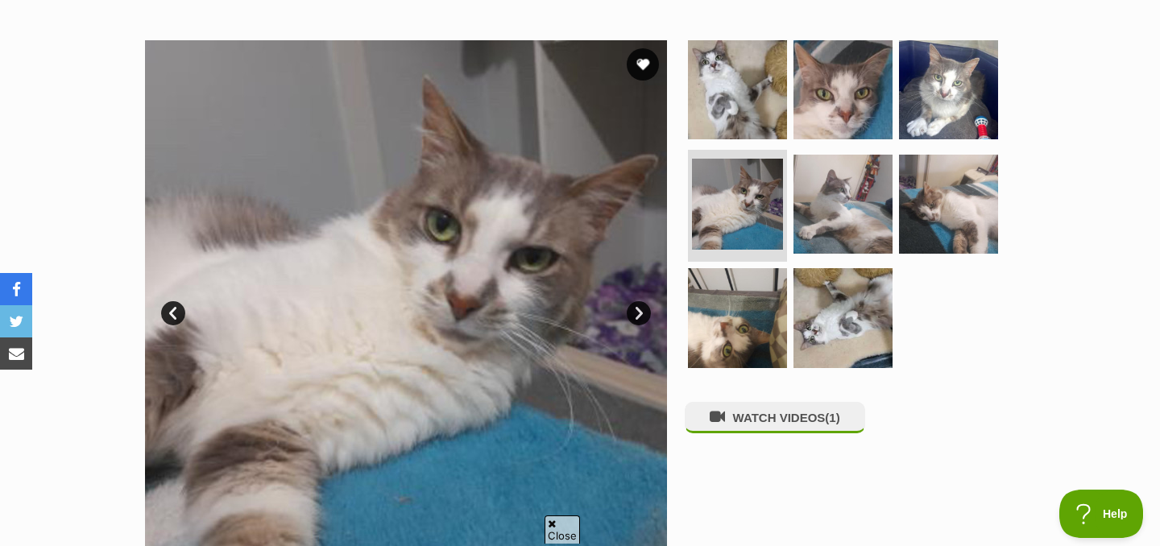
click at [635, 314] on link "Next" at bounding box center [639, 313] width 24 height 24
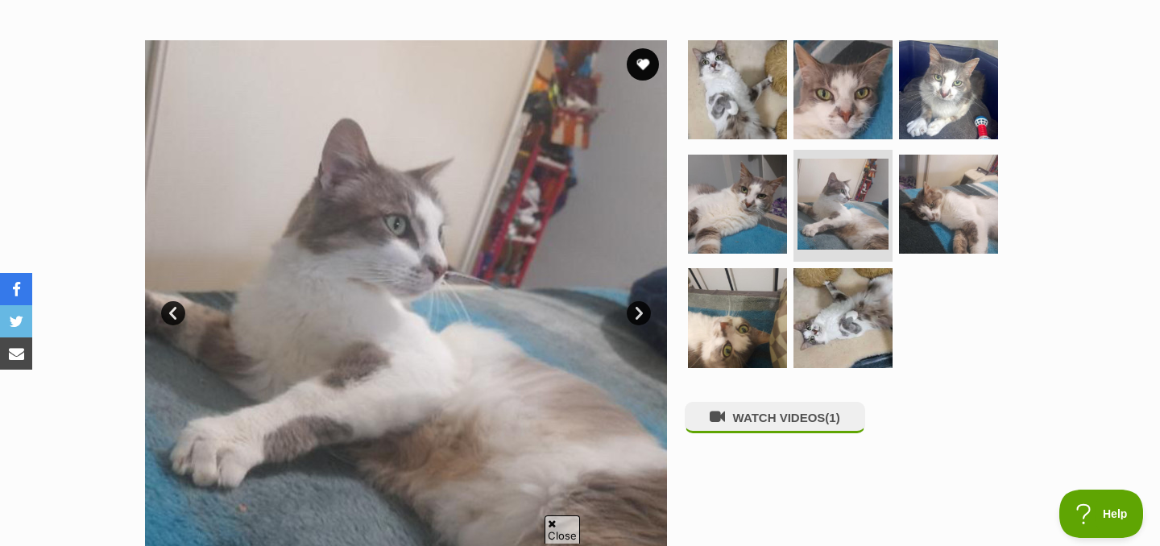
click at [635, 314] on link "Next" at bounding box center [639, 313] width 24 height 24
